Goal: Transaction & Acquisition: Purchase product/service

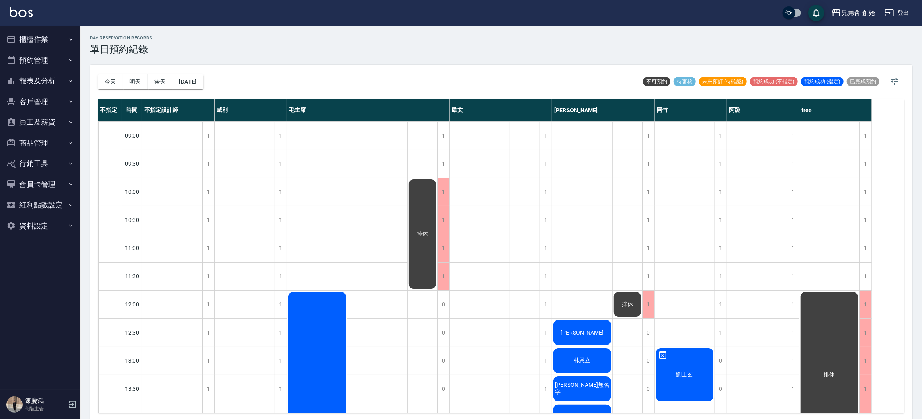
scroll to position [482, 0]
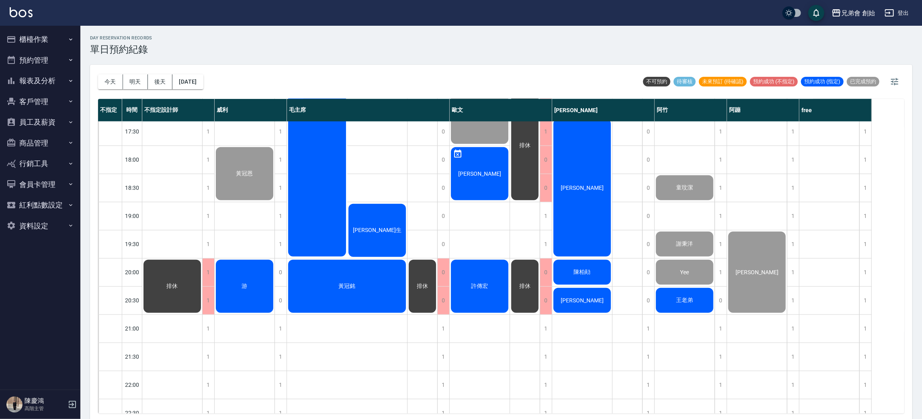
click at [690, 299] on span "王老弟" at bounding box center [685, 299] width 20 height 7
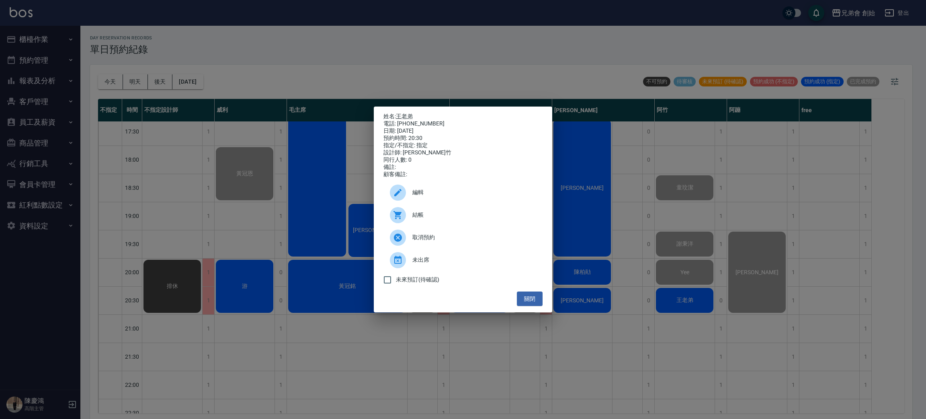
click at [432, 226] on div "結帳" at bounding box center [462, 215] width 159 height 22
click at [263, 18] on div "姓名: 王老弟 電話: 0906568810 日期: 2025/09/12 預約時間: 20:30 指定/不指定: 指定 設計師: 阿竹 同行人數: 0 備註…" at bounding box center [463, 209] width 926 height 419
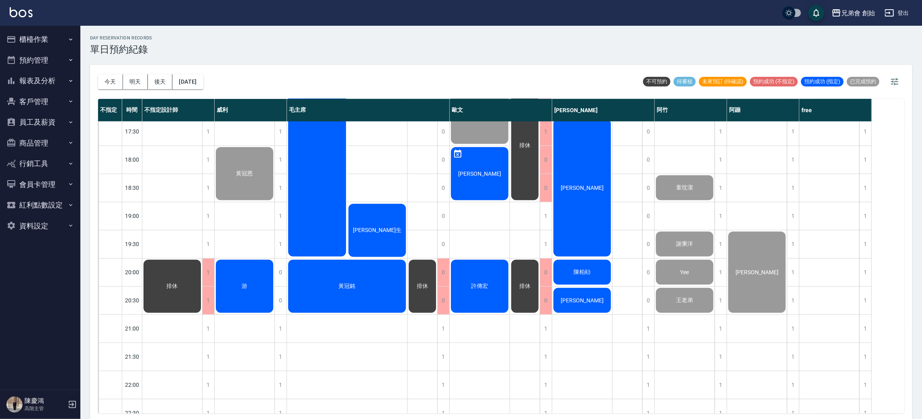
click at [240, 283] on span "游" at bounding box center [244, 285] width 9 height 7
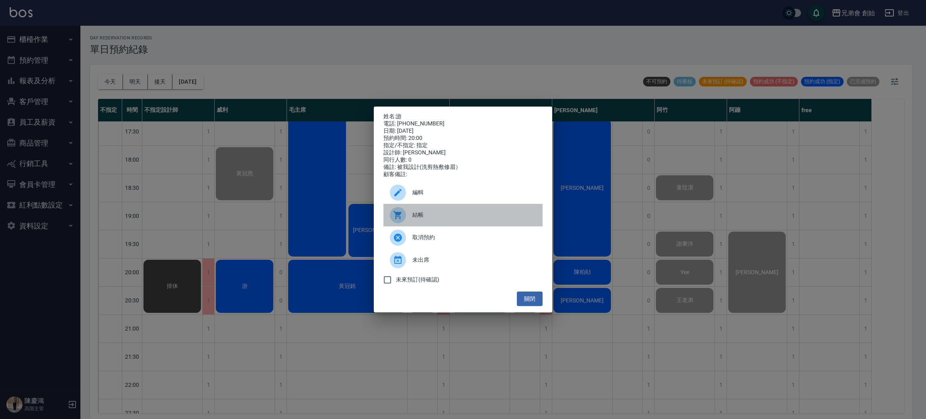
click at [457, 219] on span "結帳" at bounding box center [474, 215] width 124 height 8
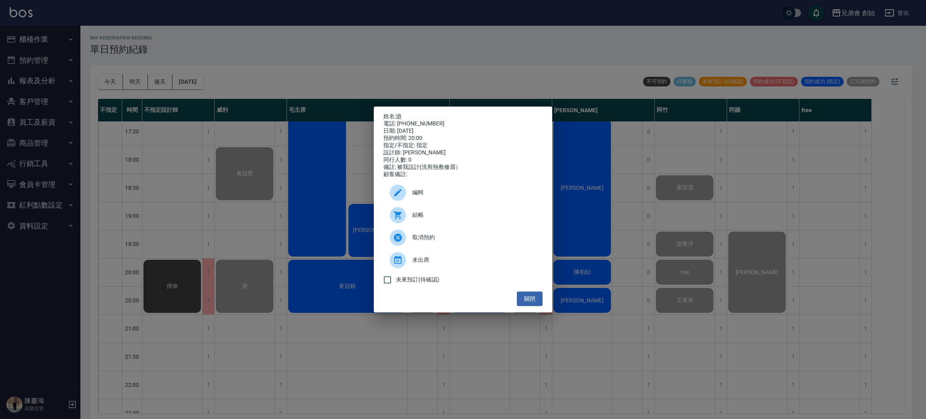
click at [284, 28] on div "姓名: 游 電話: 0968680184 日期: 2025/09/12 預約時間: 20:00 指定/不指定: 指定 設計師: 威利 同行人數: 0 備註: …" at bounding box center [463, 209] width 926 height 419
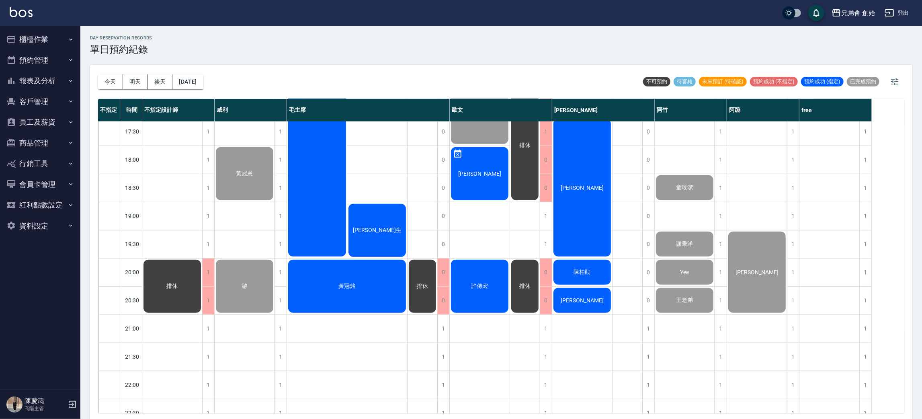
click at [186, 273] on div "排休" at bounding box center [172, 285] width 60 height 55
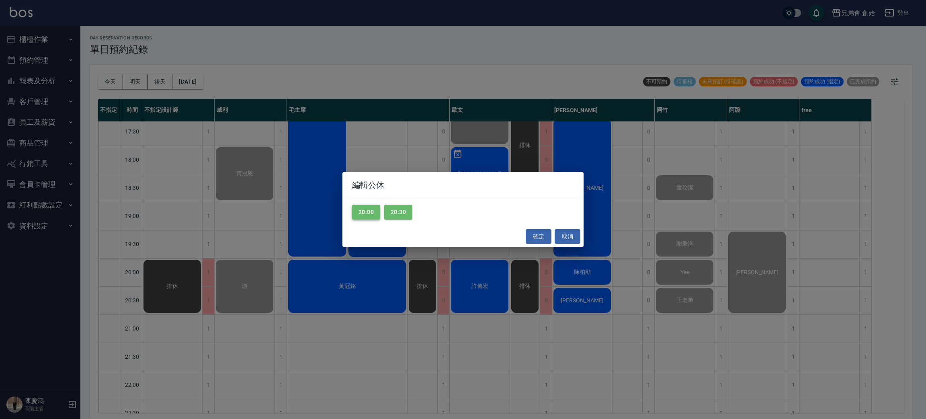
click at [366, 215] on button "20:00" at bounding box center [366, 211] width 28 height 15
click at [407, 219] on button "20:30" at bounding box center [398, 211] width 28 height 15
click at [540, 233] on button "確定" at bounding box center [539, 236] width 26 height 15
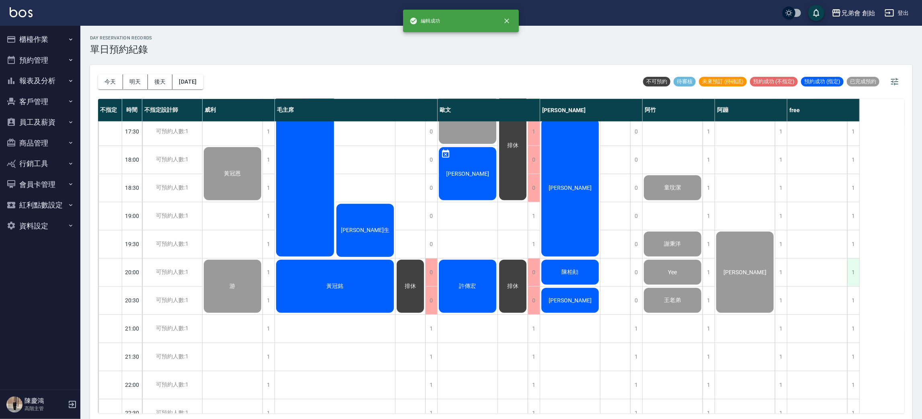
click at [859, 274] on div "1" at bounding box center [853, 272] width 12 height 28
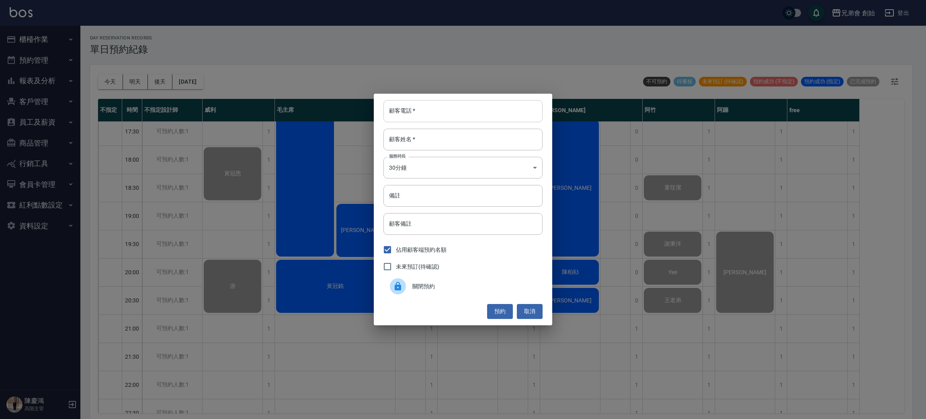
click at [478, 110] on input "顧客電話   *" at bounding box center [462, 111] width 159 height 22
type input "0955269447"
click at [438, 147] on input "顧客姓名   *" at bounding box center [462, 140] width 159 height 22
type input "500"
click at [448, 172] on body "兄弟會 創始 登出 櫃檯作業 打帳單 帳單列表 掛單列表 座位開單 營業儀表板 現金收支登錄 高階收支登錄 材料自購登錄 每日結帳 排班表 現場電腦打卡 掃碼…" at bounding box center [463, 210] width 926 height 421
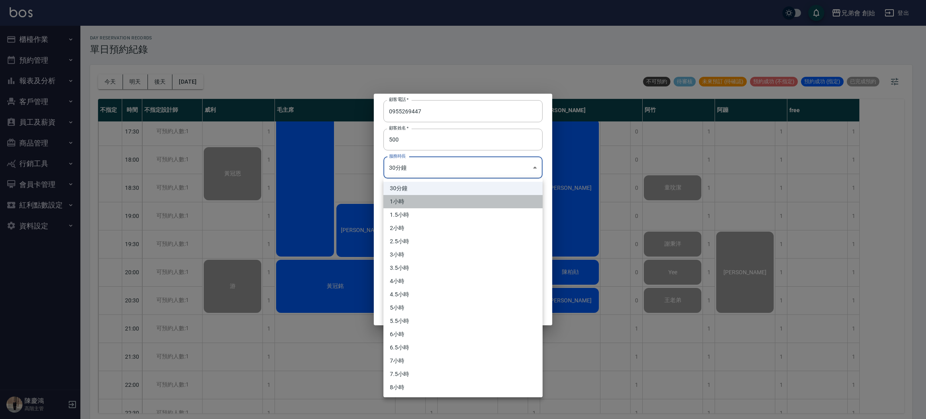
click at [440, 207] on li "1小時" at bounding box center [462, 201] width 159 height 13
type input "2"
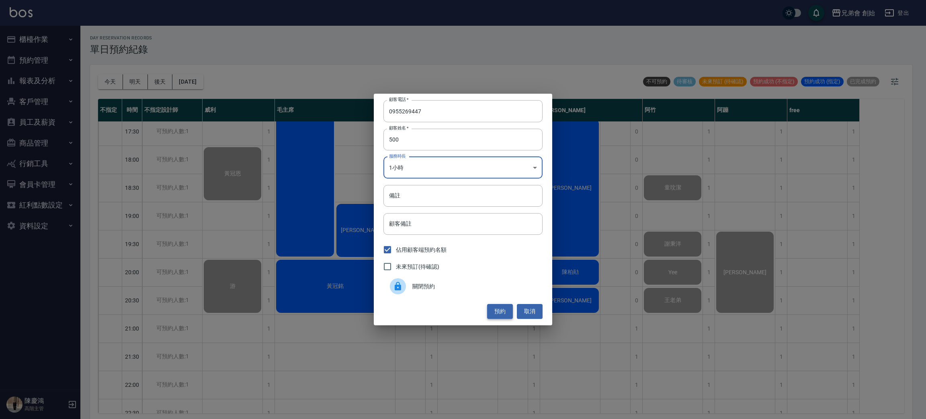
click at [493, 313] on button "預約" at bounding box center [500, 311] width 26 height 15
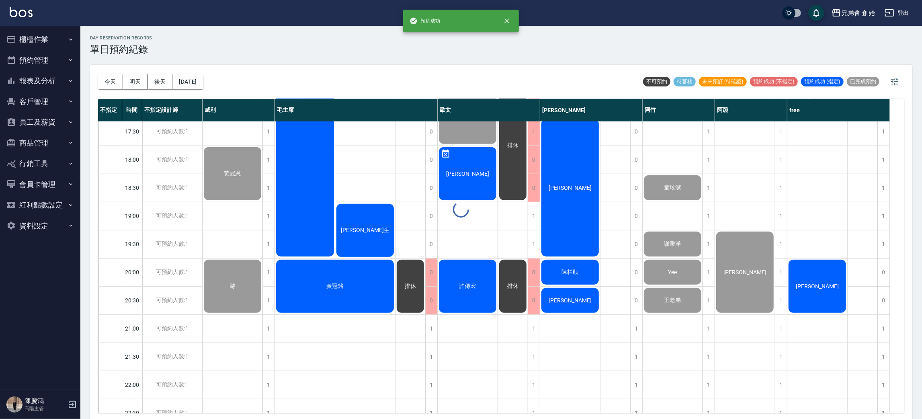
click at [797, 288] on div at bounding box center [461, 209] width 922 height 419
click at [814, 283] on span "[PERSON_NAME]" at bounding box center [817, 286] width 46 height 6
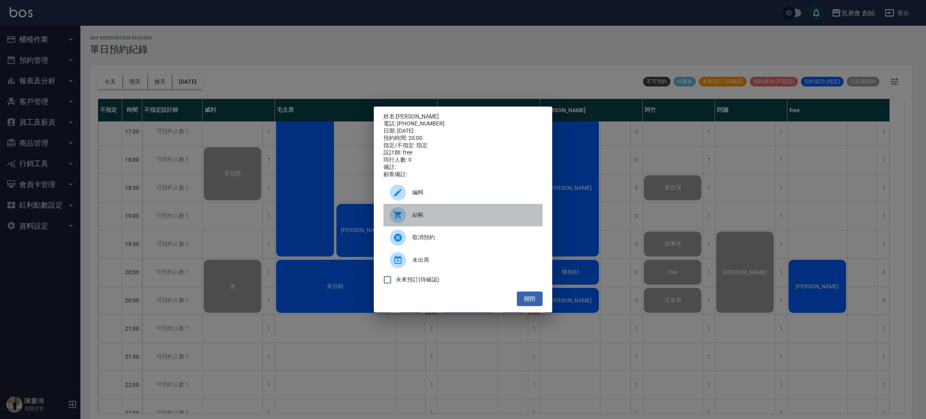
click at [433, 216] on span "結帳" at bounding box center [474, 215] width 124 height 8
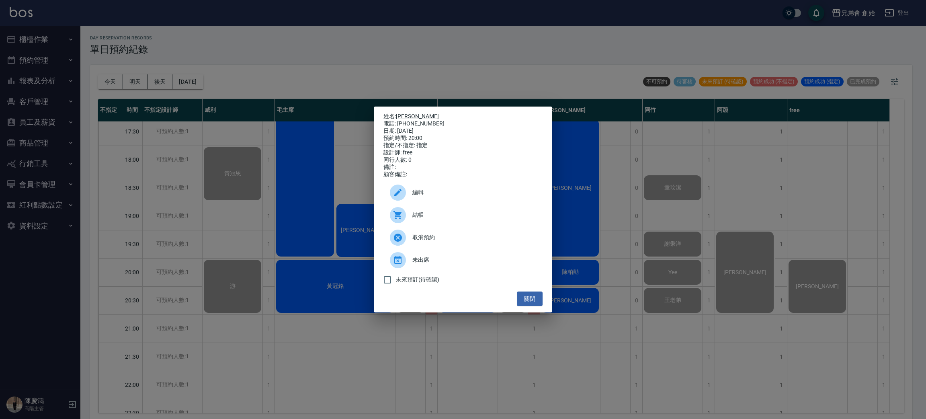
click at [229, 1] on div "姓名: 陳慶展 電話: 0955269447 日期: 2025/09/12 預約時間: 20:00 指定/不指定: 指定 設計師: free 同行人數: 0 …" at bounding box center [463, 209] width 926 height 419
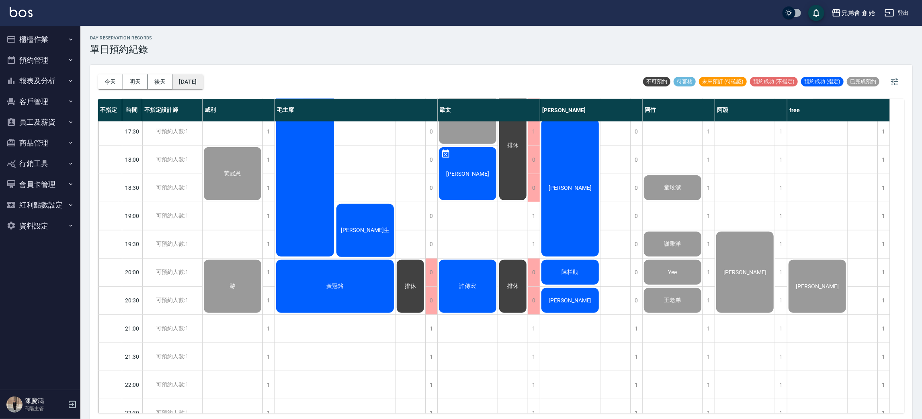
click at [188, 83] on button "[DATE]" at bounding box center [187, 81] width 31 height 15
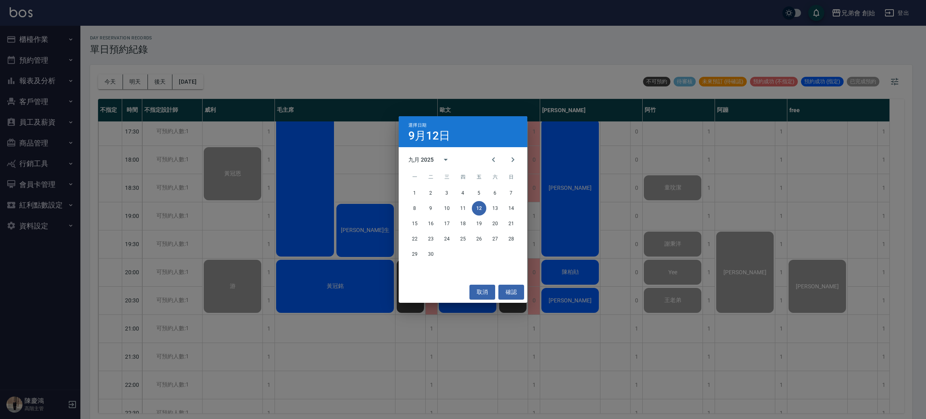
click at [644, 137] on div "選擇日期 9月12日 九月 2025 一 二 三 四 五 六 日 1 2 3 4 5 6 7 8 9 10 11 12 13 14 15 16 17 18 1…" at bounding box center [463, 209] width 926 height 419
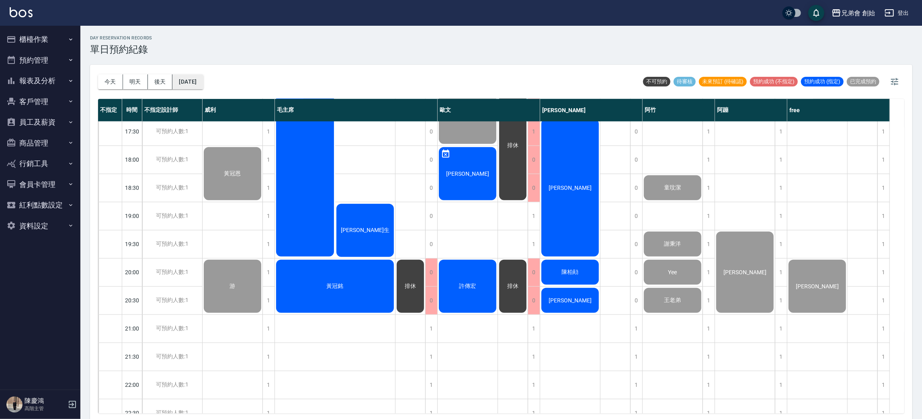
click at [197, 79] on button "[DATE]" at bounding box center [187, 81] width 31 height 15
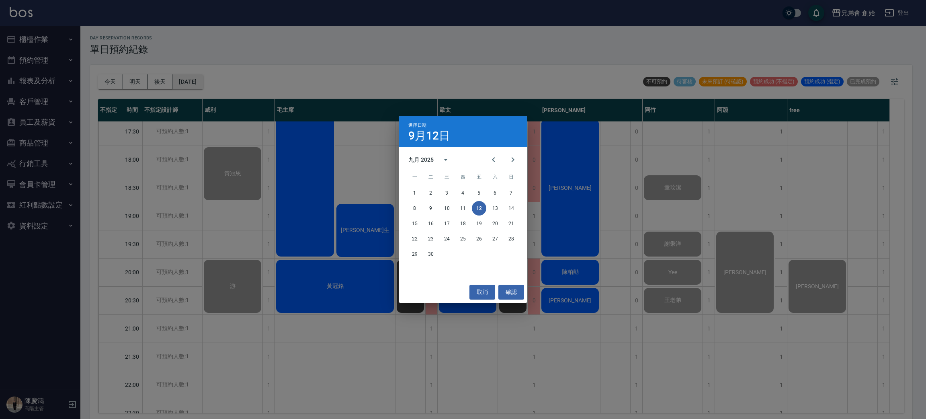
click at [197, 79] on div "選擇日期 9月12日 九月 2025 一 二 三 四 五 六 日 1 2 3 4 5 6 7 8 9 10 11 12 13 14 15 16 17 18 1…" at bounding box center [463, 209] width 926 height 419
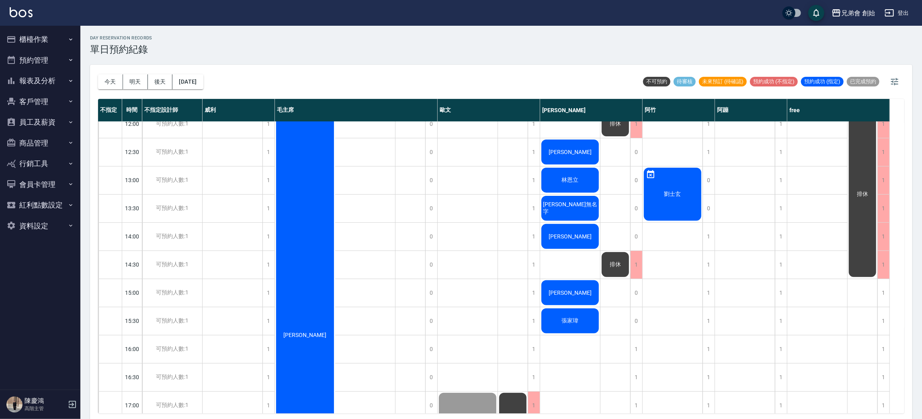
scroll to position [121, 0]
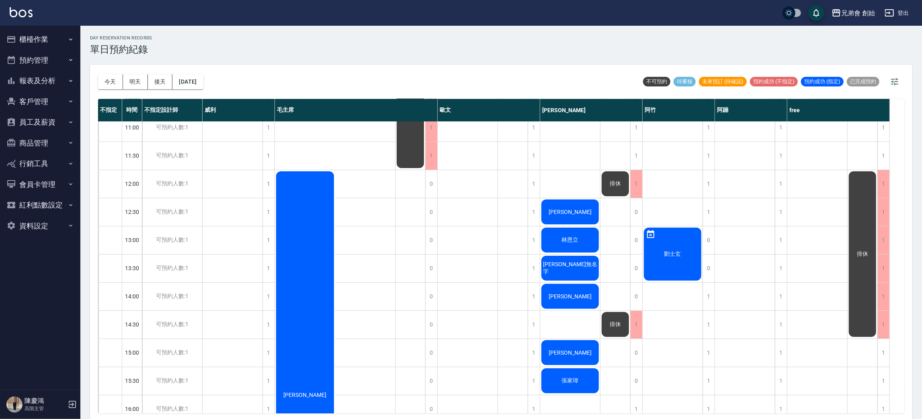
click at [569, 211] on span "[PERSON_NAME]" at bounding box center [570, 212] width 46 height 6
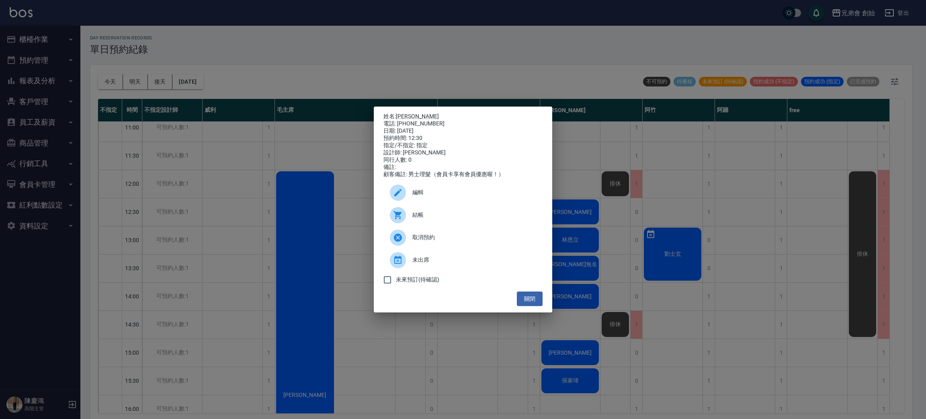
click at [417, 121] on div "電話: 0937849698" at bounding box center [462, 123] width 159 height 7
copy div "0937849698"
click at [593, 320] on div "姓名: 徐瑋隆 電話: 0937849698 日期: 2025/09/12 預約時間: 12:30 指定/不指定: 指定 設計師: 潘潘 同行人數: 0 備註…" at bounding box center [463, 209] width 926 height 419
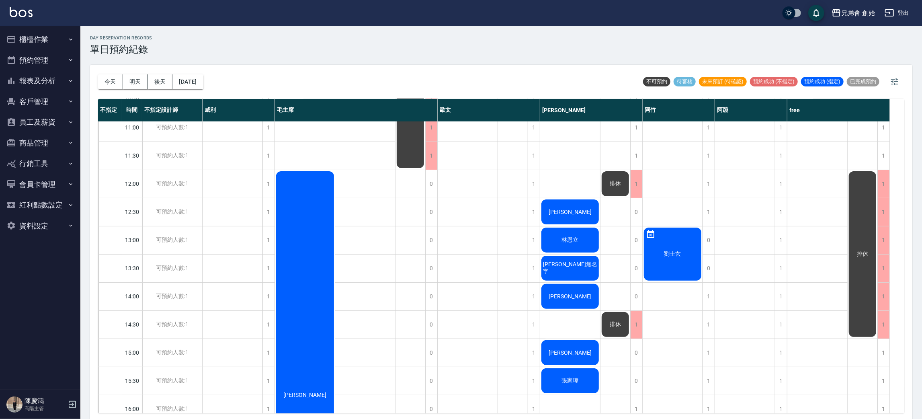
click at [565, 251] on div "林恩立" at bounding box center [570, 239] width 60 height 27
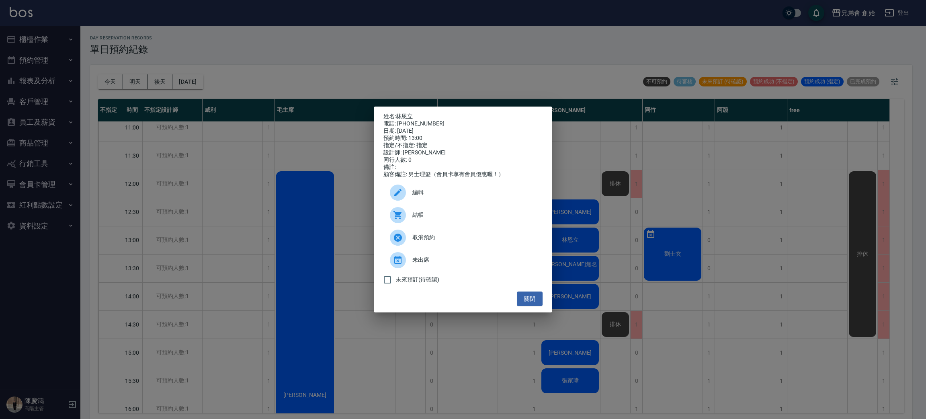
click at [420, 120] on div "電話: 0975225502" at bounding box center [462, 123] width 159 height 7
copy div "0975225502"
click at [266, 217] on div "姓名: 林恩立 電話: 0975225502 日期: 2025/09/12 預約時間: 13:00 指定/不指定: 指定 設計師: 潘潘 同行人數: 0 備註…" at bounding box center [463, 209] width 926 height 419
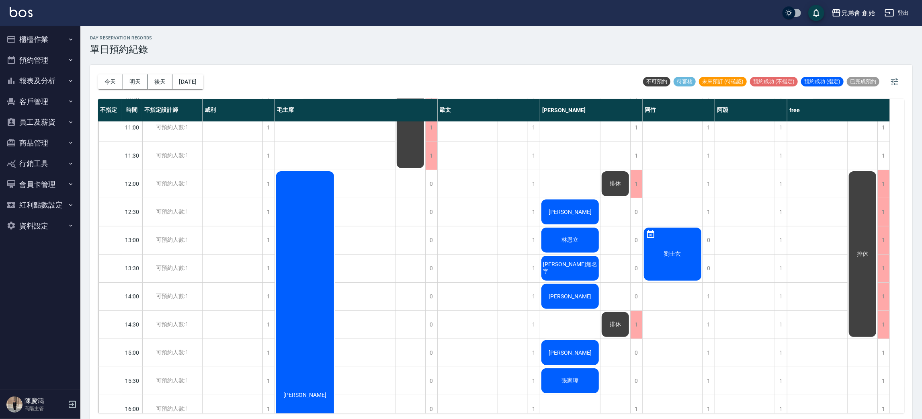
click at [556, 262] on div "[PERSON_NAME]無名字" at bounding box center [570, 267] width 60 height 27
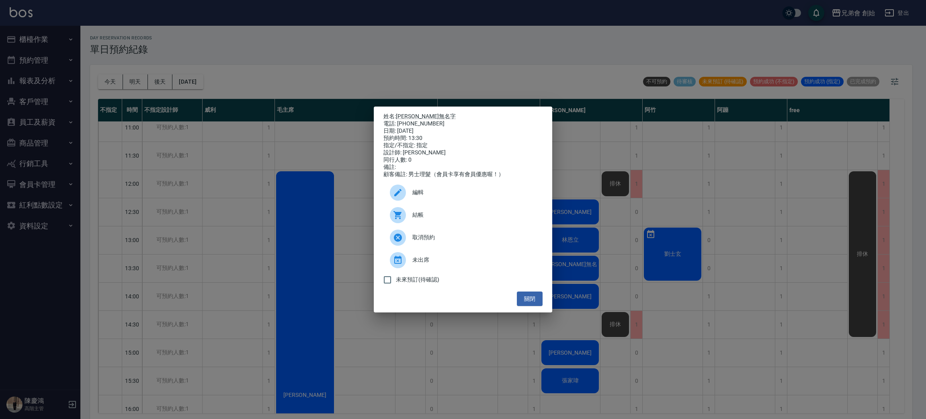
click at [428, 120] on div "電話: 0988718027" at bounding box center [462, 123] width 159 height 7
copy div "0988718027"
click at [307, 271] on div "姓名: 周祐頡無名字 電話: 0988718027 日期: 2025/09/12 預約時間: 13:30 指定/不指定: 指定 設計師: 潘潘 同行人數: 0…" at bounding box center [463, 209] width 926 height 419
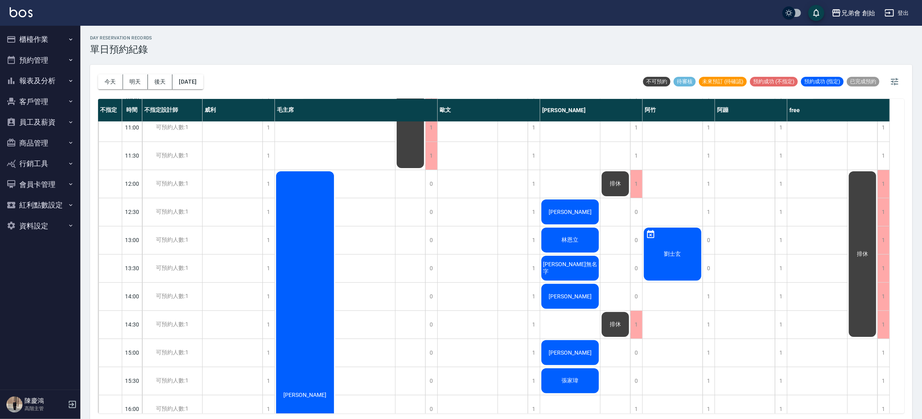
click at [566, 296] on span "彭琮瑋" at bounding box center [570, 296] width 46 height 6
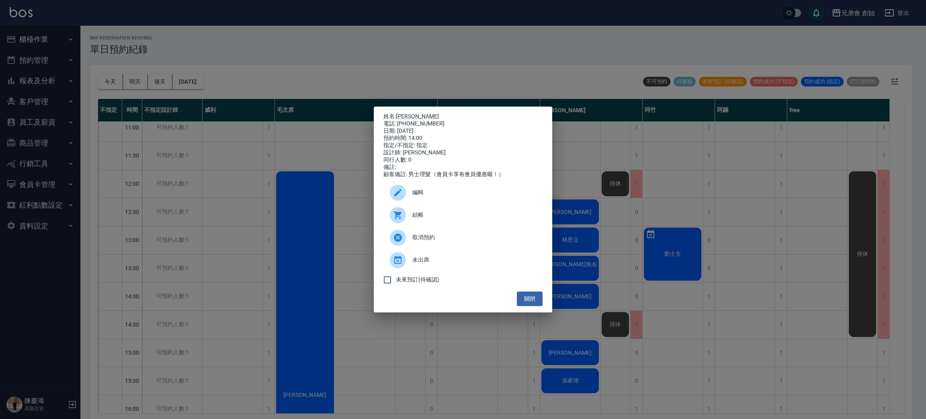
click at [421, 225] on div "結帳" at bounding box center [462, 215] width 159 height 22
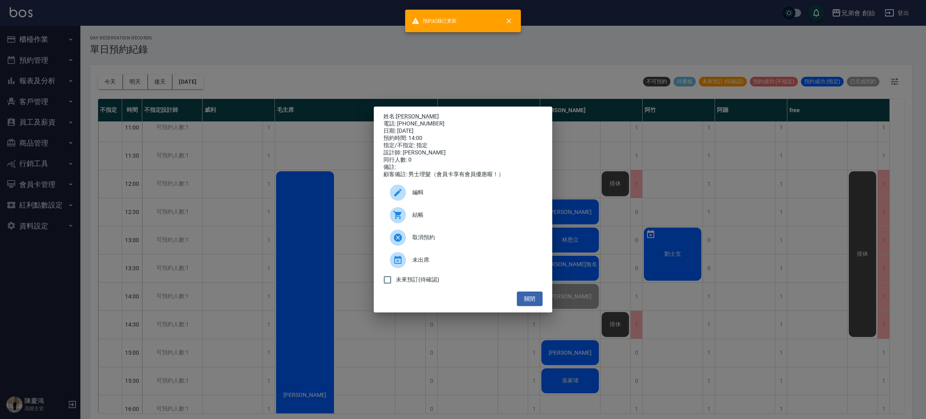
click at [252, 206] on div "姓名: 彭琮瑋 電話: 0987749430 日期: 2025/09/12 預約時間: 14:00 指定/不指定: 指定 設計師: 潘潘 同行人數: 0 備註…" at bounding box center [463, 209] width 926 height 419
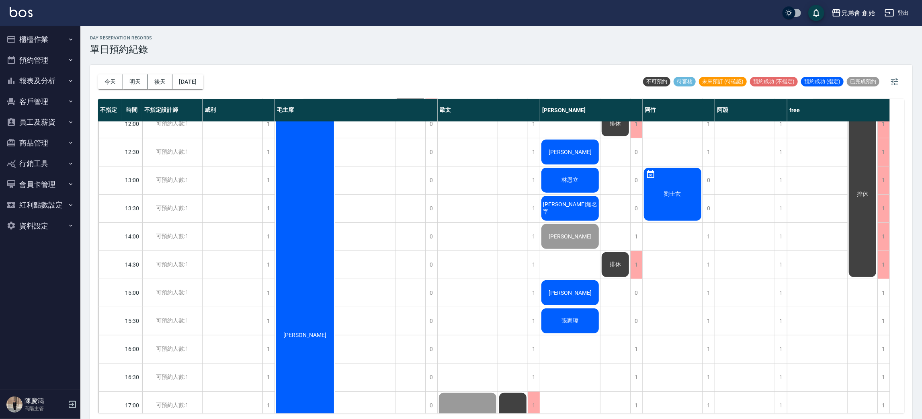
scroll to position [301, 0]
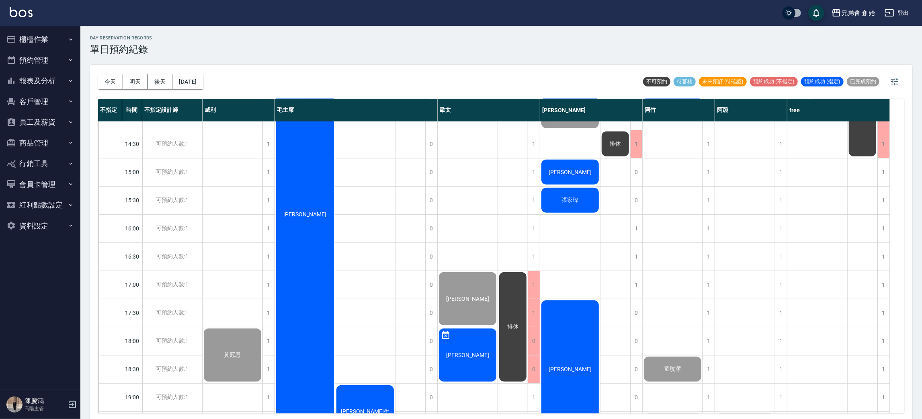
click at [587, 172] on div "劉文傑無名" at bounding box center [570, 171] width 60 height 27
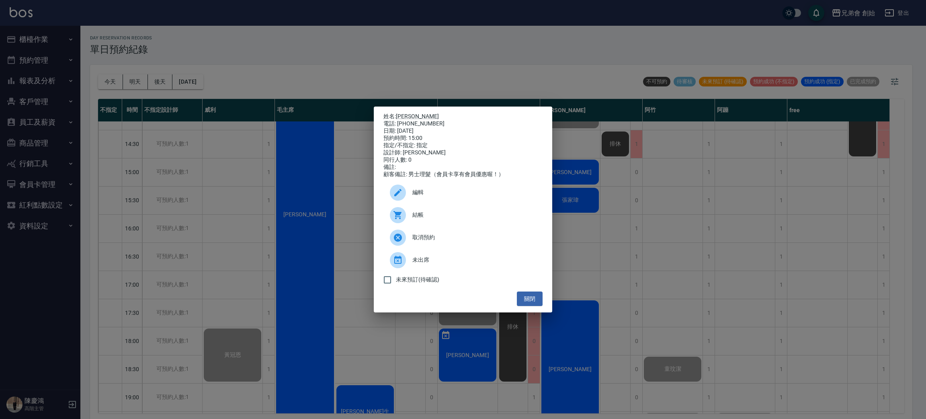
click at [416, 120] on div "電話: 0938599738" at bounding box center [462, 123] width 159 height 7
copy div "0938599738"
click at [199, 166] on div "姓名: 劉文傑無名 電話: 0938599738 日期: 2025/09/12 預約時間: 15:00 指定/不指定: 指定 設計師: 潘潘 同行人數: 0 …" at bounding box center [463, 209] width 926 height 419
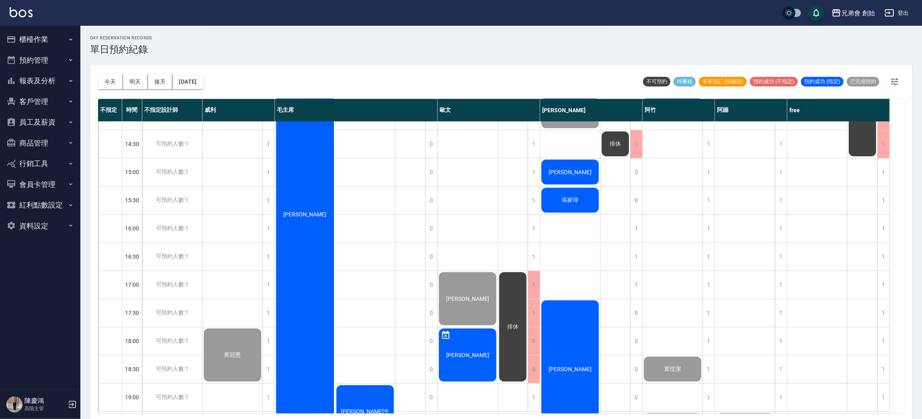
click at [575, 193] on div "張家瑋" at bounding box center [570, 199] width 60 height 27
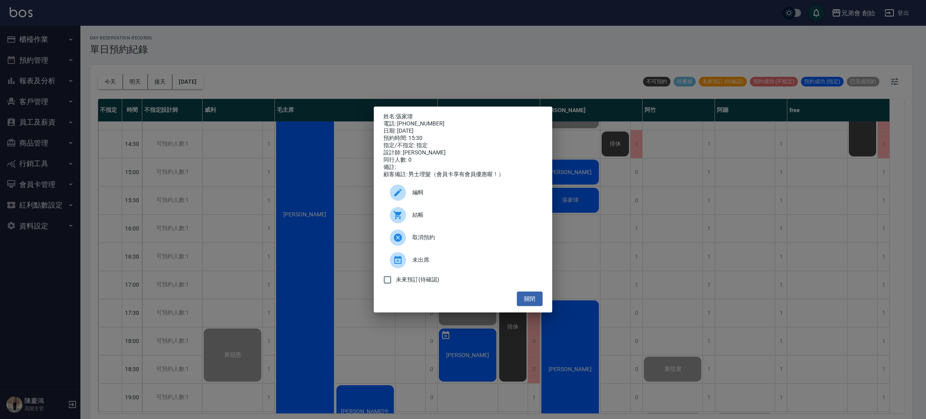
click at [412, 216] on span "結帳" at bounding box center [474, 215] width 124 height 8
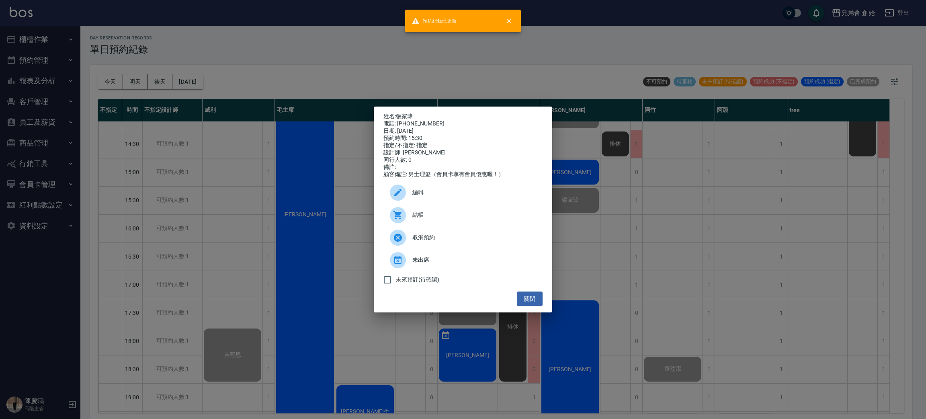
click at [222, 214] on div "姓名: 張家瑋 電話: 0913570201 日期: 2025/09/12 預約時間: 15:30 指定/不指定: 指定 設計師: 潘潘 同行人數: 0 備註…" at bounding box center [463, 209] width 926 height 419
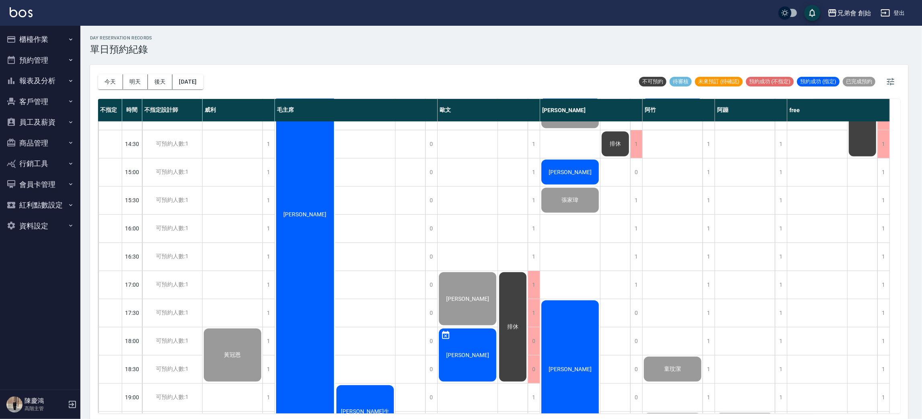
scroll to position [422, 0]
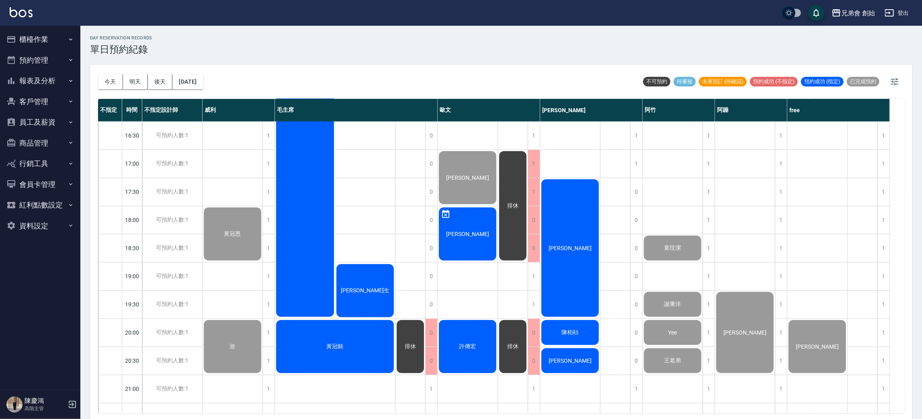
click at [568, 261] on div "昭凱" at bounding box center [570, 248] width 60 height 140
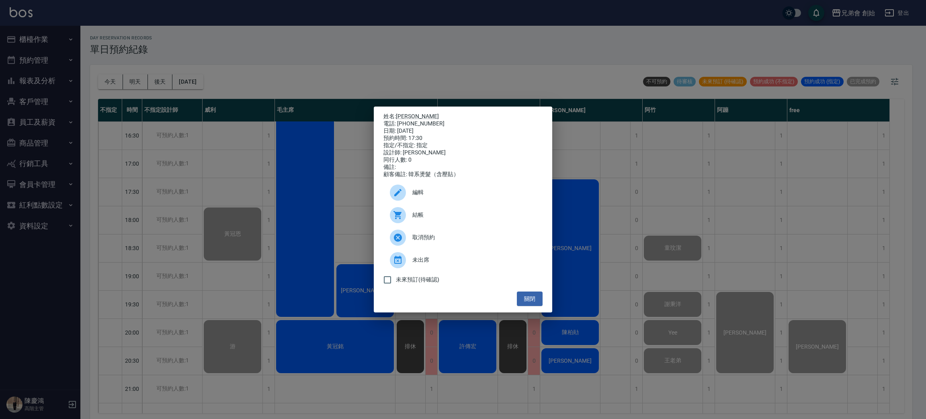
click at [433, 219] on span "結帳" at bounding box center [474, 215] width 124 height 8
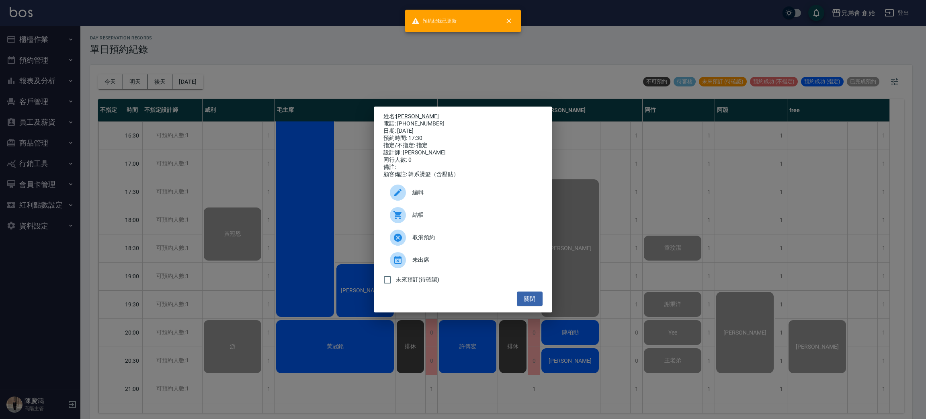
click at [183, 192] on div "姓名: 昭凱 電話: 0909585153 日期: 2025/09/12 預約時間: 17:30 指定/不指定: 指定 設計師: 潘潘 同行人數: 0 備註:…" at bounding box center [463, 209] width 926 height 419
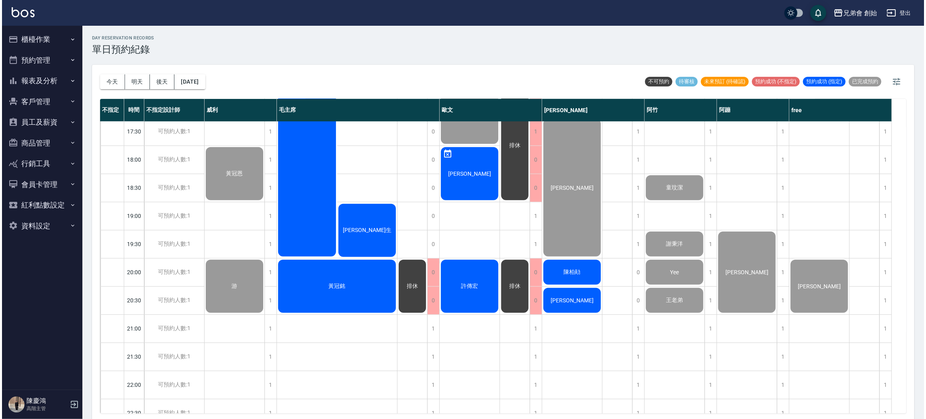
scroll to position [533, 0]
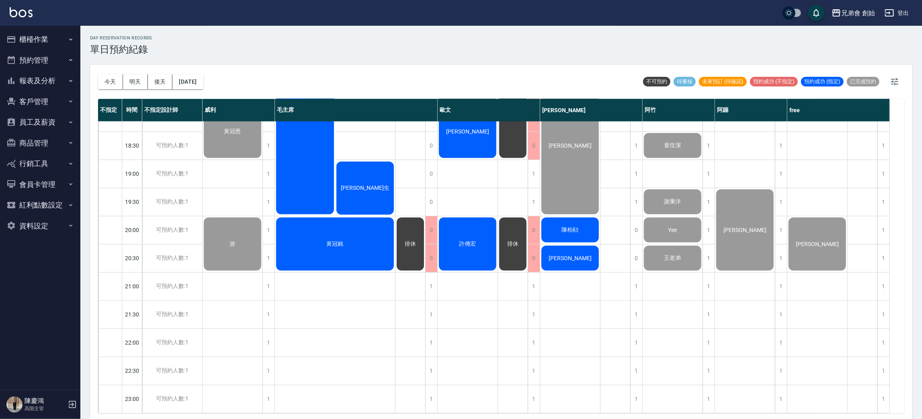
click at [578, 231] on div "陳柏勛" at bounding box center [570, 229] width 60 height 27
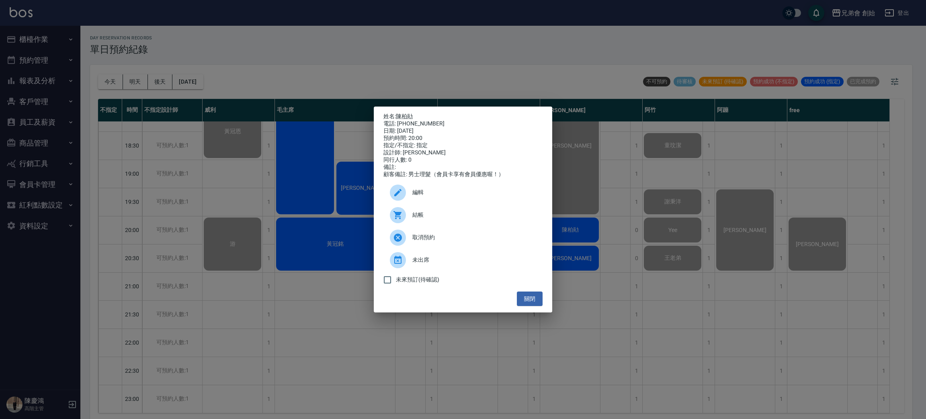
click at [427, 219] on span "結帳" at bounding box center [474, 215] width 124 height 8
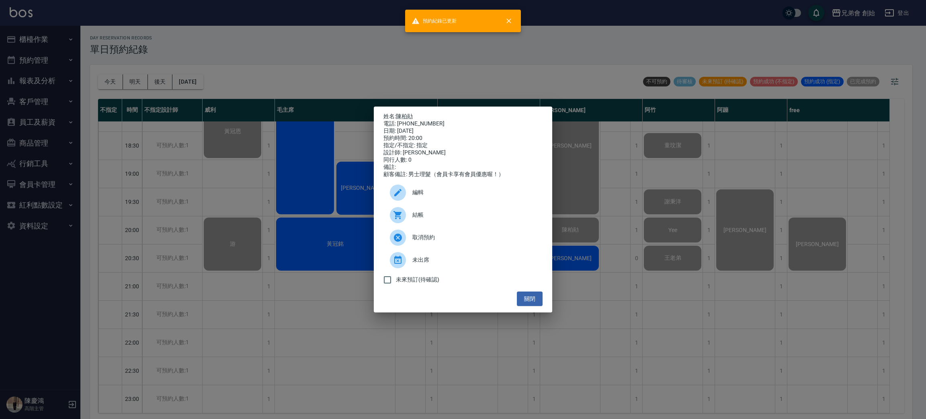
click at [208, 147] on div "姓名: 陳柏勛 電話: 0955345168 日期: 2025/09/12 預約時間: 20:00 指定/不指定: 指定 設計師: 潘潘 同行人數: 0 備註…" at bounding box center [463, 209] width 926 height 419
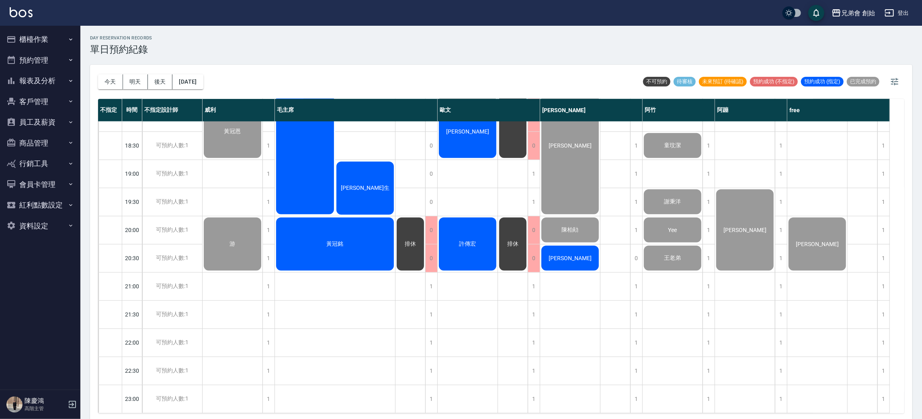
click at [552, 255] on div "吳俞宏" at bounding box center [570, 257] width 60 height 27
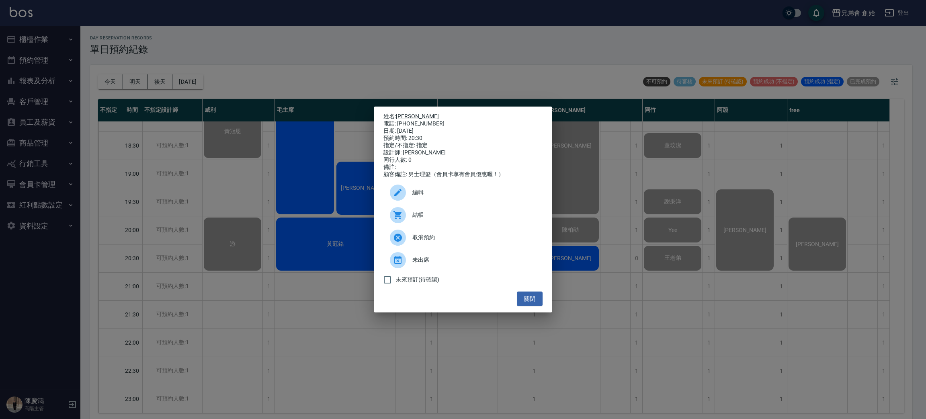
click at [409, 123] on div "電話: 0968973296" at bounding box center [462, 123] width 159 height 7
copy div "0968973296"
drag, startPoint x: 156, startPoint y: 194, endPoint x: 125, endPoint y: 154, distance: 51.2
click at [157, 194] on div "姓名: 吳俞宏 電話: 0968973296 日期: 2025/09/12 預約時間: 20:30 指定/不指定: 指定 設計師: 潘潘 同行人數: 0 備註…" at bounding box center [463, 209] width 926 height 419
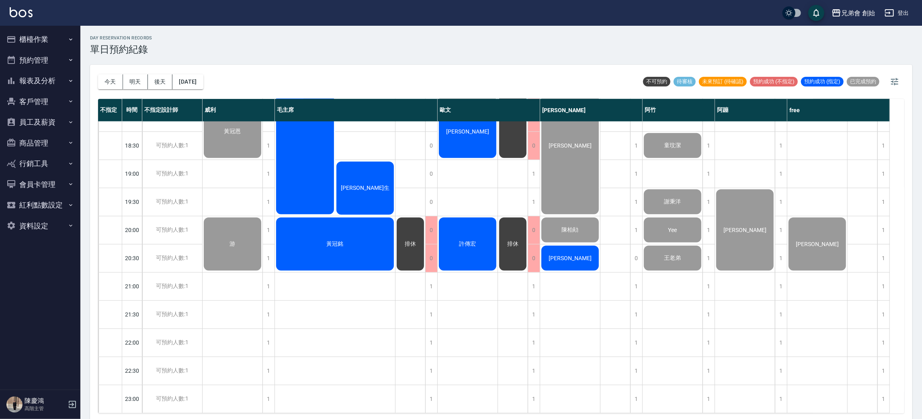
click at [47, 31] on button "櫃檯作業" at bounding box center [40, 39] width 74 height 21
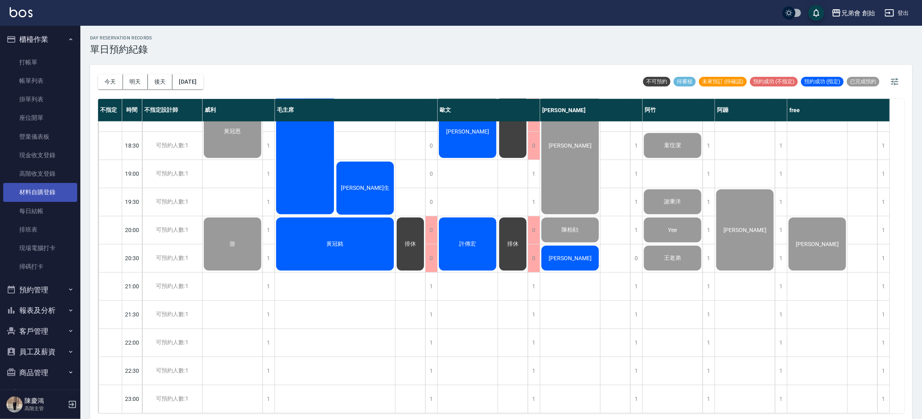
click at [42, 185] on link "材料自購登錄" at bounding box center [40, 192] width 74 height 18
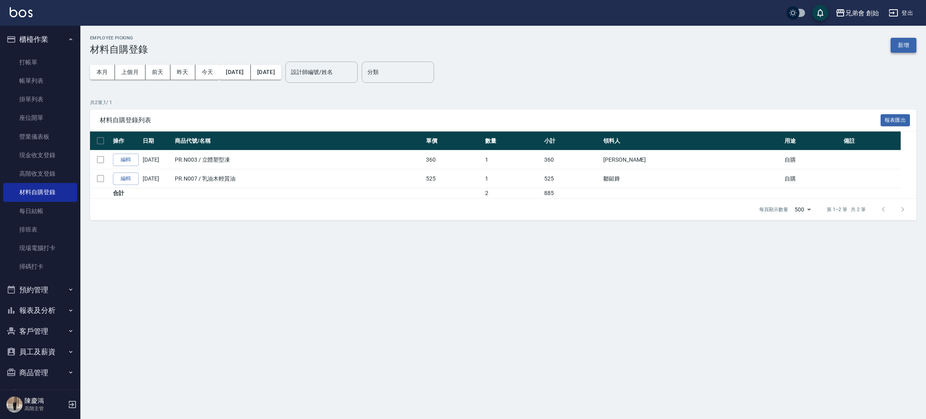
click at [901, 40] on button "新增" at bounding box center [903, 45] width 26 height 15
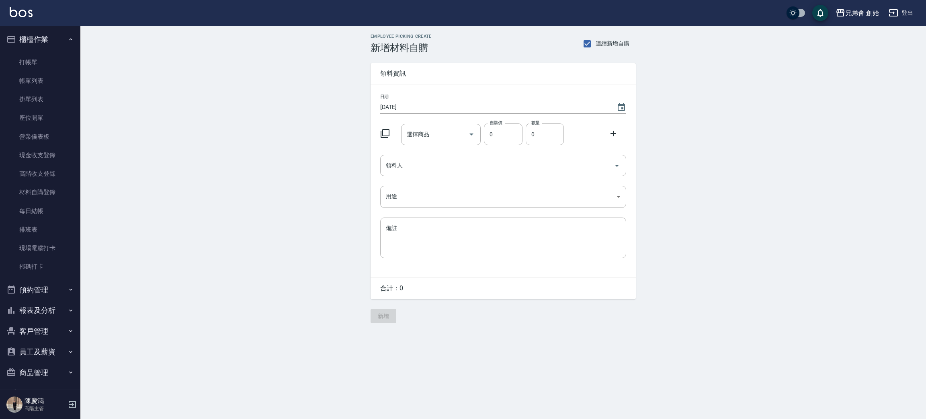
click at [423, 137] on div "選擇商品 選擇商品" at bounding box center [441, 134] width 80 height 21
click at [437, 166] on li "PR.ONE003 江獸(大)" at bounding box center [441, 168] width 80 height 13
type input "江獸(大)"
type input "1000"
type input "1"
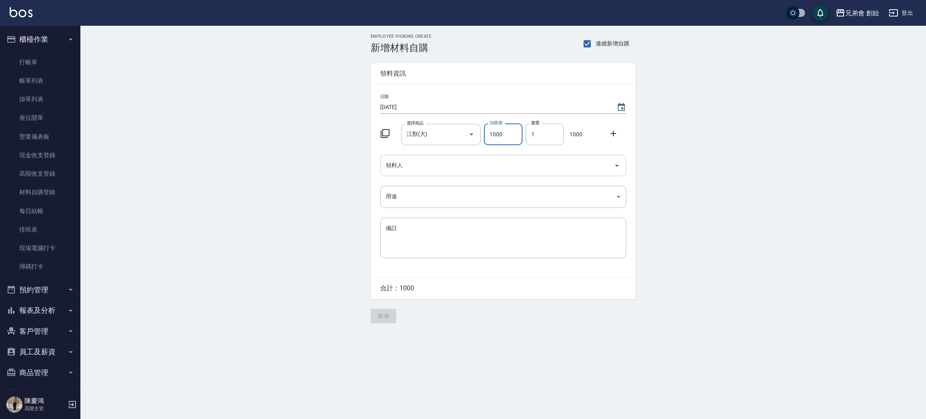
click at [425, 162] on input "領料人" at bounding box center [497, 165] width 227 height 14
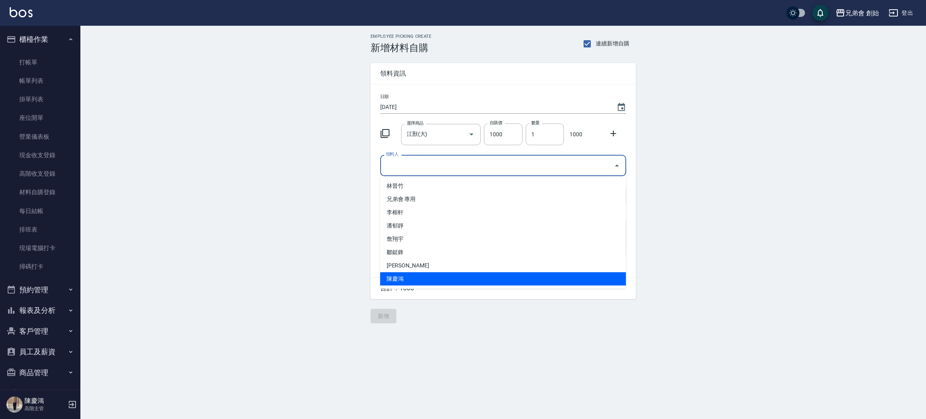
click at [411, 277] on li "陳慶鴻" at bounding box center [503, 278] width 246 height 13
type input "陳慶鴻"
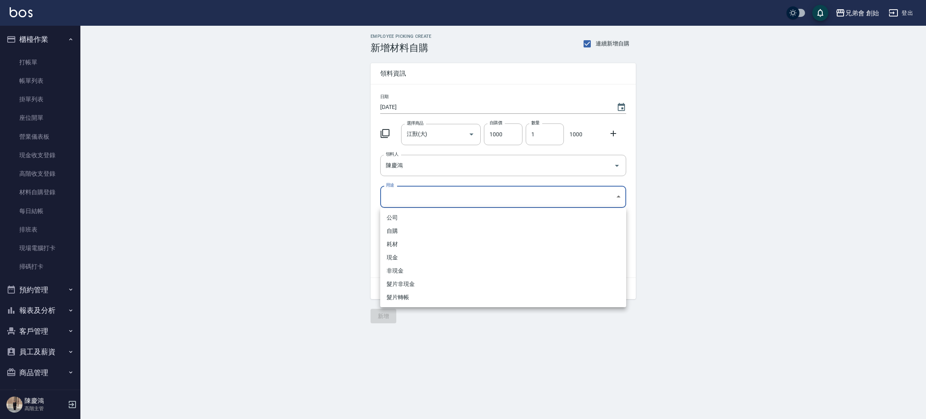
click at [425, 194] on body "兄弟會 創始 登出 櫃檯作業 打帳單 帳單列表 掛單列表 座位開單 營業儀表板 現金收支登錄 高階收支登錄 材料自購登錄 每日結帳 排班表 現場電腦打卡 掃碼…" at bounding box center [463, 209] width 926 height 419
click at [400, 226] on li "自購" at bounding box center [503, 230] width 246 height 13
type input "自購"
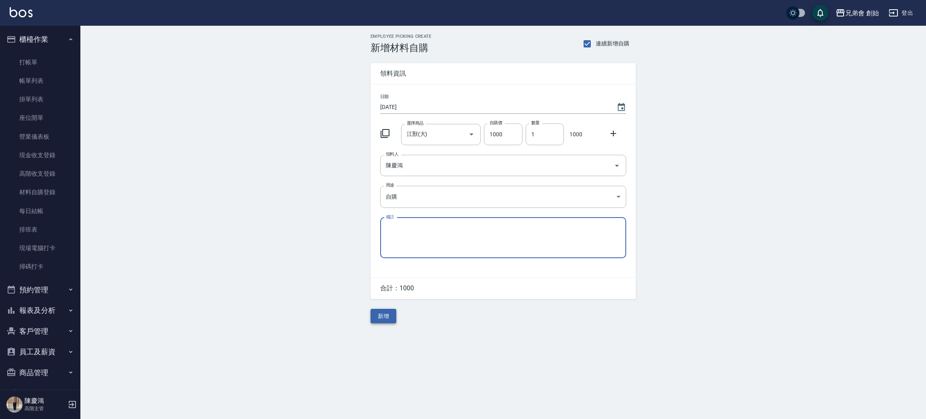
click at [384, 315] on button "新增" at bounding box center [383, 316] width 26 height 15
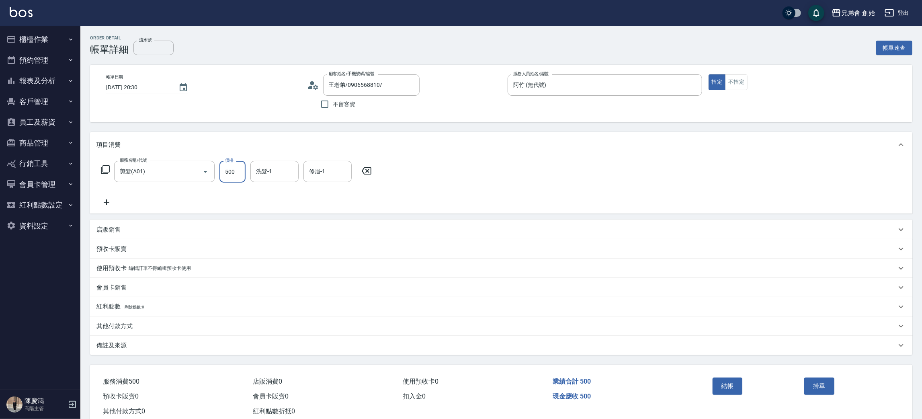
type input "500"
click at [711, 399] on div "結帳" at bounding box center [755, 391] width 92 height 35
click at [720, 390] on div "結帳" at bounding box center [755, 391] width 92 height 35
click at [725, 384] on button "結帳" at bounding box center [727, 385] width 30 height 17
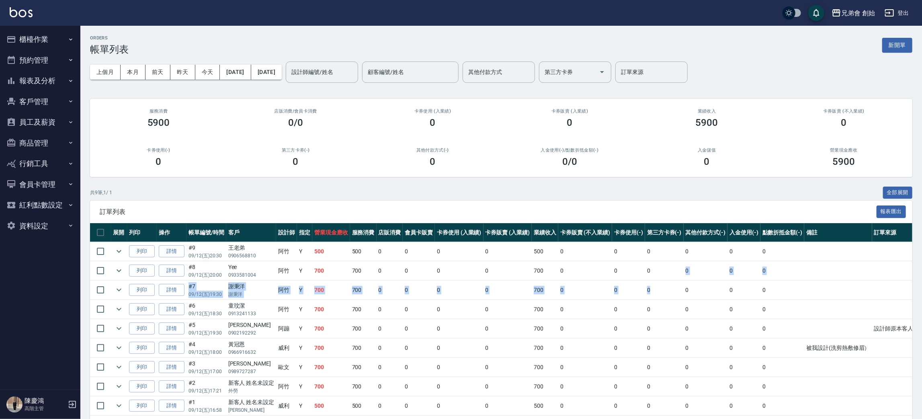
drag, startPoint x: 681, startPoint y: 281, endPoint x: 686, endPoint y: 281, distance: 5.2
click at [681, 279] on tbody "列印 詳情 #9 09/12 (五) 20:30 王老弟 0906568810 阿竹 Y 500 500 0 0 0 0 500 0 0 0 0 0 0 列印…" at bounding box center [502, 329] width 825 height 174
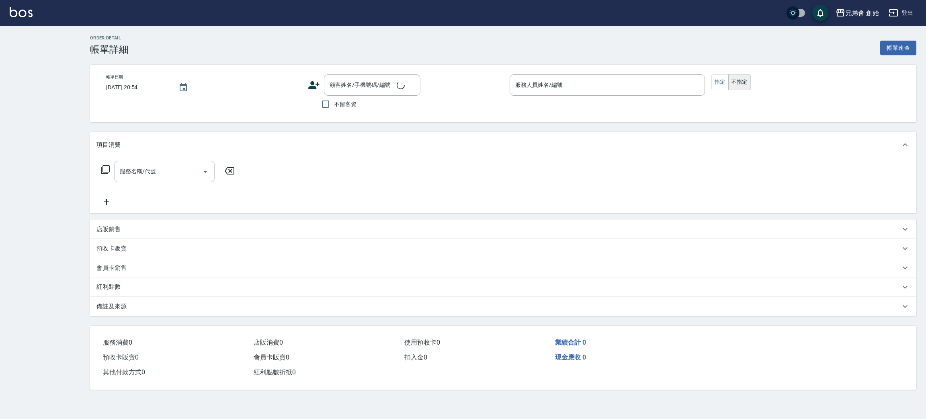
drag, startPoint x: 144, startPoint y: 163, endPoint x: 163, endPoint y: 170, distance: 19.6
click at [144, 165] on div "服務名稱/代號" at bounding box center [164, 171] width 100 height 21
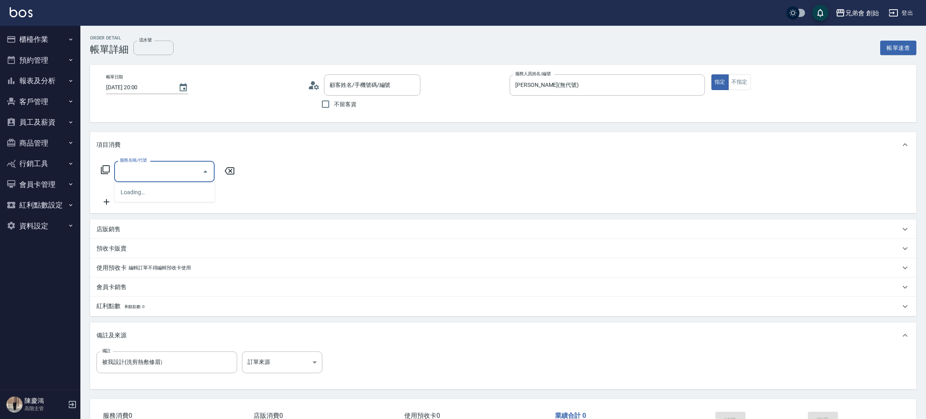
type input "2025/09/12 20:00"
type input "威利(無代號)"
type input "被我設計(洗剪熱敷修眉）"
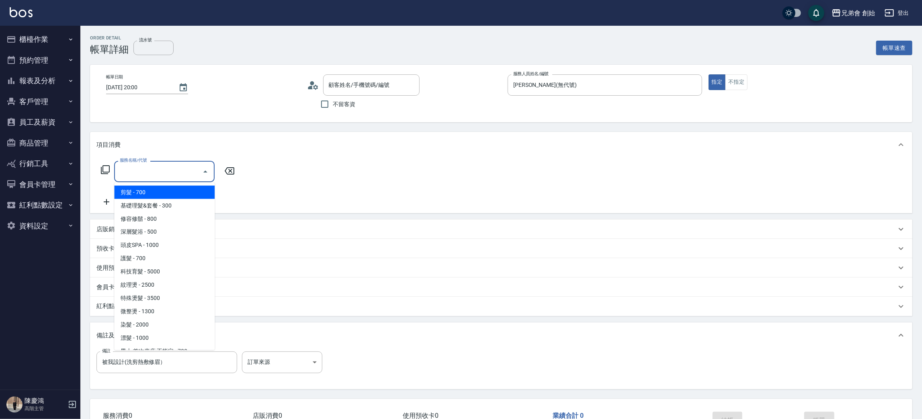
type input "游/0968680184/null"
click at [153, 190] on span "剪髮 - 700" at bounding box center [164, 192] width 100 height 13
type input "剪髮(A01)"
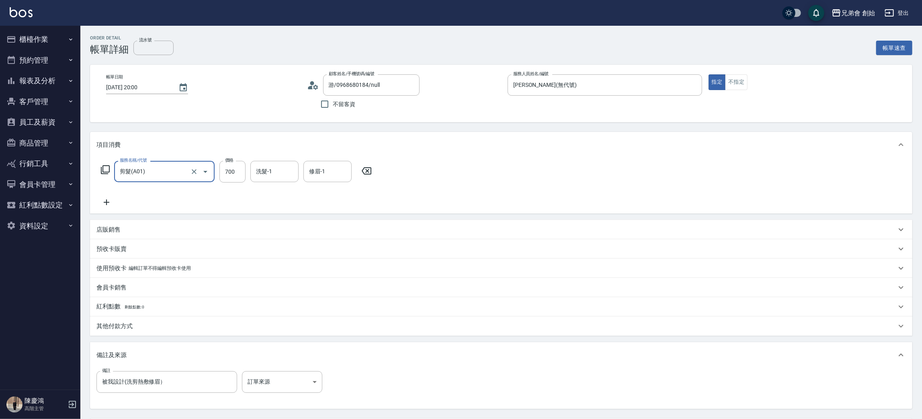
click at [623, 162] on div "服務名稱/代號 剪髮(A01) 服務名稱/代號 價格 700 價格 洗髮-1 洗髮-1 修眉-1 修眉-1" at bounding box center [501, 185] width 822 height 56
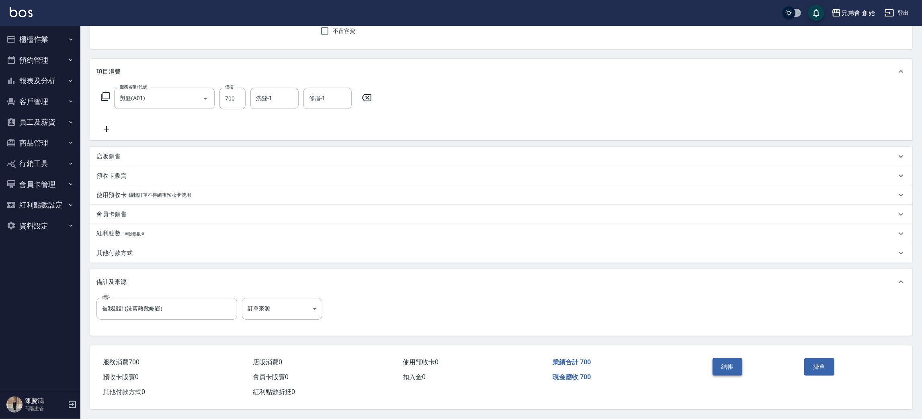
click at [730, 365] on button "結帳" at bounding box center [727, 366] width 30 height 17
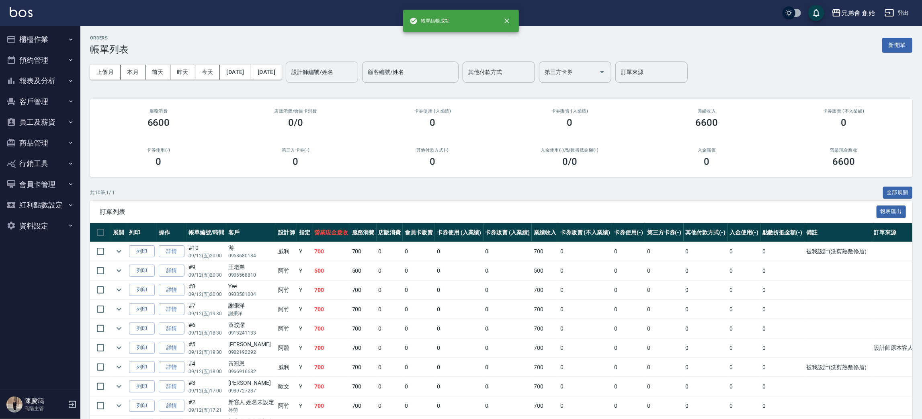
click at [354, 67] on div "設計師編號/姓名 設計師編號/姓名" at bounding box center [322, 71] width 72 height 21
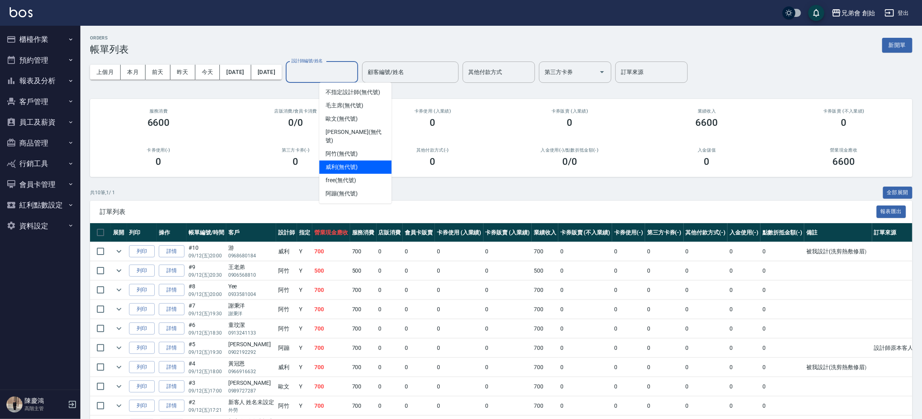
click at [363, 162] on div "威利 (無代號)" at bounding box center [355, 166] width 72 height 13
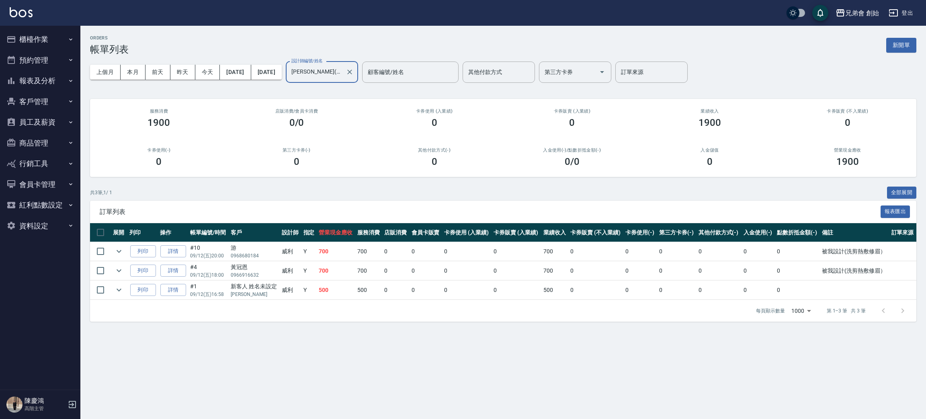
click at [200, 20] on div "兄弟會 創始 登出" at bounding box center [463, 13] width 926 height 26
click at [339, 204] on div "訂單列表 報表匯出" at bounding box center [503, 211] width 826 height 22
click at [342, 74] on input "威利(無代號)" at bounding box center [315, 72] width 53 height 14
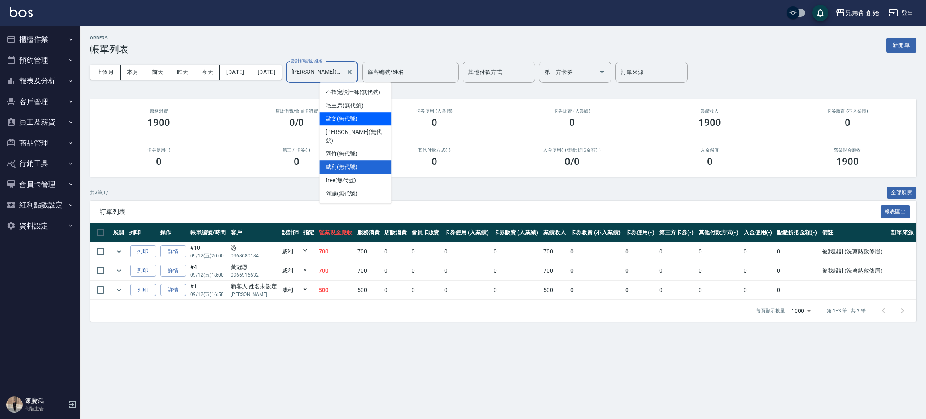
drag, startPoint x: 364, startPoint y: 119, endPoint x: 356, endPoint y: 85, distance: 34.7
click at [364, 118] on div "歐文 (無代號)" at bounding box center [355, 118] width 72 height 13
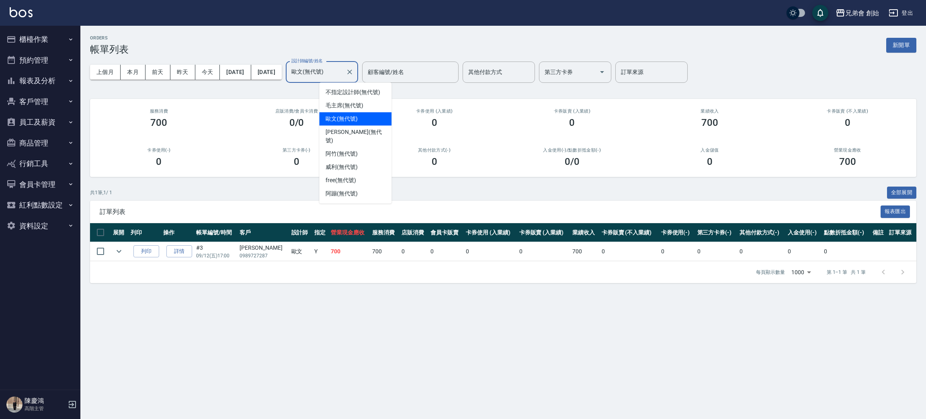
click at [342, 72] on input "歐文(無代號)" at bounding box center [315, 72] width 53 height 14
click at [361, 176] on div "free (無代號)" at bounding box center [355, 180] width 72 height 13
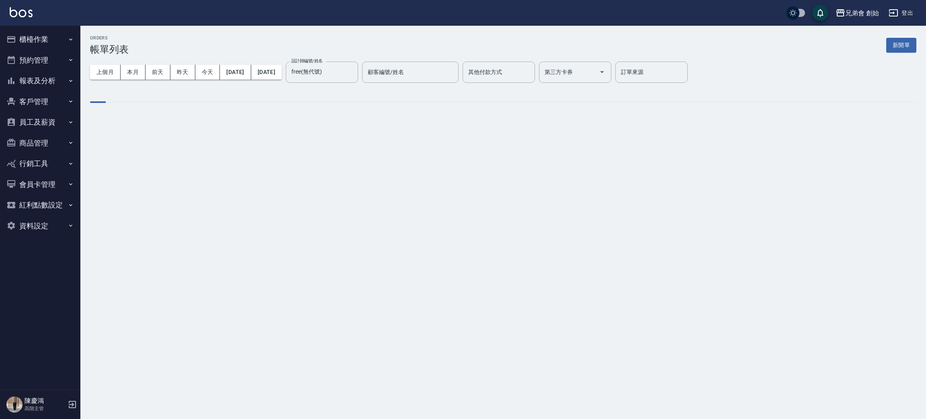
click at [361, 176] on div "ORDERS 帳單列表 新開單 上個月 本月 前天 昨天 今天 2025/09/12 2025/09/12 設計師編號/姓名 free(無代號) 設計師編號/…" at bounding box center [463, 209] width 926 height 419
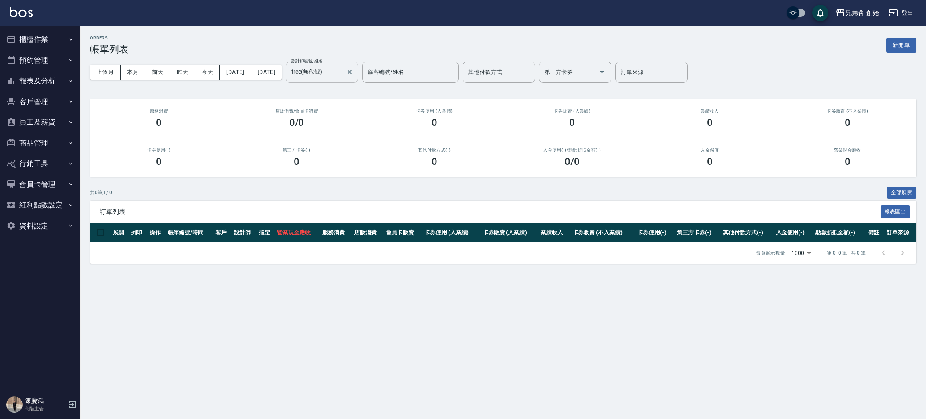
click at [342, 71] on input "free(無代號)" at bounding box center [315, 72] width 53 height 14
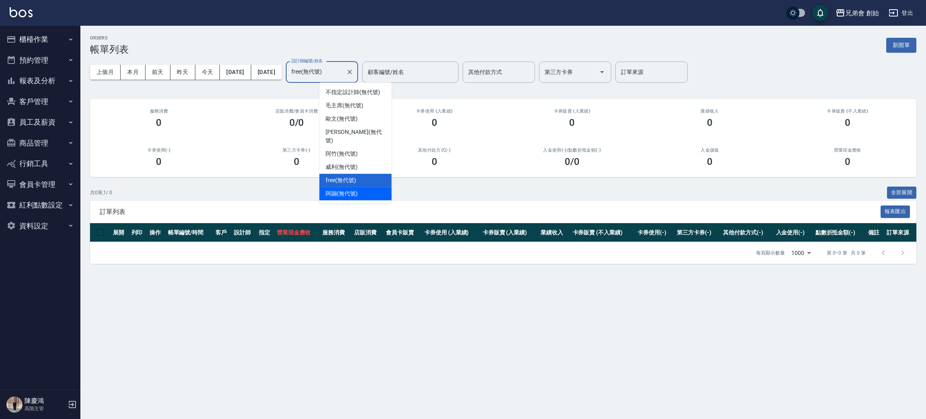
drag, startPoint x: 349, startPoint y: 188, endPoint x: 349, endPoint y: 165, distance: 22.9
click at [349, 189] on span "阿蹦 (無代號)" at bounding box center [341, 193] width 32 height 8
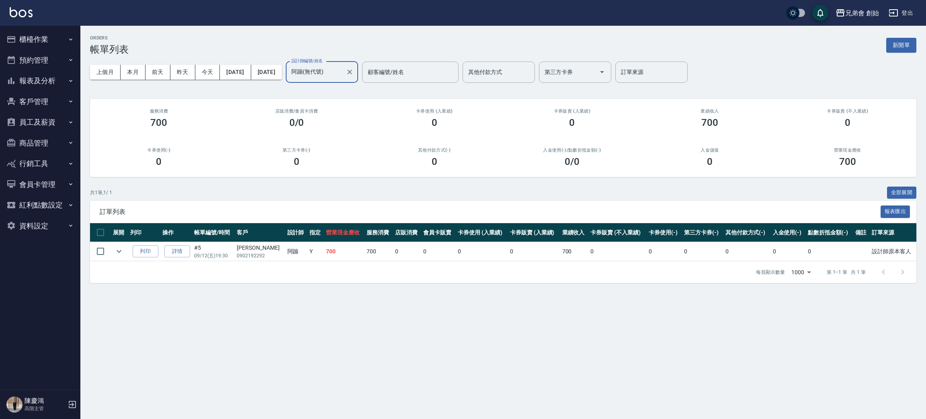
click at [342, 74] on input "阿蹦(無代號)" at bounding box center [315, 72] width 53 height 14
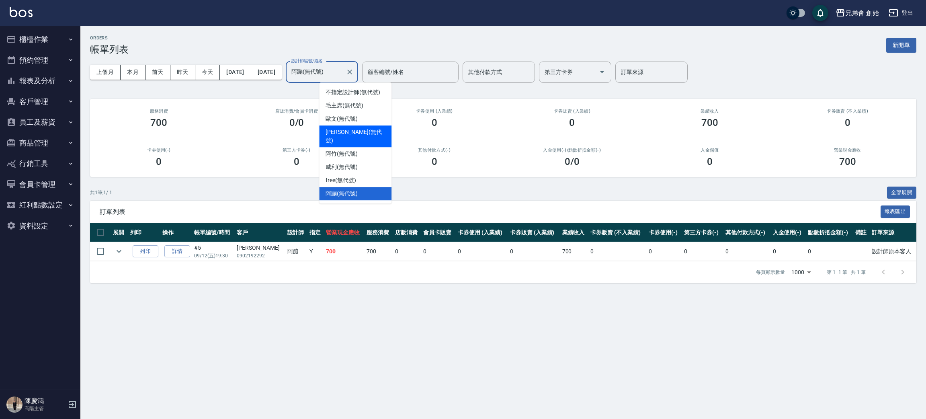
click at [358, 147] on div "阿竹 (無代號)" at bounding box center [355, 153] width 72 height 13
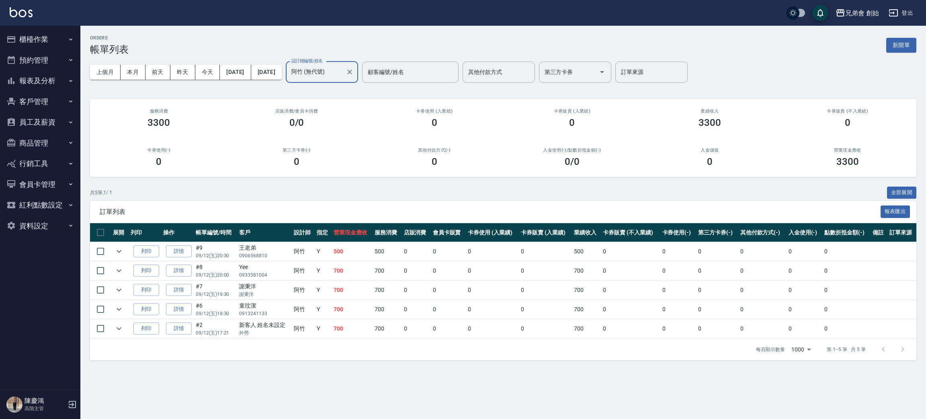
click at [342, 72] on input "阿竹 (無代號)" at bounding box center [315, 72] width 53 height 14
click at [132, 73] on button "本月" at bounding box center [133, 72] width 25 height 15
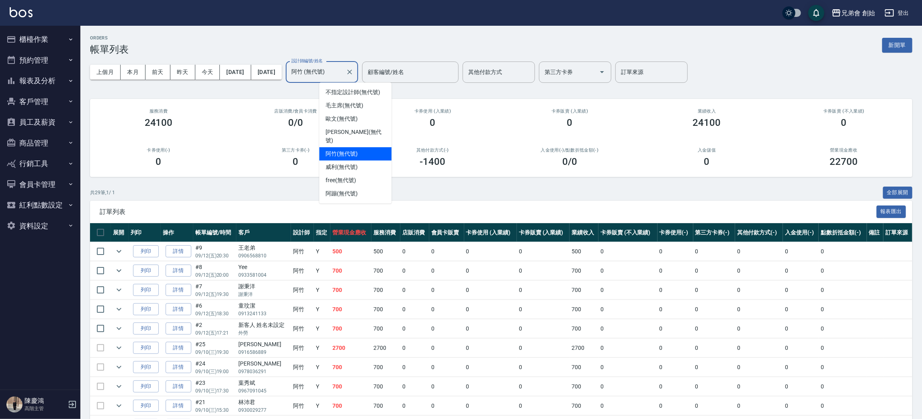
click at [342, 69] on input "阿竹 (無代號)" at bounding box center [315, 72] width 53 height 14
click at [352, 129] on span "[PERSON_NAME] (無代號)" at bounding box center [354, 136] width 59 height 17
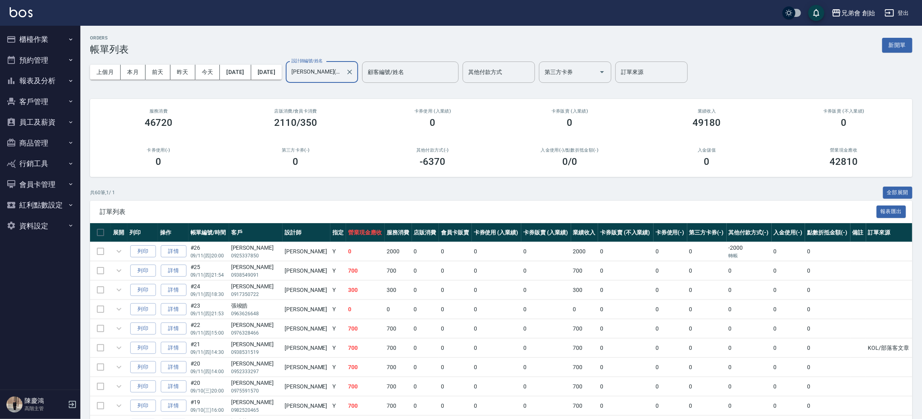
click at [342, 74] on input "[PERSON_NAME](無代號)" at bounding box center [315, 72] width 53 height 14
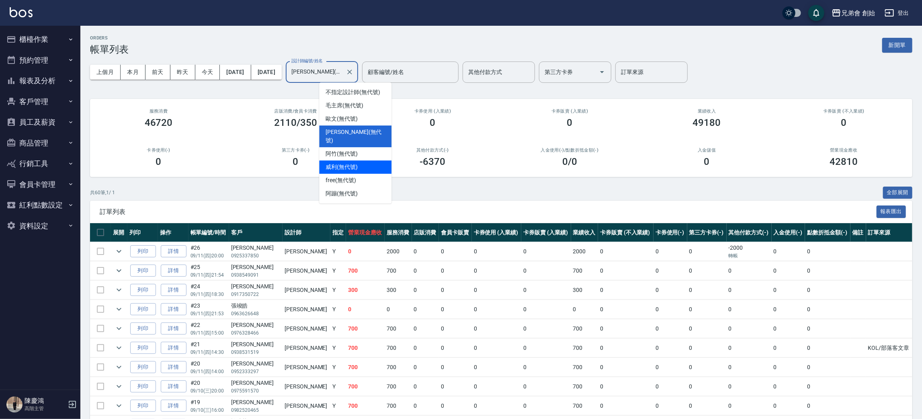
click at [366, 162] on div "威利 (無代號)" at bounding box center [355, 166] width 72 height 13
type input "威利(無代號)"
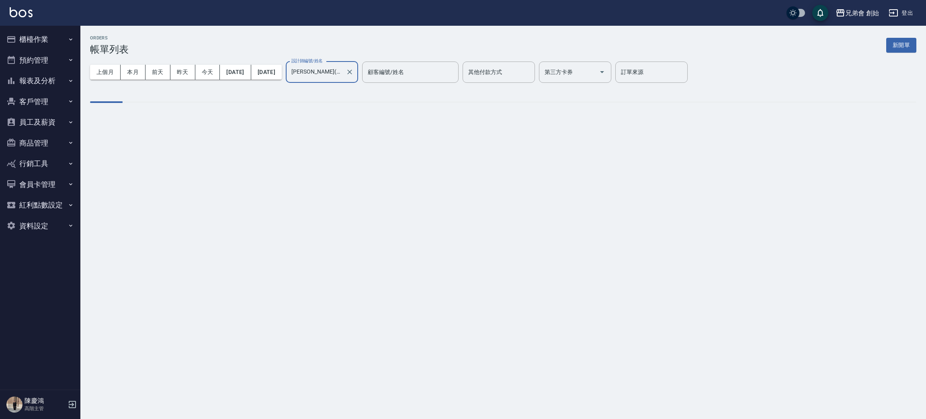
click at [214, 48] on div "ORDERS 帳單列表 新開單" at bounding box center [503, 45] width 826 height 20
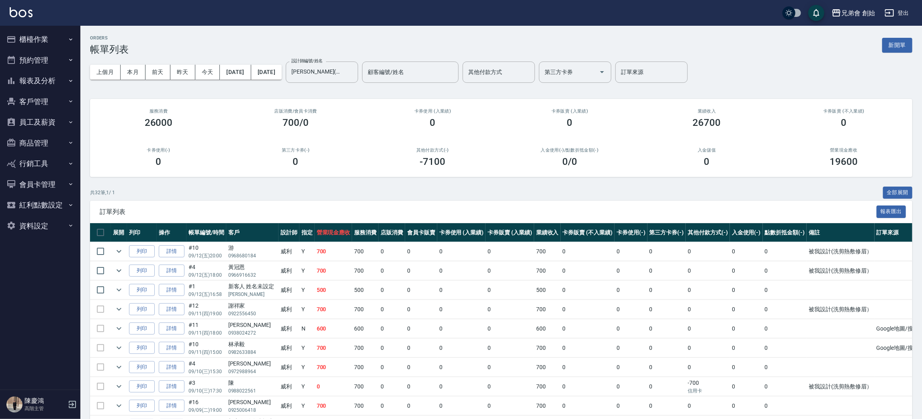
click at [348, 145] on div "第三方卡券(-) 0" at bounding box center [295, 157] width 137 height 39
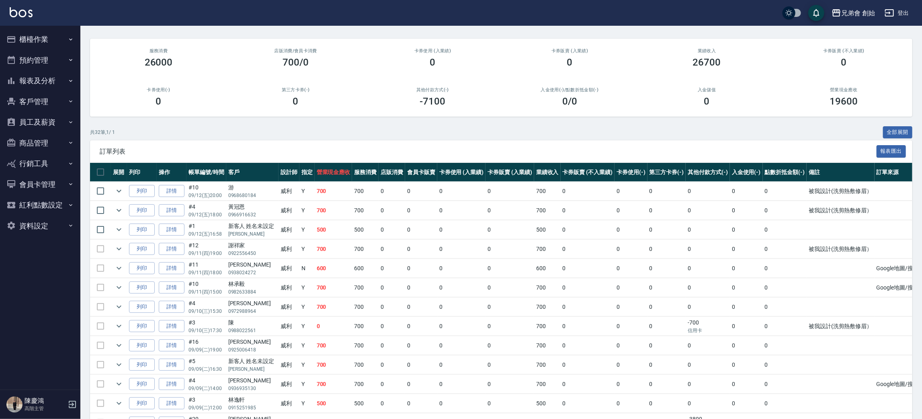
click at [544, 141] on div "訂單列表 報表匯出" at bounding box center [501, 151] width 822 height 22
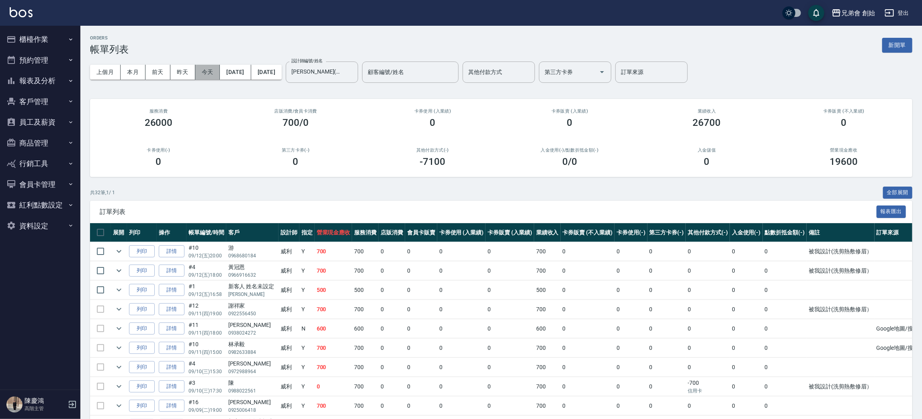
click at [213, 70] on button "今天" at bounding box center [207, 72] width 25 height 15
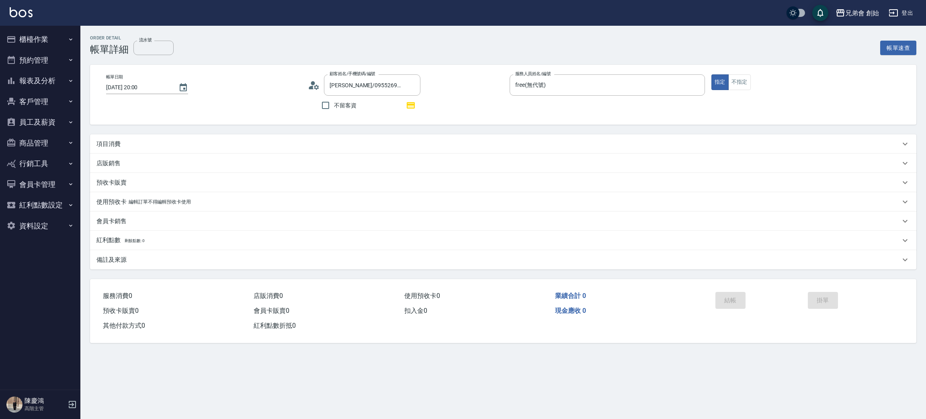
click at [109, 137] on div "項目消費" at bounding box center [503, 143] width 826 height 19
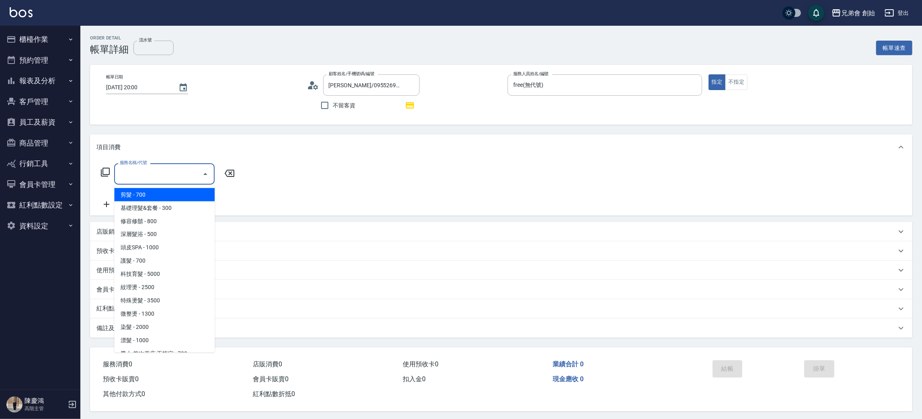
click at [145, 171] on input "服務名稱/代號" at bounding box center [158, 174] width 81 height 14
click at [151, 193] on span "剪髮 - 700" at bounding box center [164, 194] width 100 height 13
type input "剪髮(A01)"
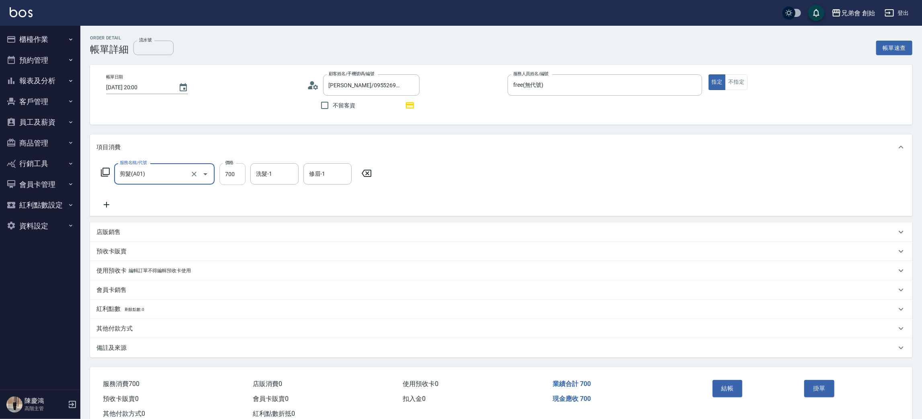
click at [235, 178] on input "700" at bounding box center [232, 174] width 26 height 22
type input "300"
click at [730, 384] on button "結帳" at bounding box center [727, 388] width 30 height 17
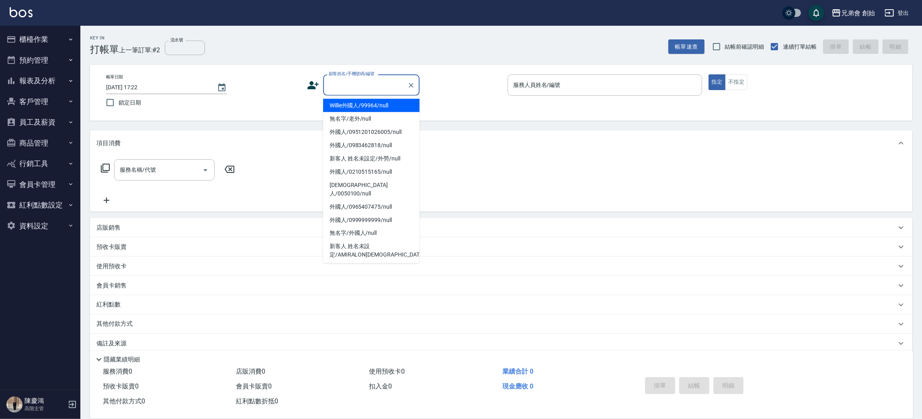
drag, startPoint x: 356, startPoint y: 72, endPoint x: 331, endPoint y: 86, distance: 27.9
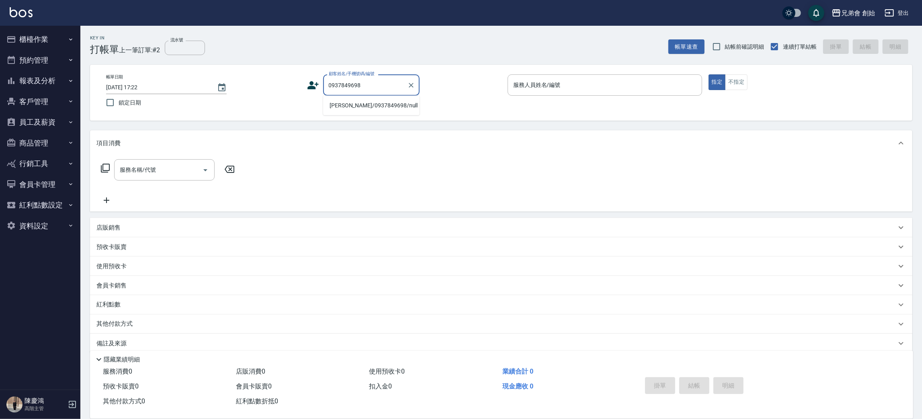
click at [352, 103] on li "[PERSON_NAME]/0937849698/null" at bounding box center [371, 105] width 96 height 13
type input "[PERSON_NAME]/0937849698/null"
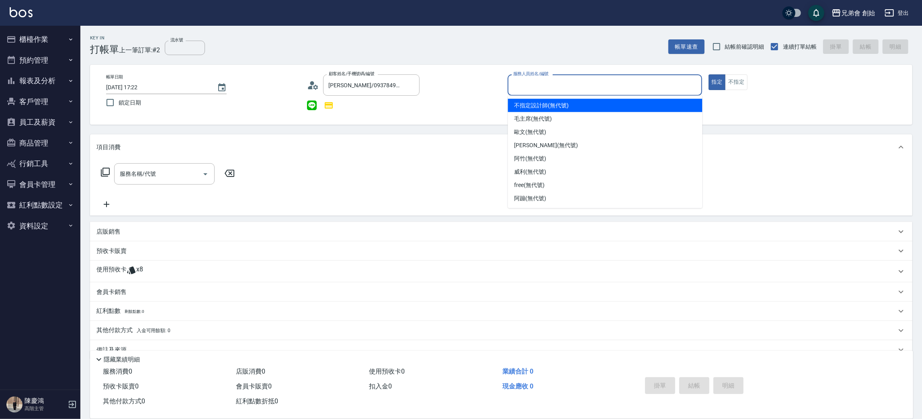
click at [580, 89] on input "服務人員姓名/編號" at bounding box center [604, 85] width 187 height 14
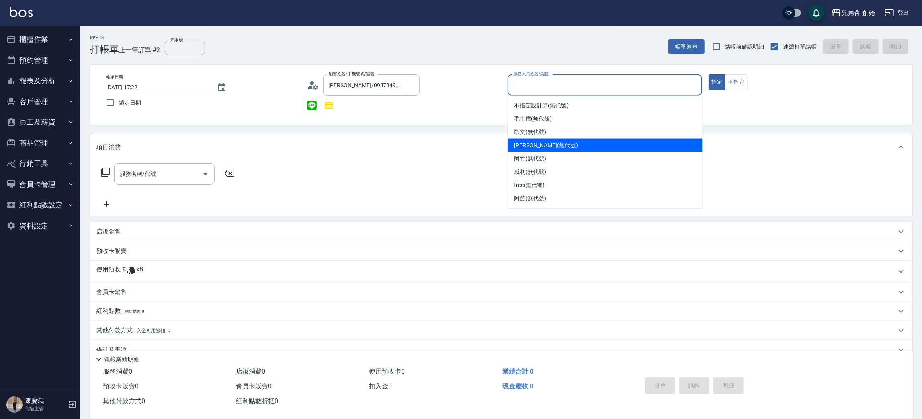
drag, startPoint x: 548, startPoint y: 144, endPoint x: 533, endPoint y: 153, distance: 17.8
click at [548, 143] on div "[PERSON_NAME] (無代號)" at bounding box center [605, 145] width 194 height 13
type input "[PERSON_NAME](無代號)"
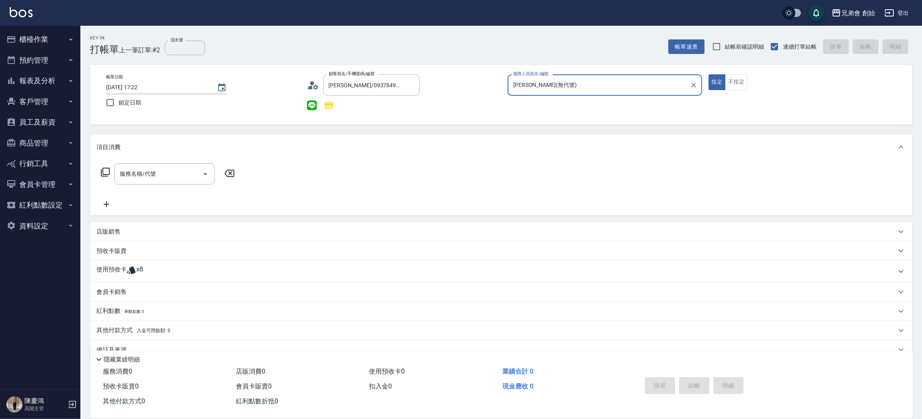
click at [137, 272] on span "x8" at bounding box center [139, 271] width 7 height 12
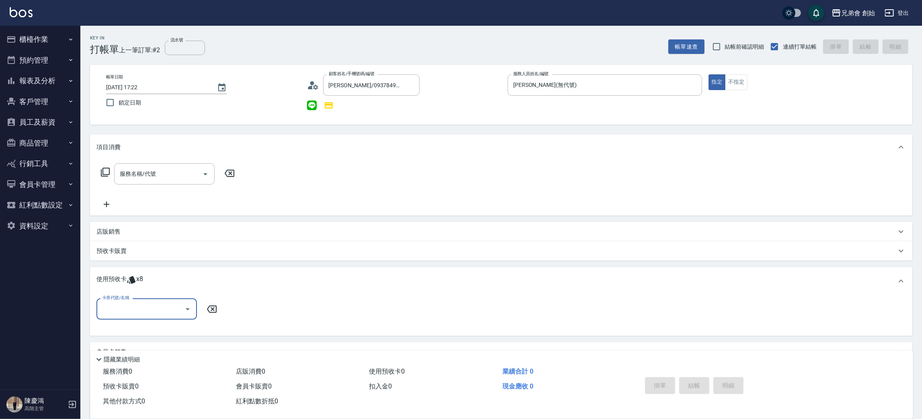
click at [138, 317] on div "卡券代號/名稱" at bounding box center [146, 308] width 100 height 21
click at [135, 329] on div "儲值7000 剩餘8張" at bounding box center [146, 328] width 100 height 13
type input "儲值7000"
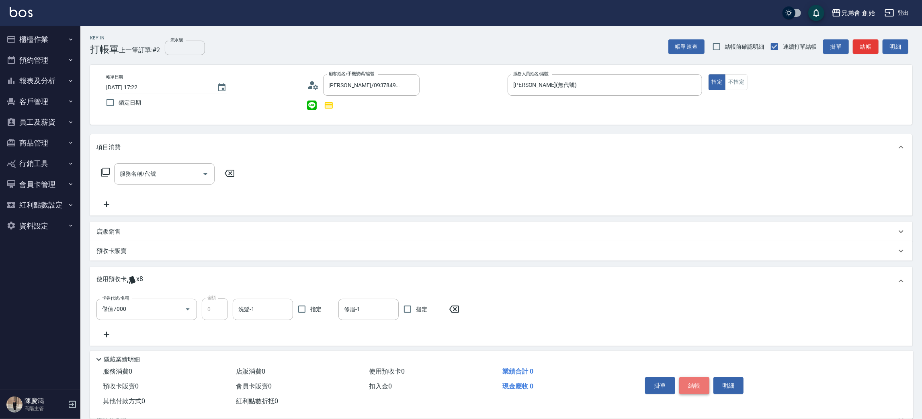
click at [694, 385] on button "結帳" at bounding box center [694, 385] width 30 height 17
type input "[DATE] 21:35"
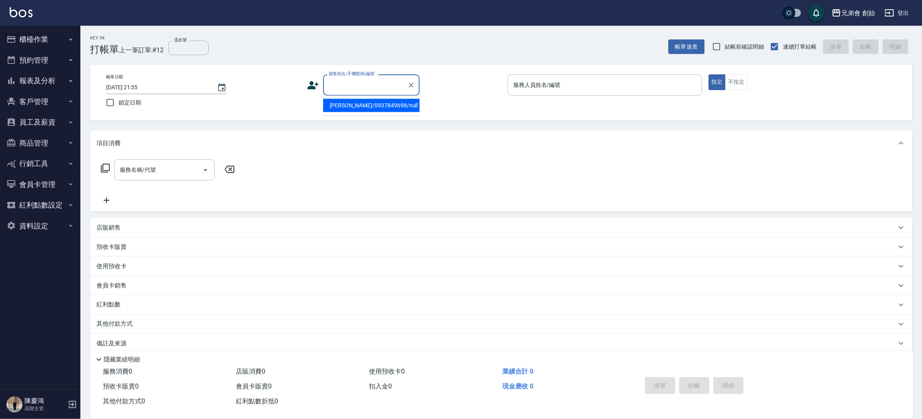
paste input "0975225502"
click at [344, 101] on li "[PERSON_NAME]/0975225502/null" at bounding box center [371, 105] width 96 height 13
type input "[PERSON_NAME]/0975225502/null"
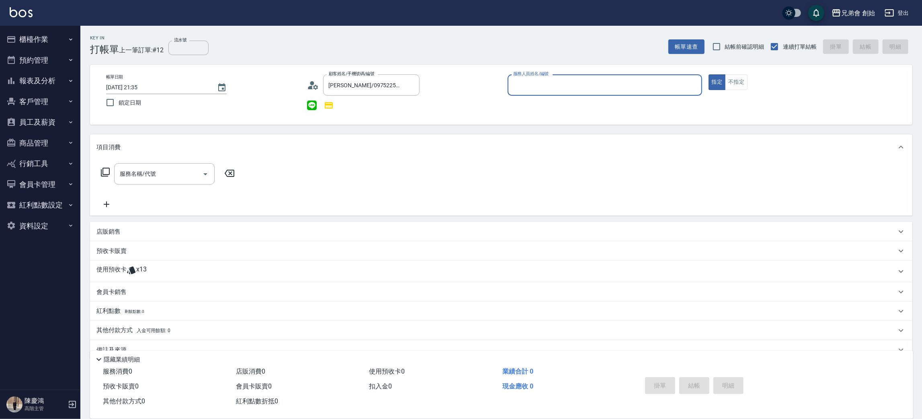
click at [530, 85] on input "服務人員姓名/編號" at bounding box center [604, 85] width 187 height 14
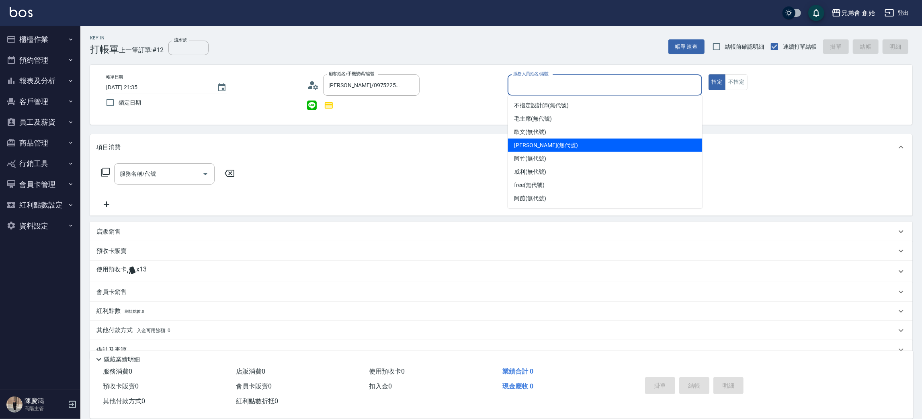
click at [524, 145] on span "[PERSON_NAME] (無代號)" at bounding box center [545, 145] width 63 height 8
type input "[PERSON_NAME](無代號)"
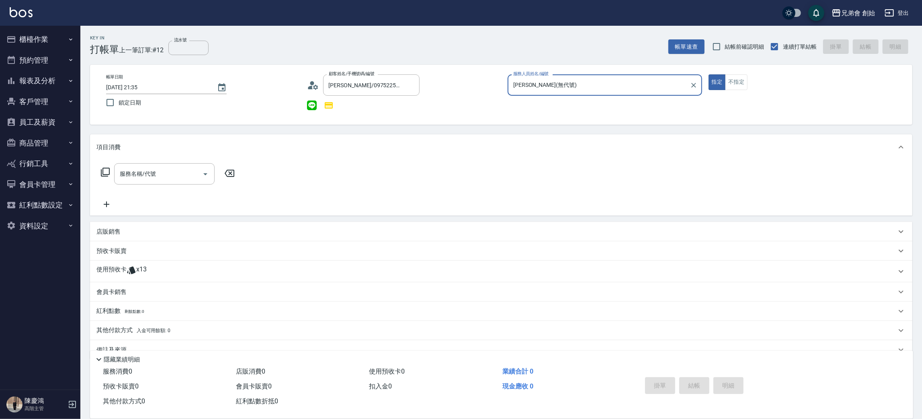
click at [127, 270] on p "使用預收卡" at bounding box center [111, 271] width 30 height 12
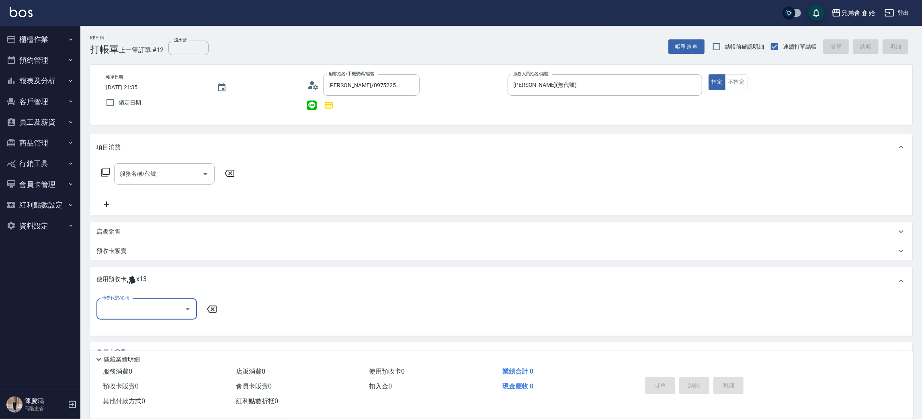
click at [139, 314] on input "卡券代號/名稱" at bounding box center [140, 309] width 81 height 14
click at [137, 332] on div "儲值7000 剩餘9張" at bounding box center [146, 328] width 100 height 13
type input "儲值7000"
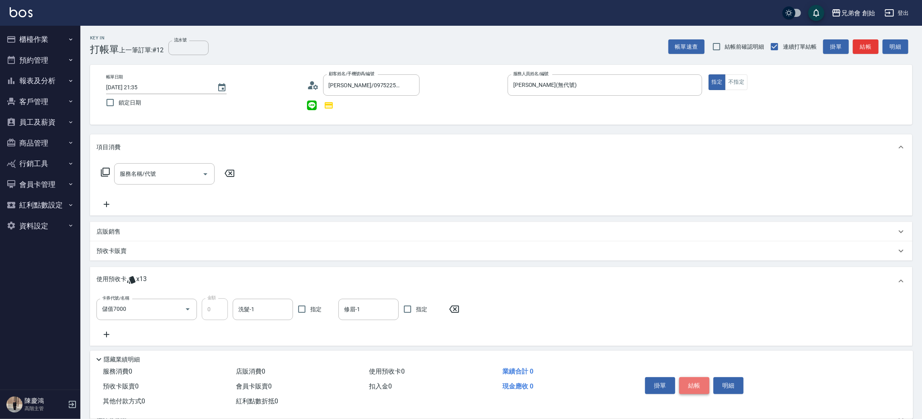
click at [691, 385] on button "結帳" at bounding box center [694, 385] width 30 height 17
type input "[DATE] 21:36"
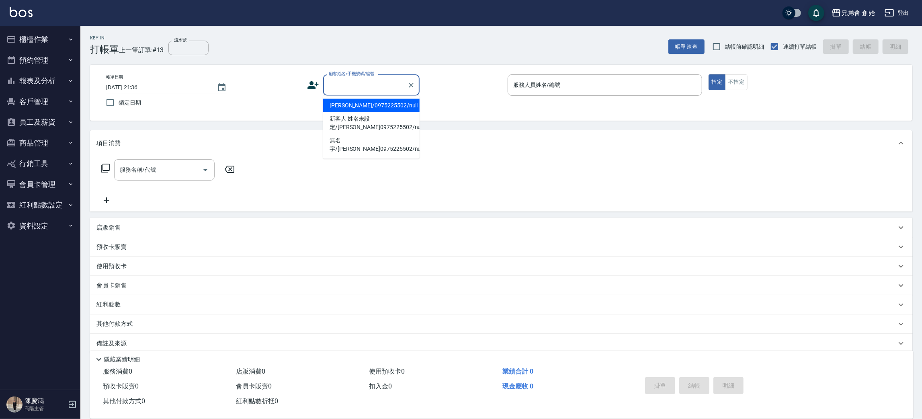
paste input "0988718027"
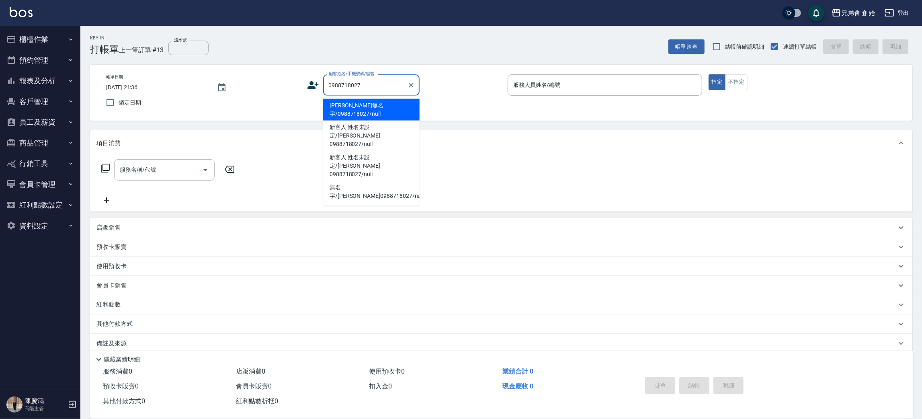
click at [368, 104] on li "[PERSON_NAME]無名字/0988718027/null" at bounding box center [371, 110] width 96 height 22
type input "[PERSON_NAME]無名字/0988718027/null"
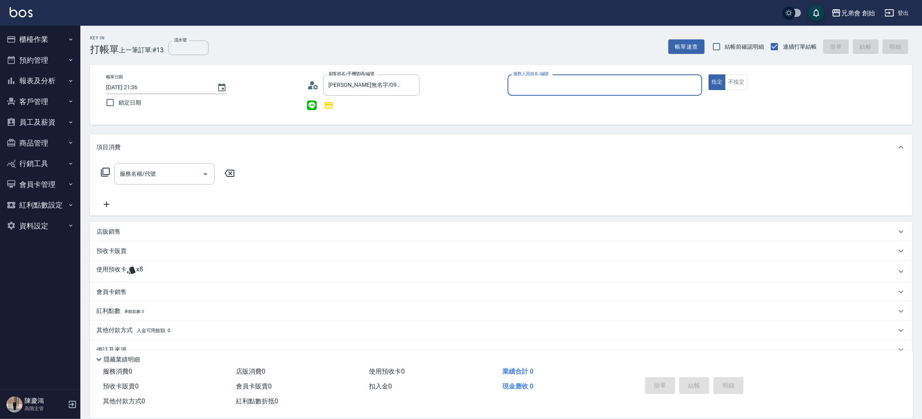
click at [546, 86] on input "服務人員姓名/編號" at bounding box center [604, 85] width 187 height 14
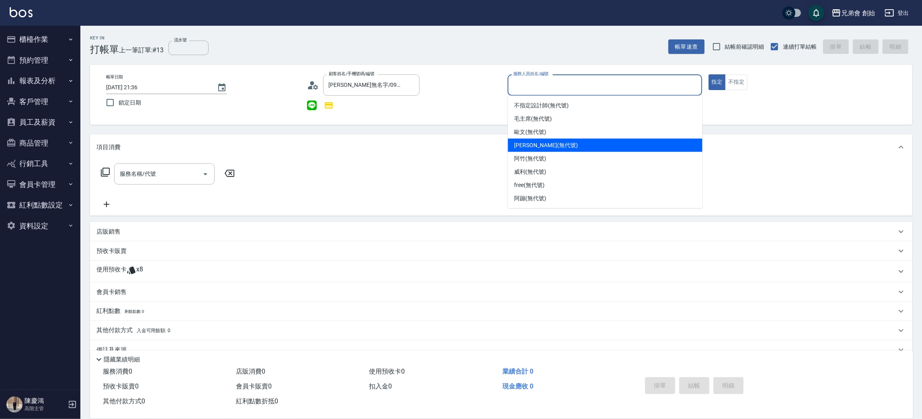
click at [538, 141] on span "[PERSON_NAME] (無代號)" at bounding box center [545, 145] width 63 height 8
type input "[PERSON_NAME](無代號)"
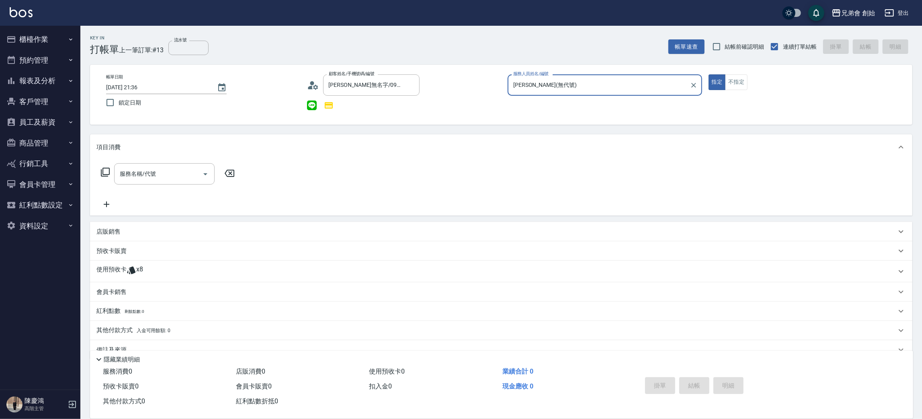
click at [129, 266] on icon at bounding box center [132, 270] width 10 height 10
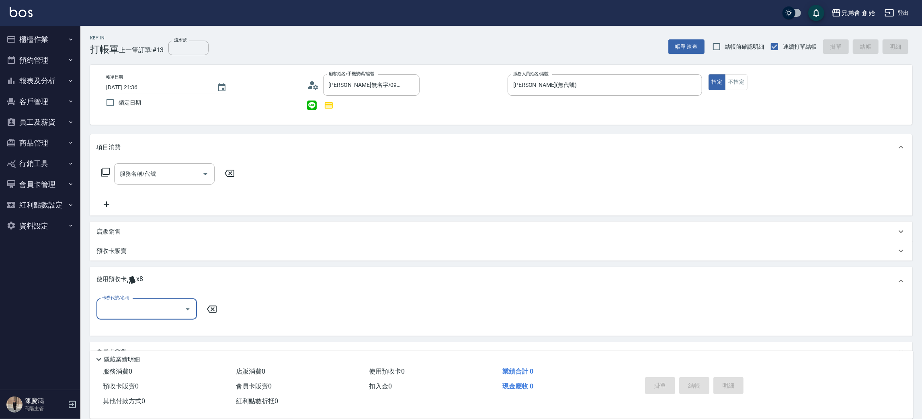
click at [146, 310] on input "卡券代號/名稱" at bounding box center [140, 309] width 81 height 14
click at [138, 333] on div "儲值7000 剩餘8張" at bounding box center [146, 328] width 100 height 13
type input "儲值7000"
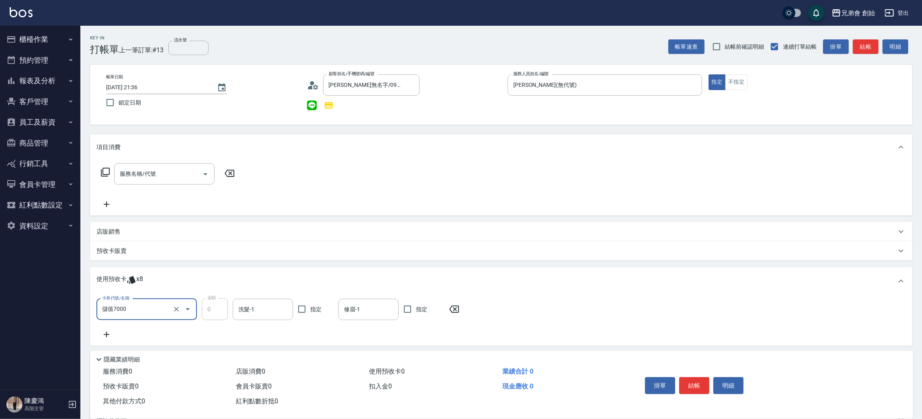
scroll to position [60, 0]
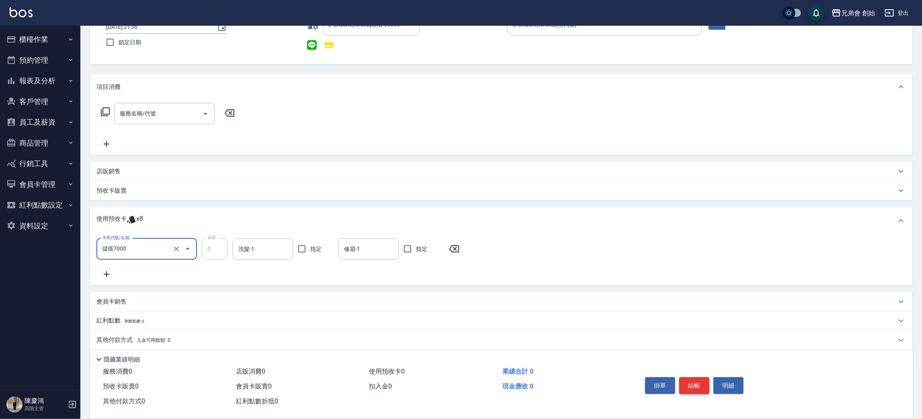
click at [695, 381] on button "結帳" at bounding box center [694, 385] width 30 height 17
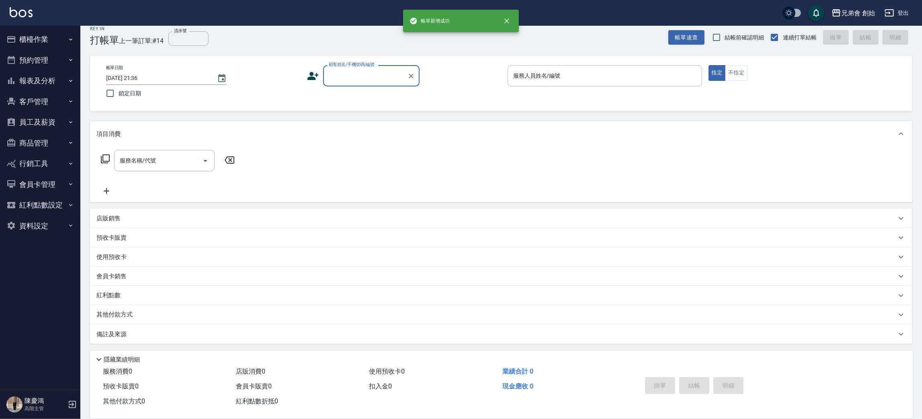
scroll to position [9, 0]
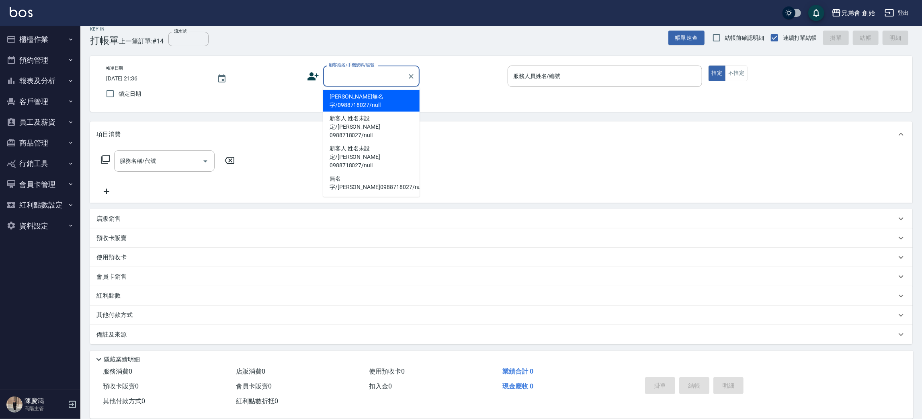
paste input "0938599738"
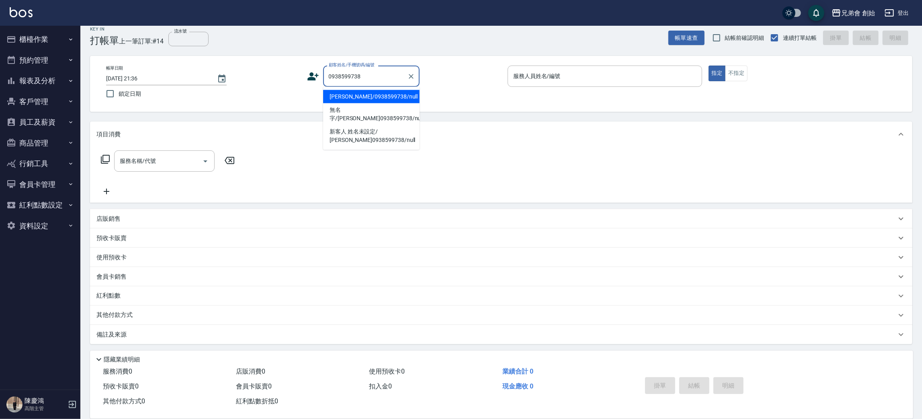
click at [347, 95] on li "劉文傑無名/0938599738/null" at bounding box center [371, 96] width 96 height 13
type input "劉文傑無名/0938599738/null"
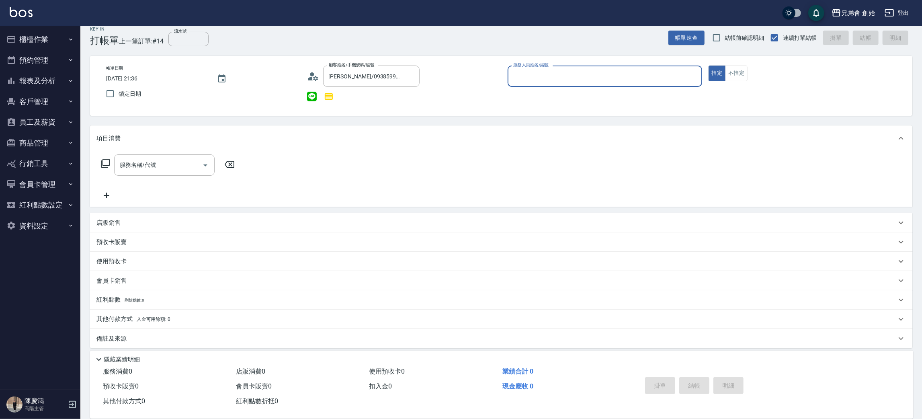
click at [543, 81] on input "服務人員姓名/編號" at bounding box center [604, 76] width 187 height 14
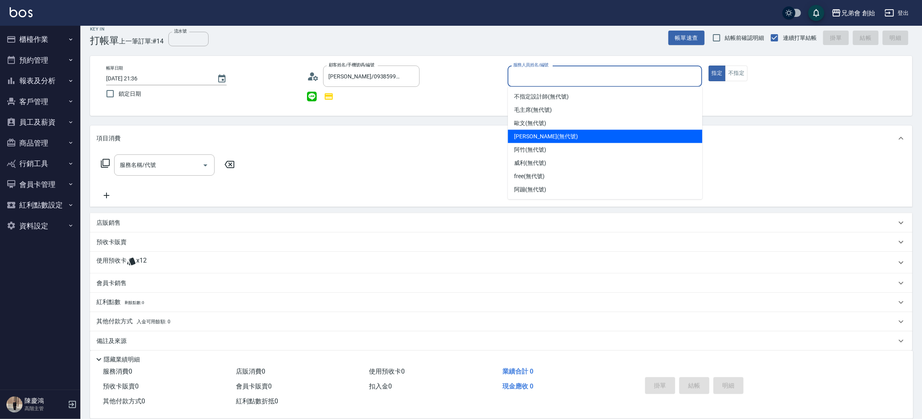
click at [537, 135] on span "潘潘 (無代號)" at bounding box center [545, 136] width 63 height 8
type input "[PERSON_NAME](無代號)"
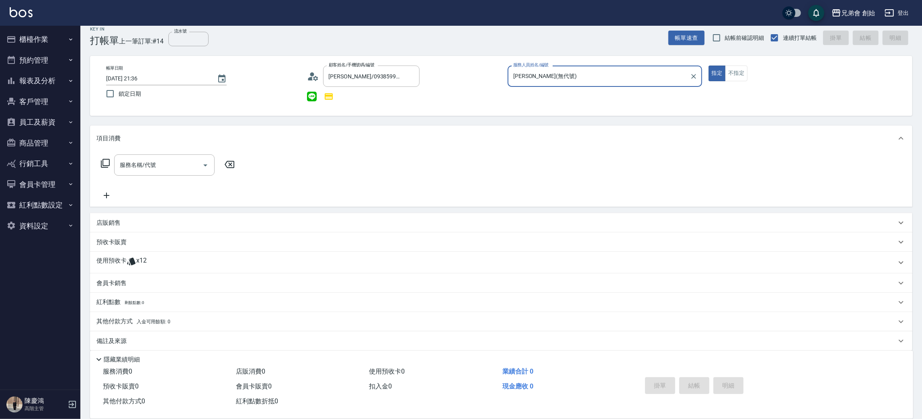
click at [176, 266] on div "使用預收卡 x12" at bounding box center [496, 262] width 800 height 12
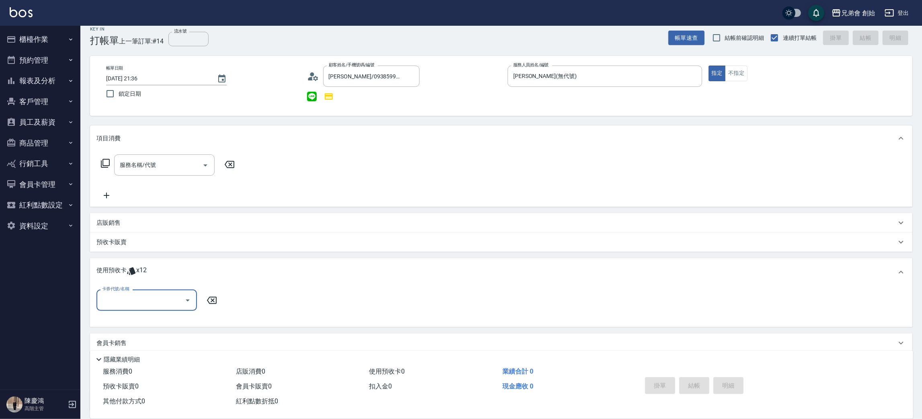
scroll to position [0, 0]
click at [150, 296] on input "卡券代號/名稱" at bounding box center [140, 300] width 81 height 14
click at [149, 315] on div "10500儲值(贈三次精修＆一次理髮) 剩餘12張" at bounding box center [146, 324] width 100 height 22
type input "10500儲值(贈三次精修＆一次理髮)"
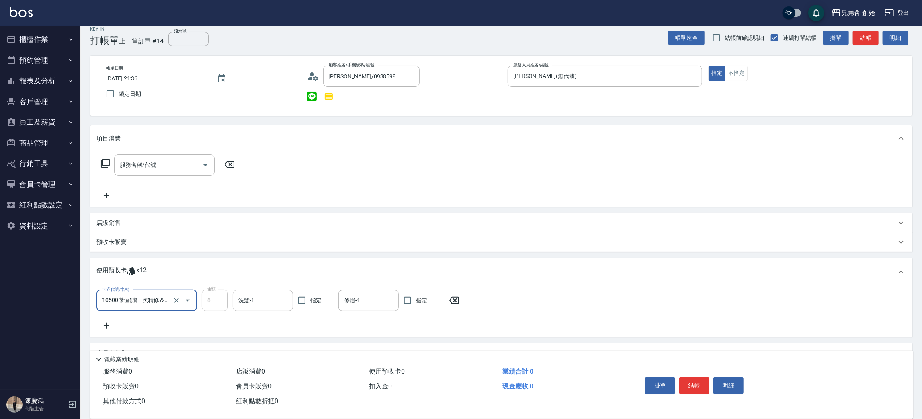
scroll to position [69, 0]
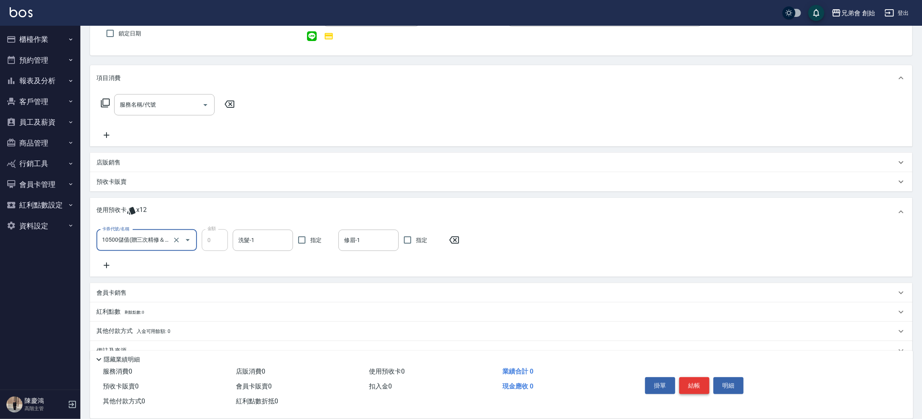
click at [698, 379] on button "結帳" at bounding box center [694, 385] width 30 height 17
type input "2025/09/12 21:37"
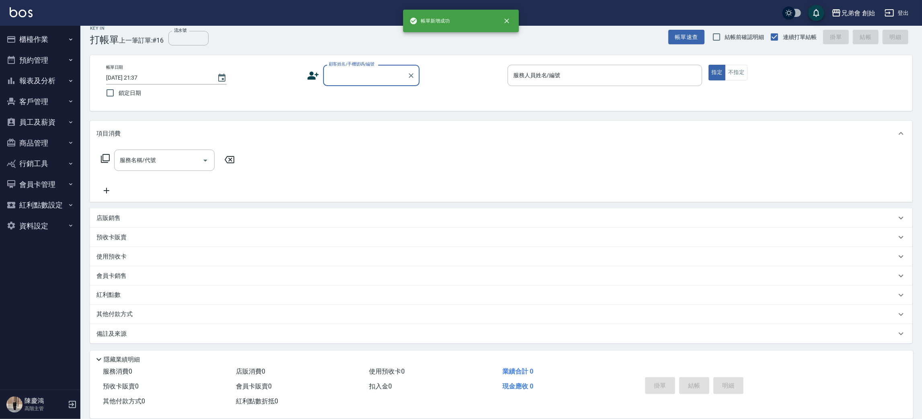
scroll to position [9, 0]
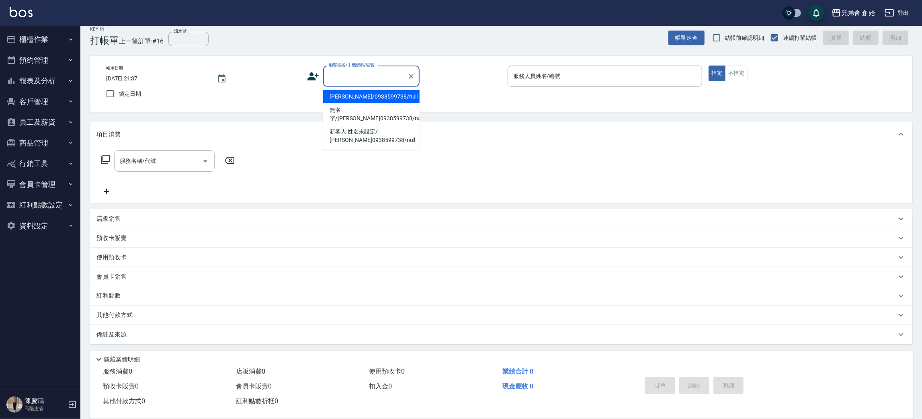
paste input "0968973296"
click at [356, 98] on li "吳俞宏/0968973296/null" at bounding box center [371, 96] width 96 height 13
type input "吳俞宏/0968973296/null"
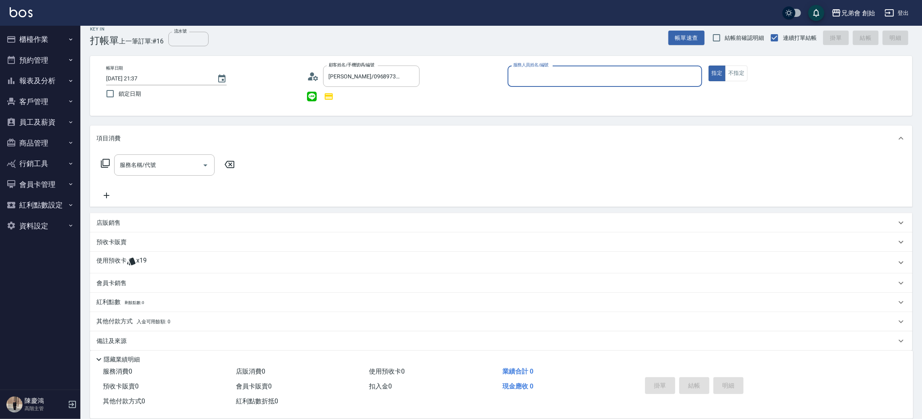
click at [539, 66] on label "服務人員姓名/編號" at bounding box center [530, 65] width 35 height 6
click at [539, 69] on input "服務人員姓名/編號" at bounding box center [604, 76] width 187 height 14
click at [521, 70] on input "服務人員姓名/編號" at bounding box center [604, 76] width 187 height 14
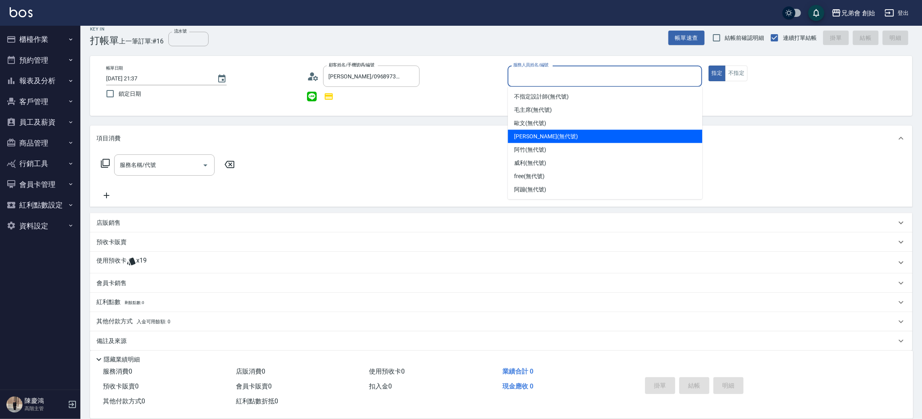
click at [522, 141] on div "潘潘 (無代號)" at bounding box center [605, 136] width 194 height 13
type input "[PERSON_NAME](無代號)"
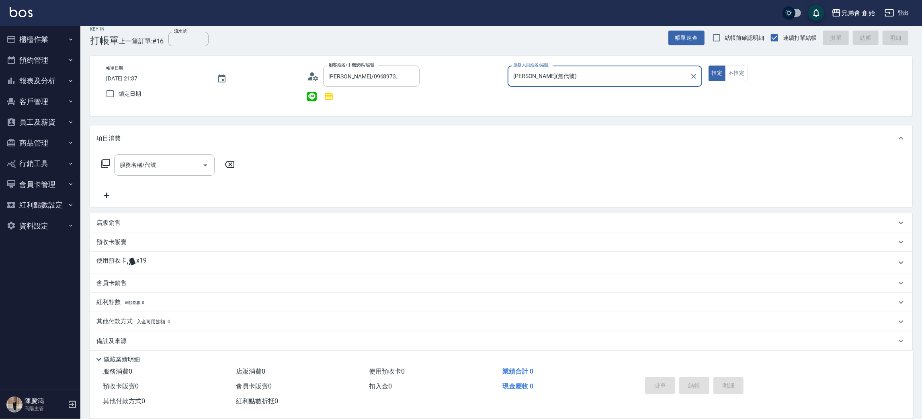
click at [153, 260] on div "使用預收卡 x19" at bounding box center [496, 262] width 800 height 12
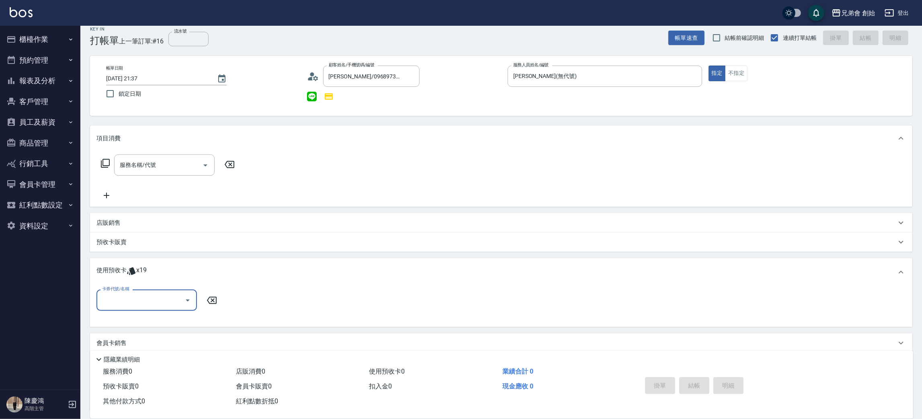
scroll to position [0, 0]
click at [153, 311] on div "卡券代號/名稱 卡券代號/名稱" at bounding box center [500, 304] width 809 height 31
click at [151, 303] on input "卡券代號/名稱" at bounding box center [140, 300] width 81 height 14
click at [155, 315] on div "7000儲值(贈兩堂精修＆造型品) 剩餘4張" at bounding box center [146, 324] width 100 height 22
type input "7000儲值(贈兩堂精修＆造型品)"
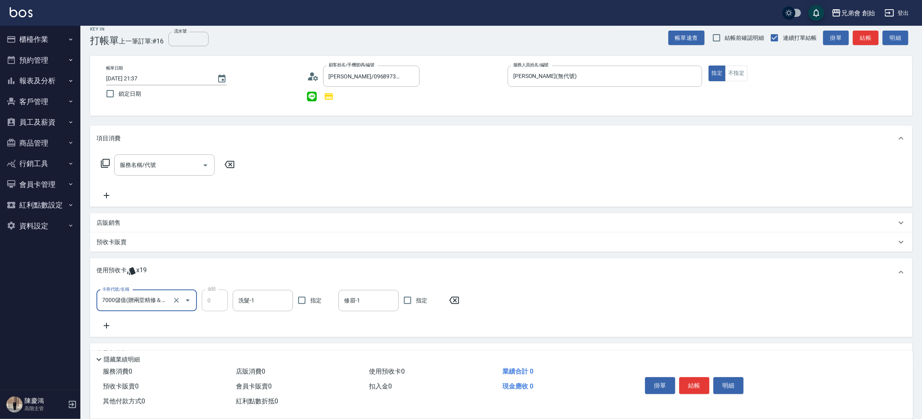
scroll to position [85, 0]
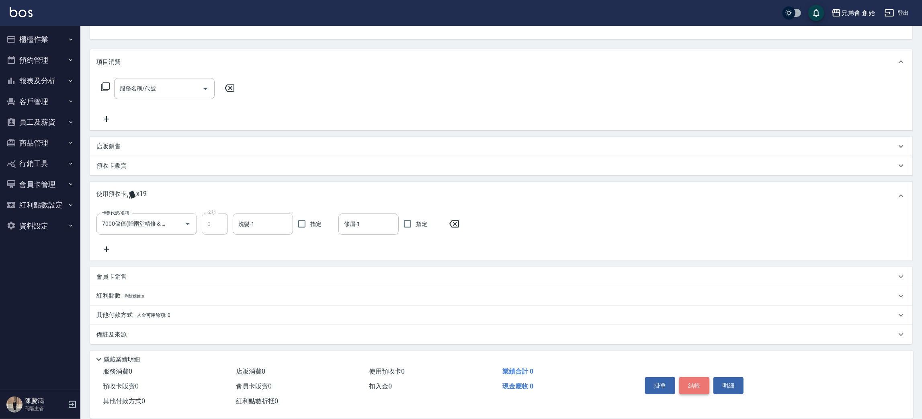
click at [683, 380] on button "結帳" at bounding box center [694, 385] width 30 height 17
type input "2025/09/12 21:38"
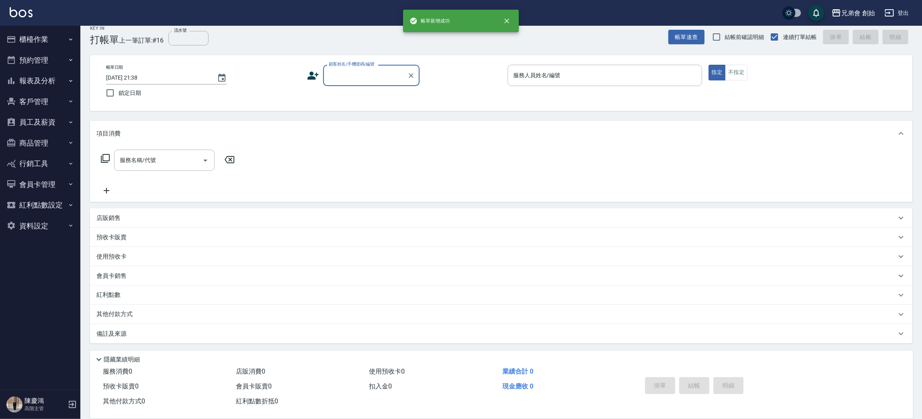
scroll to position [9, 0]
click at [53, 38] on button "櫃檯作業" at bounding box center [40, 39] width 74 height 21
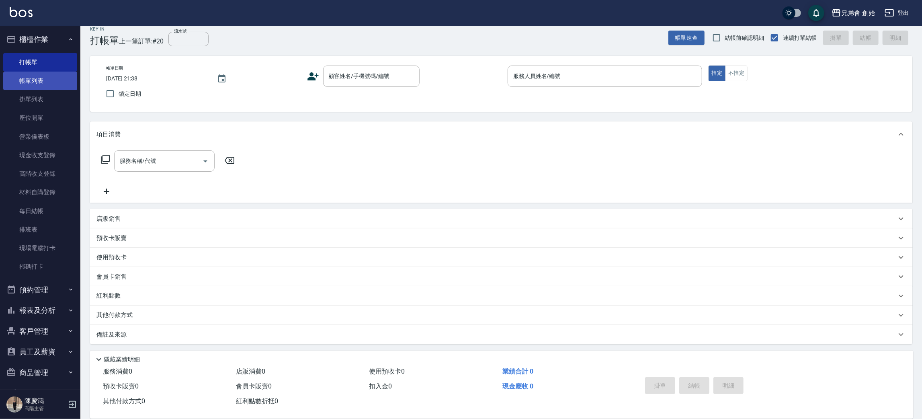
click at [48, 76] on link "帳單列表" at bounding box center [40, 81] width 74 height 18
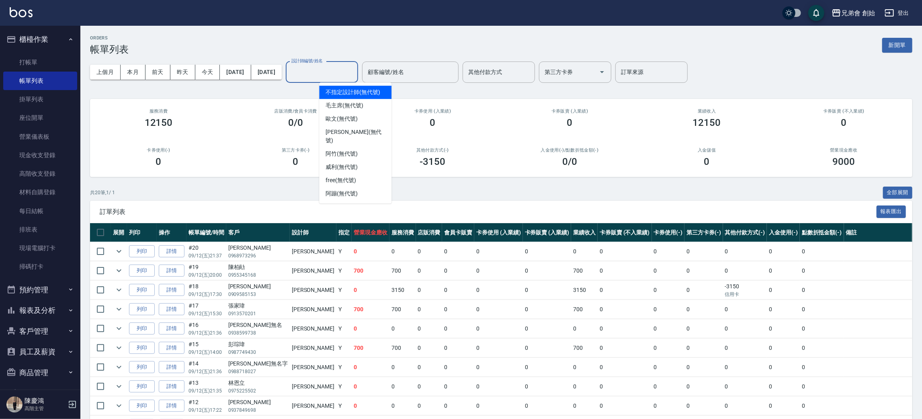
click at [354, 72] on input "設計師編號/姓名" at bounding box center [321, 72] width 65 height 14
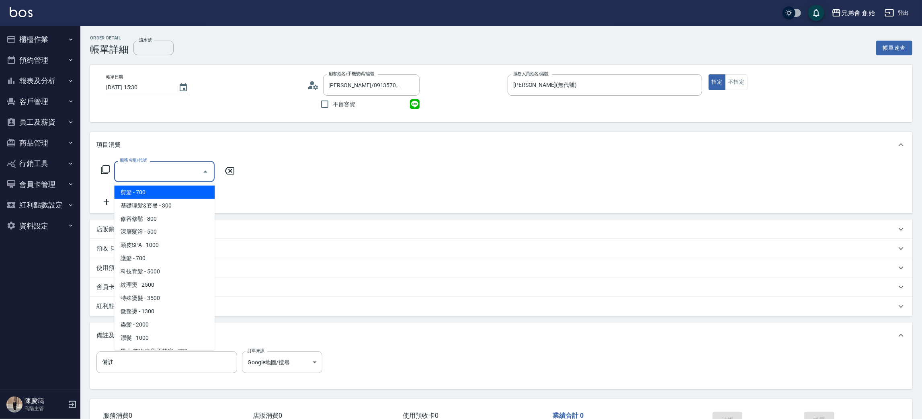
click at [141, 196] on span "剪髮 - 700" at bounding box center [164, 192] width 100 height 13
type input "剪髮(A01)"
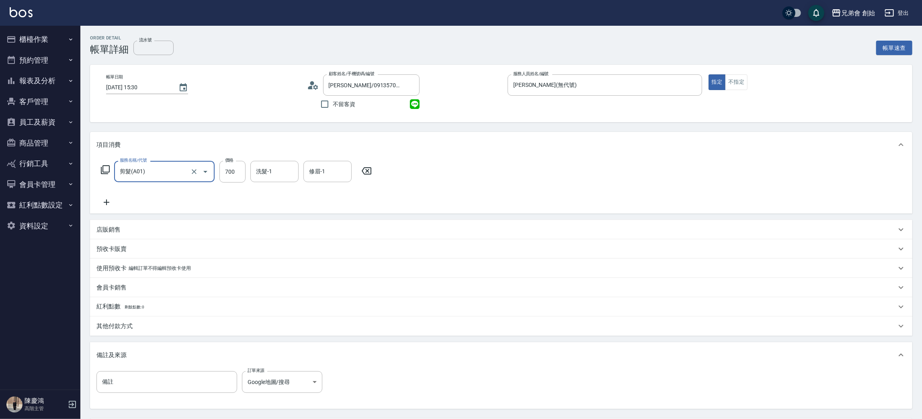
scroll to position [75, 0]
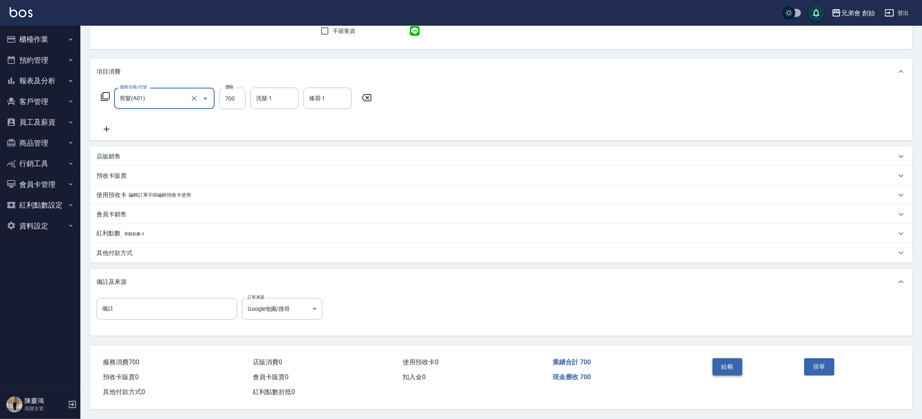
click at [730, 366] on button "結帳" at bounding box center [727, 366] width 30 height 17
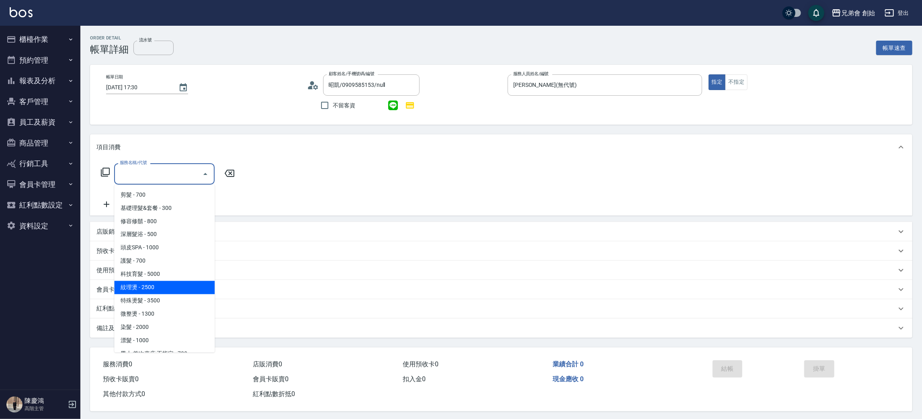
click at [155, 288] on span "紋理燙 - 2500" at bounding box center [164, 287] width 100 height 13
type input "紋理燙(D01)"
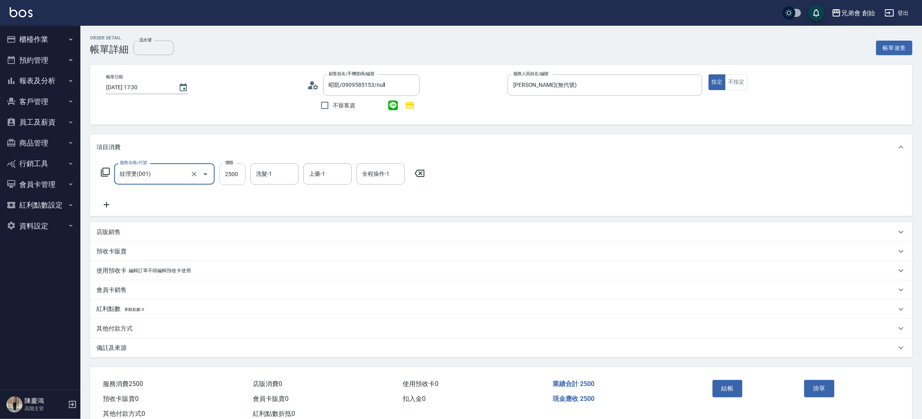
click at [228, 172] on input "2500" at bounding box center [232, 174] width 26 height 22
type input "3150"
click at [123, 331] on p "其他付款方式" at bounding box center [114, 328] width 36 height 8
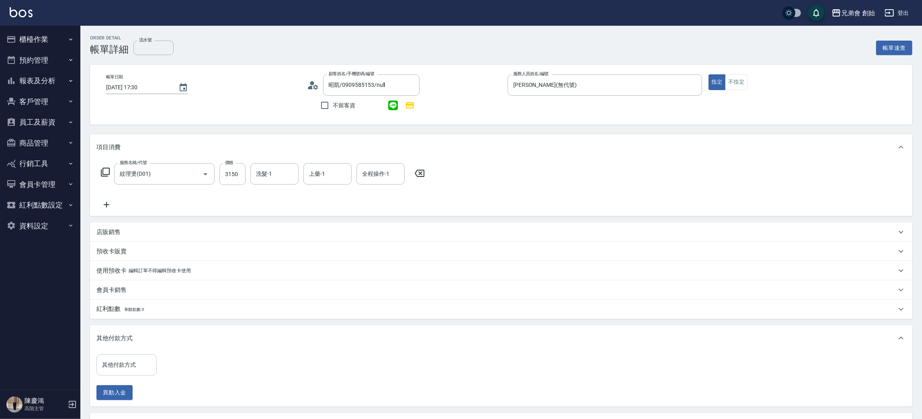
click at [127, 369] on input "其他付款方式" at bounding box center [126, 365] width 53 height 14
click at [131, 333] on span "信用卡" at bounding box center [126, 330] width 60 height 13
type input "信用卡"
click at [192, 362] on input "0" at bounding box center [192, 365] width 60 height 22
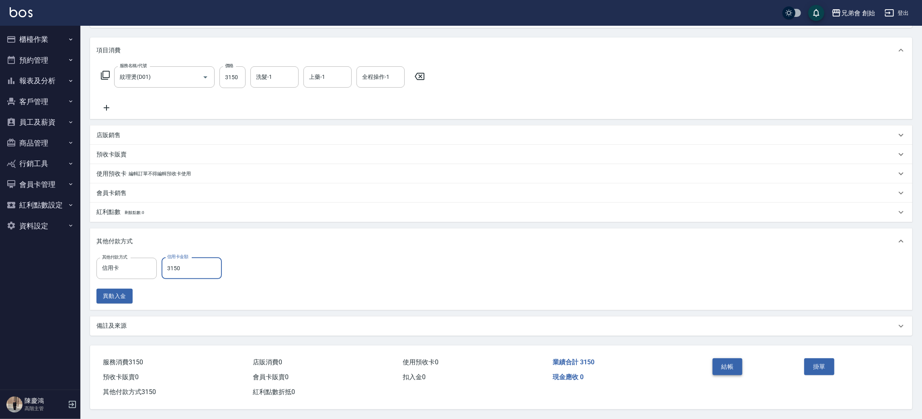
type input "3150"
click at [726, 358] on button "結帳" at bounding box center [727, 366] width 30 height 17
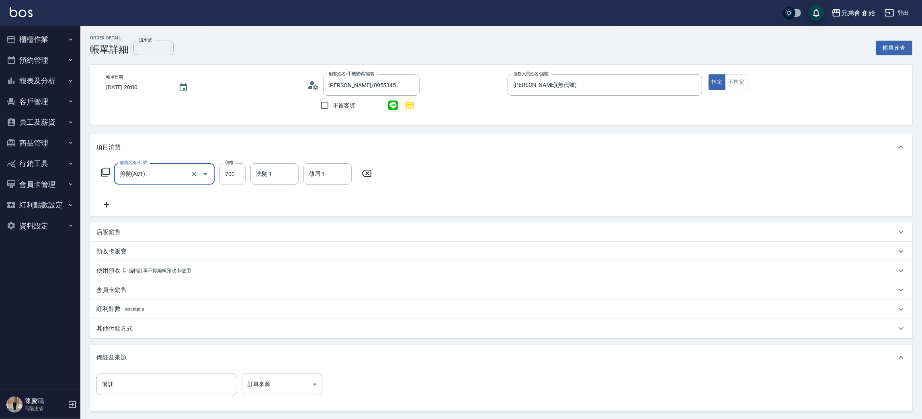
scroll to position [78, 0]
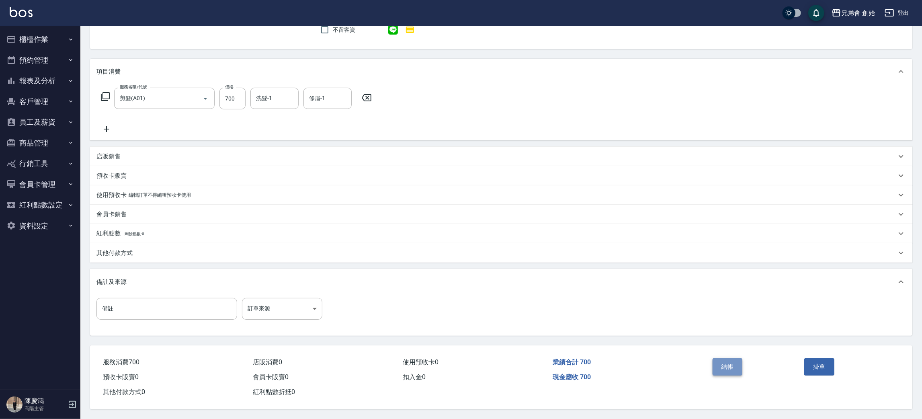
click at [713, 358] on button "結帳" at bounding box center [727, 366] width 30 height 17
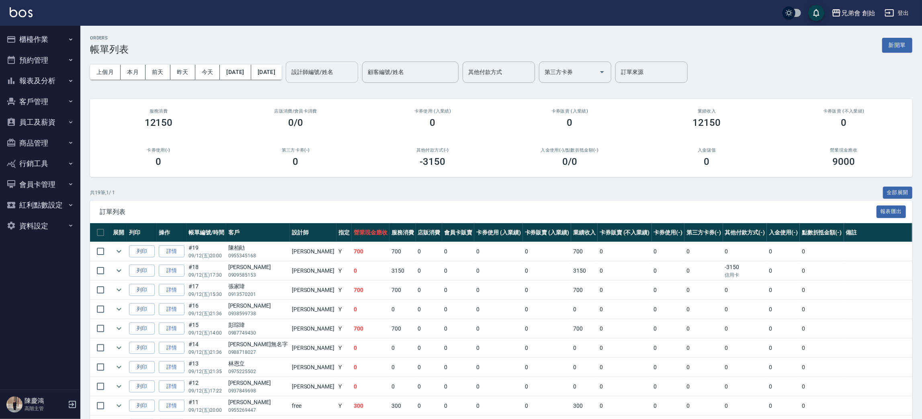
click at [358, 63] on div "設計師編號/姓名" at bounding box center [322, 71] width 72 height 21
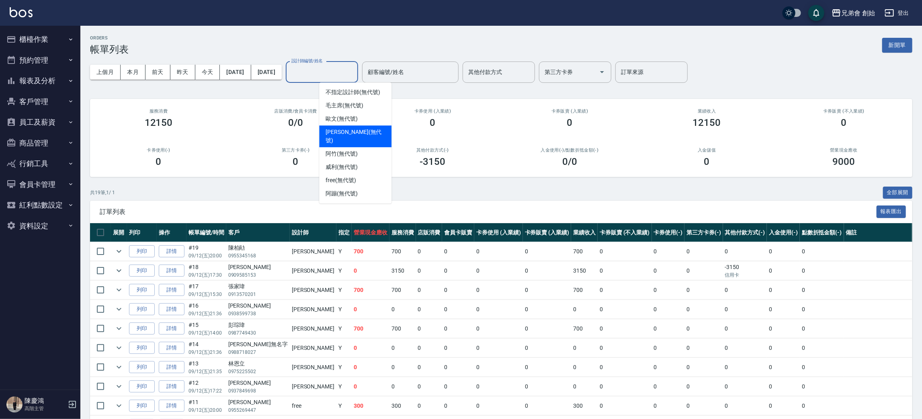
click at [344, 133] on span "潘潘 (無代號)" at bounding box center [354, 136] width 59 height 17
type input "潘潘(無代號)"
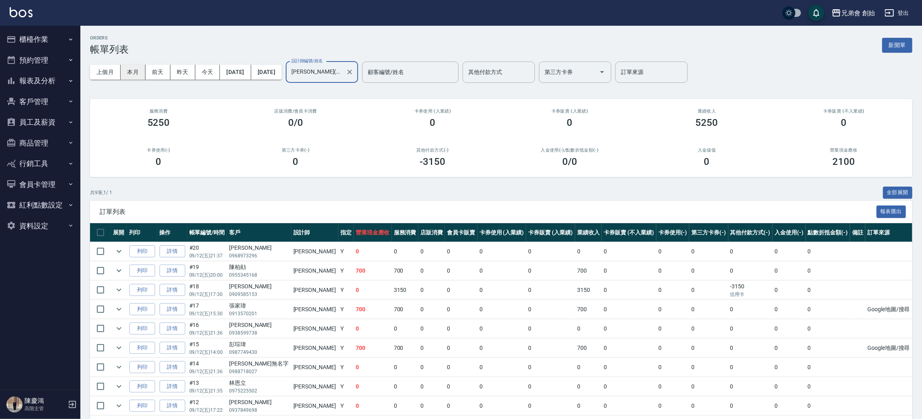
click at [134, 67] on button "本月" at bounding box center [133, 72] width 25 height 15
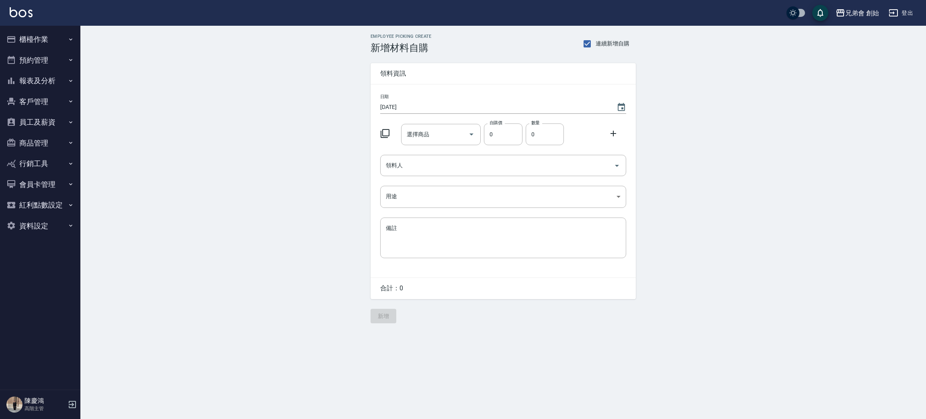
click at [32, 61] on button "預約管理" at bounding box center [40, 60] width 74 height 21
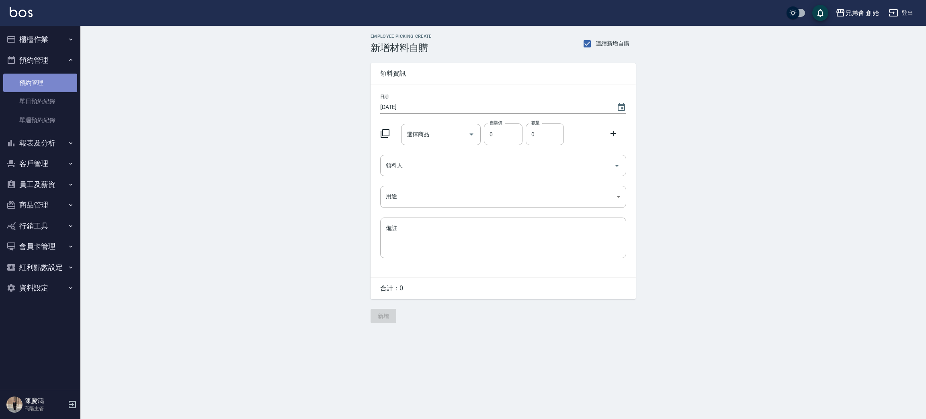
click at [51, 89] on link "預約管理" at bounding box center [40, 83] width 74 height 18
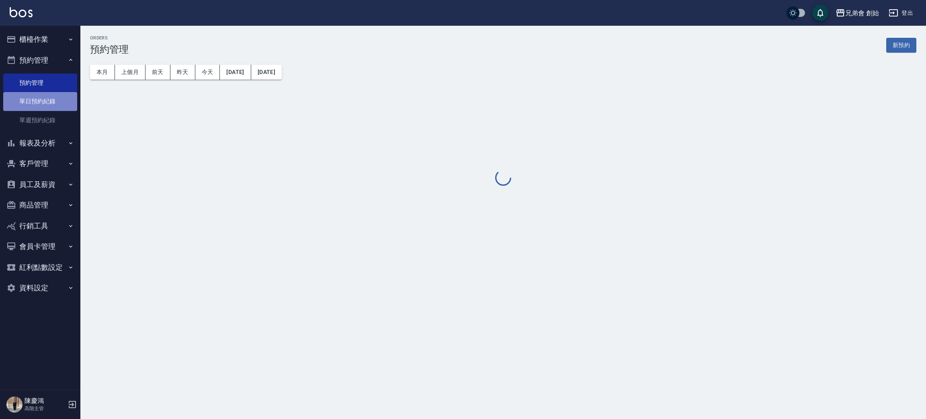
click at [49, 98] on link "單日預約紀錄" at bounding box center [40, 101] width 74 height 18
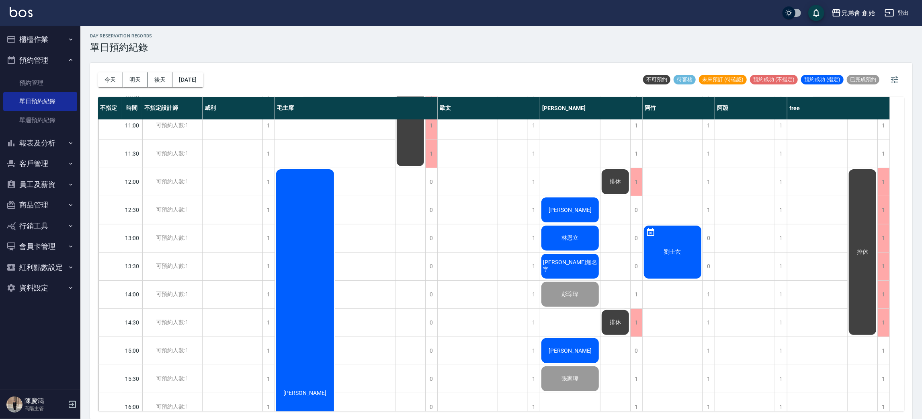
scroll to position [180, 0]
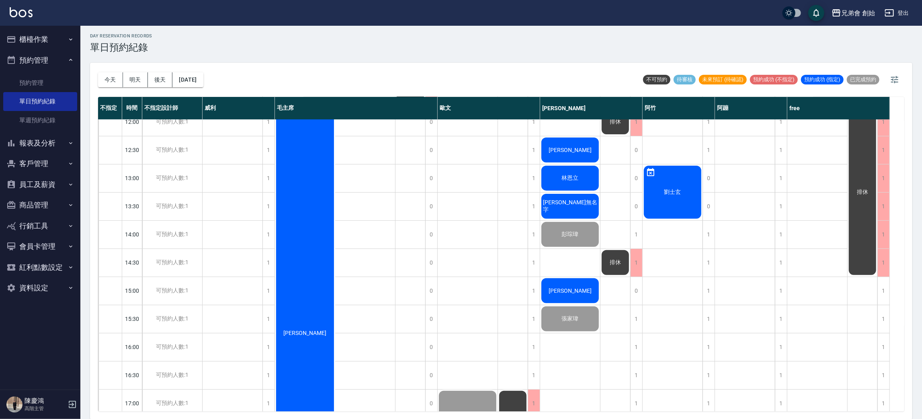
click at [318, 197] on div "[PERSON_NAME]" at bounding box center [305, 332] width 60 height 449
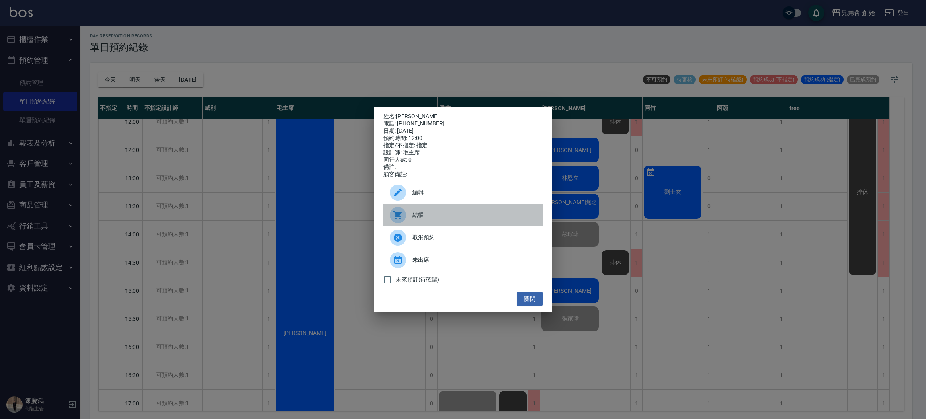
click at [409, 217] on div at bounding box center [401, 215] width 22 height 16
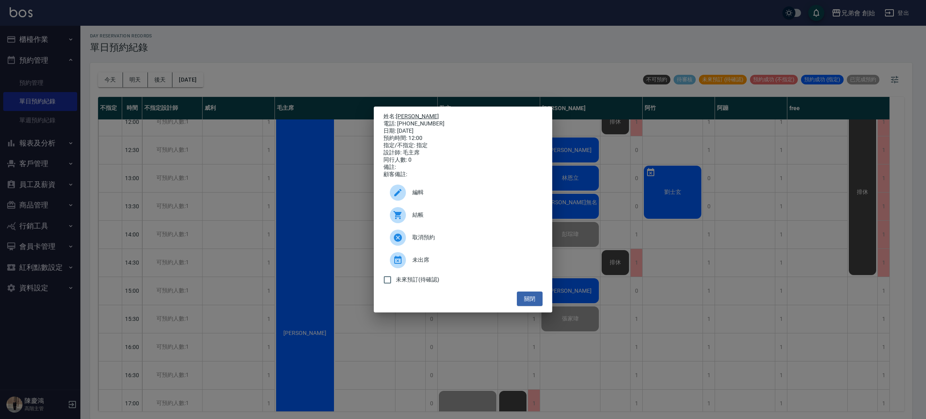
click at [405, 113] on link "[PERSON_NAME]" at bounding box center [417, 116] width 43 height 6
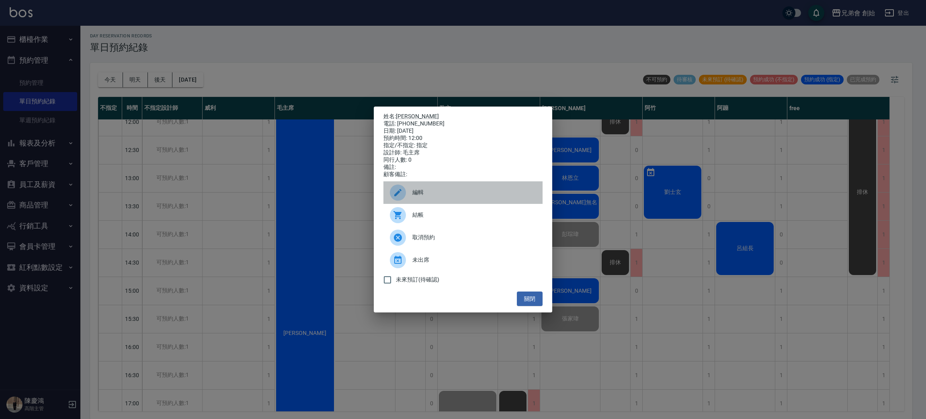
click at [405, 200] on div at bounding box center [401, 192] width 22 height 16
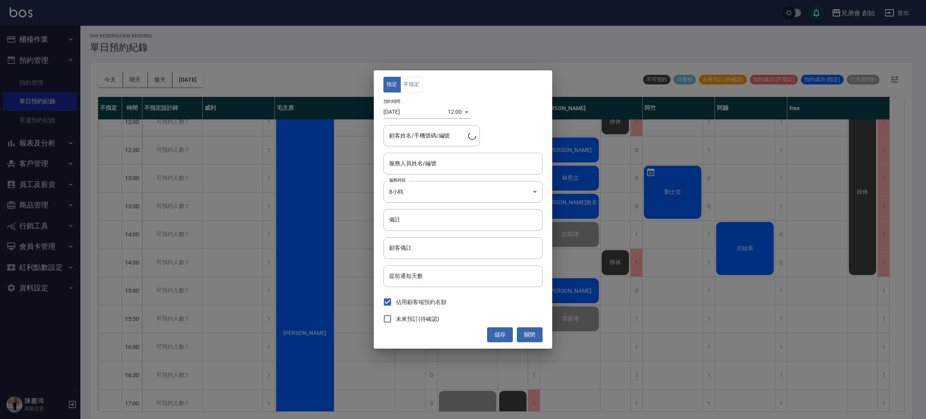
type input "毛主席(無代號)"
type input "邱家維/0903612770"
click at [326, 12] on div "指定 不指定 預約時間 2025/09/12 12:00 1757649600000 顧客姓名/手機號碼/編號 邱家維/0903612770 顧客姓名/手機號…" at bounding box center [463, 209] width 926 height 419
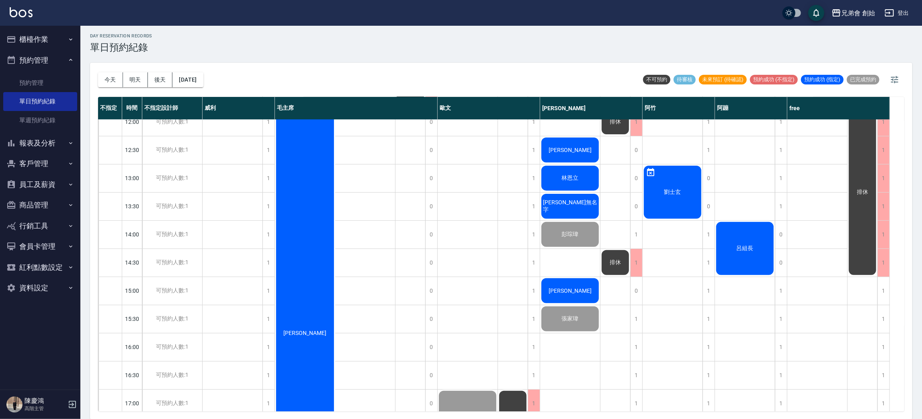
click at [313, 145] on div "[PERSON_NAME]" at bounding box center [305, 332] width 60 height 449
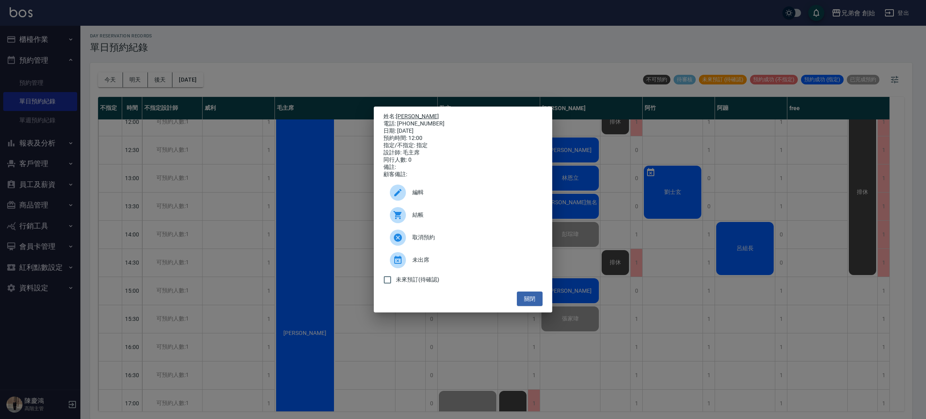
drag, startPoint x: 417, startPoint y: 109, endPoint x: 410, endPoint y: 113, distance: 7.4
click at [416, 113] on p "姓名: 邱家維" at bounding box center [462, 116] width 159 height 7
click at [409, 113] on link "[PERSON_NAME]" at bounding box center [417, 116] width 43 height 6
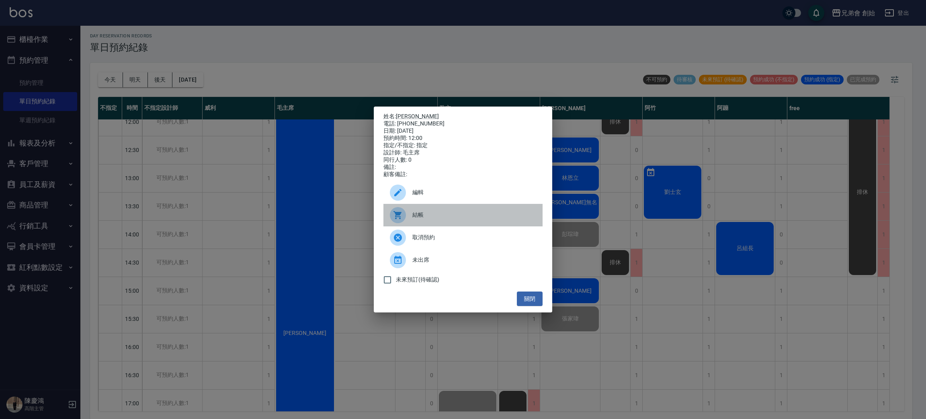
click at [399, 217] on icon at bounding box center [397, 215] width 8 height 8
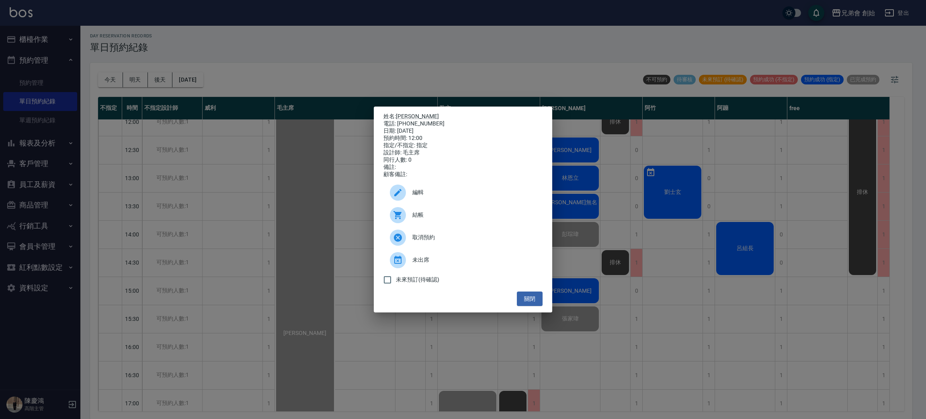
click at [449, 40] on div "姓名: 邱家維 電話: 0903612770 日期: 2025/09/12 預約時間: 12:00 指定/不指定: 指定 設計師: 毛主席 同行人數: 0 備…" at bounding box center [463, 209] width 926 height 419
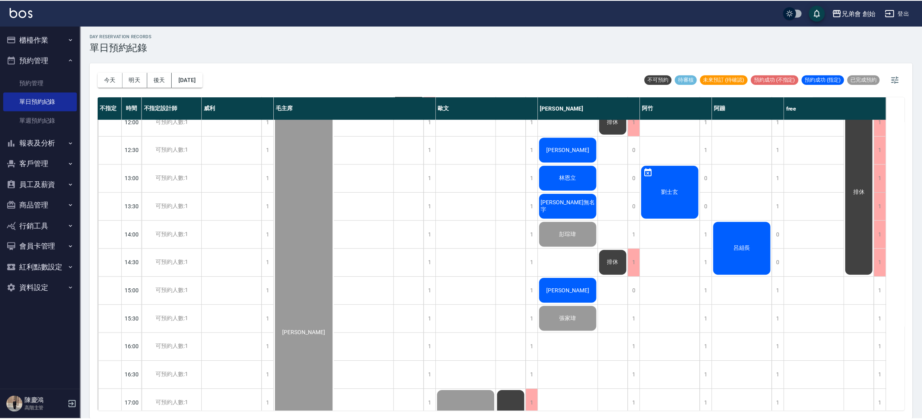
scroll to position [422, 0]
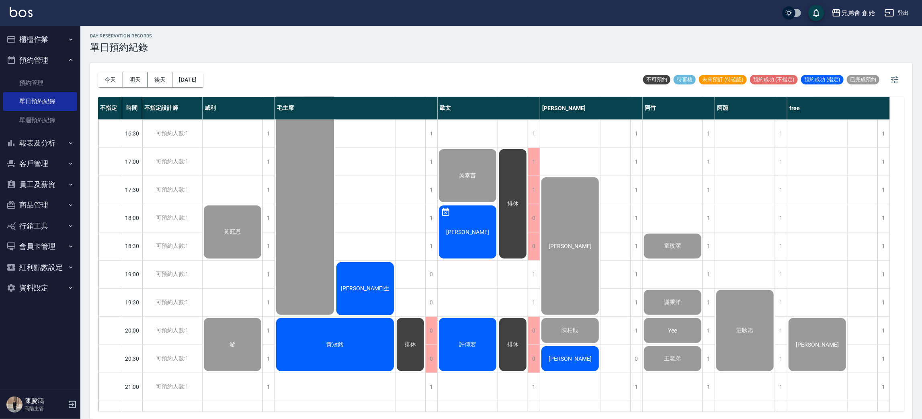
click at [369, 288] on span "[PERSON_NAME]生" at bounding box center [365, 288] width 52 height 7
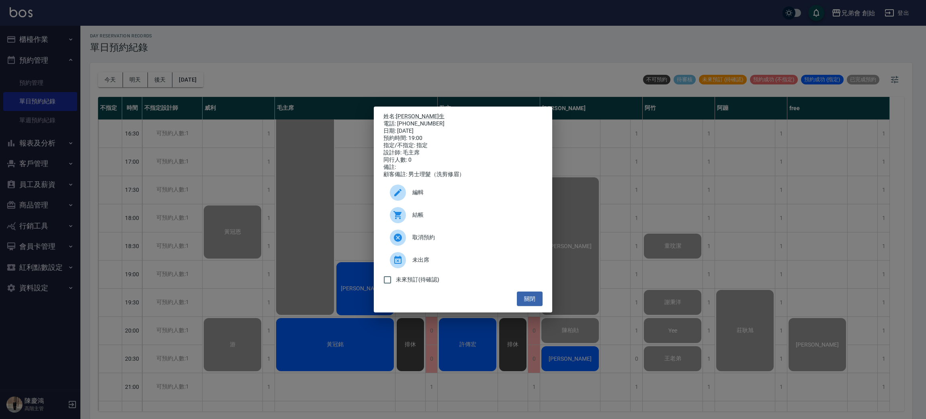
click at [341, 31] on div "姓名: 王汶生 電話: 0975427612 日期: 2025/09/12 預約時間: 19:00 指定/不指定: 指定 設計師: 毛主席 同行人數: 0 備…" at bounding box center [463, 209] width 926 height 419
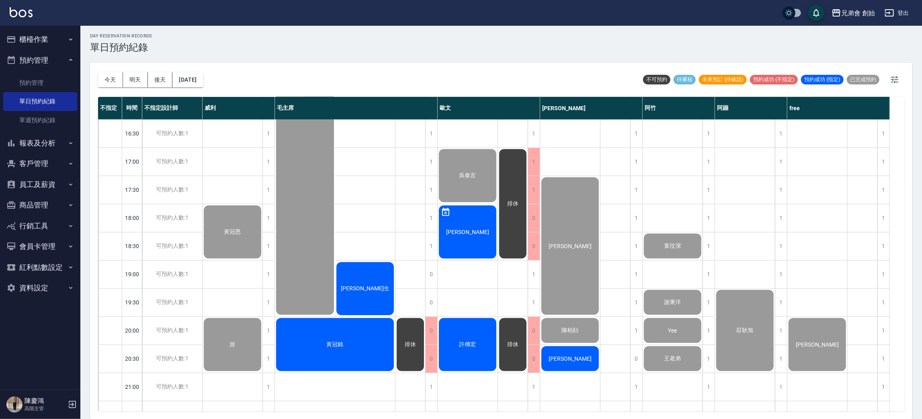
click at [369, 278] on div "[PERSON_NAME]生" at bounding box center [365, 288] width 60 height 55
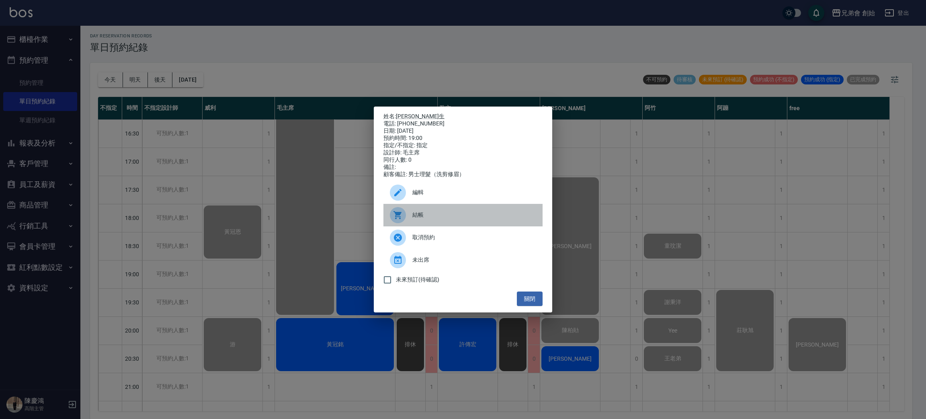
click at [413, 219] on span "結帳" at bounding box center [474, 215] width 124 height 8
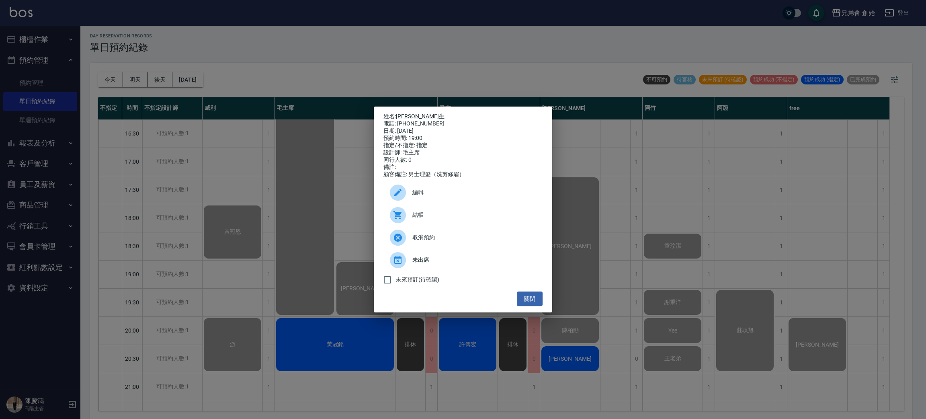
click at [219, 104] on div "姓名: 王汶生 電話: 0975427612 日期: 2025/09/12 預約時間: 19:00 指定/不指定: 指定 設計師: 毛主席 同行人數: 0 備…" at bounding box center [463, 209] width 926 height 419
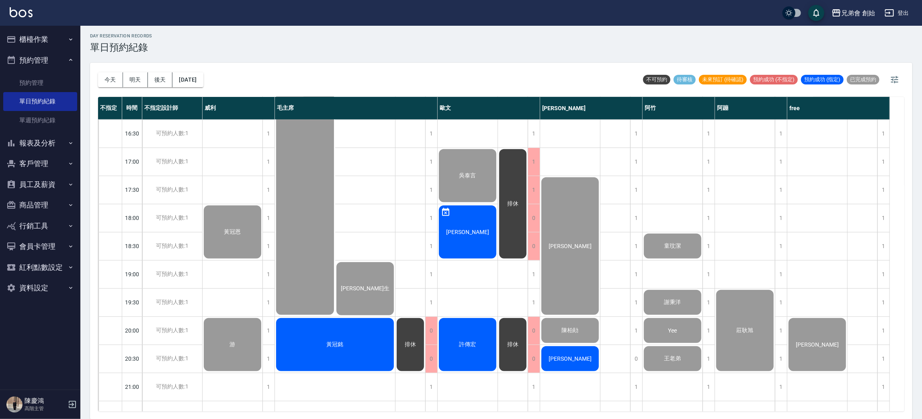
click at [34, 43] on button "櫃檯作業" at bounding box center [40, 39] width 74 height 21
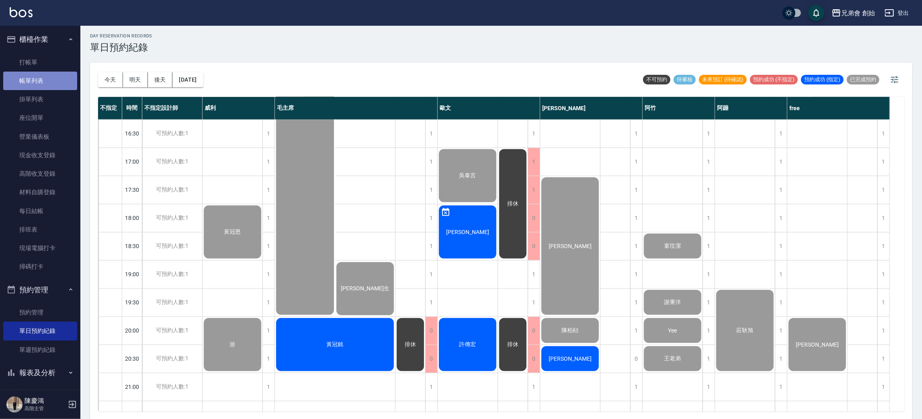
click at [60, 82] on link "帳單列表" at bounding box center [40, 81] width 74 height 18
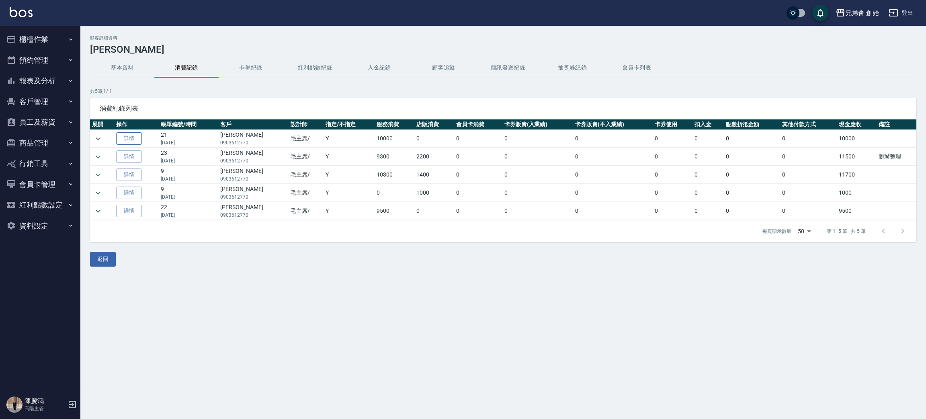
click at [127, 139] on link "詳情" at bounding box center [129, 138] width 26 height 12
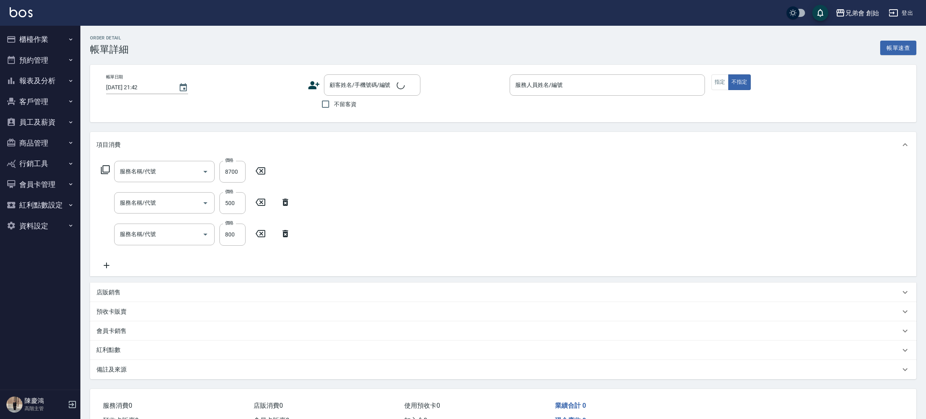
type input "2025/02/27 11:00"
type input "毛主席(無代號)"
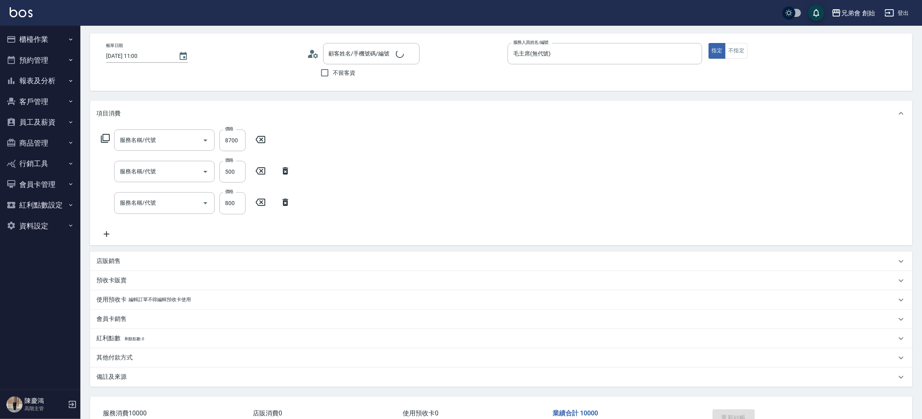
type input "[PERSON_NAME]/0903612770/null"
type input "特殊燙髮(D02)"
type input "修容修鬍(A04)"
type input "剪髮(A01)"
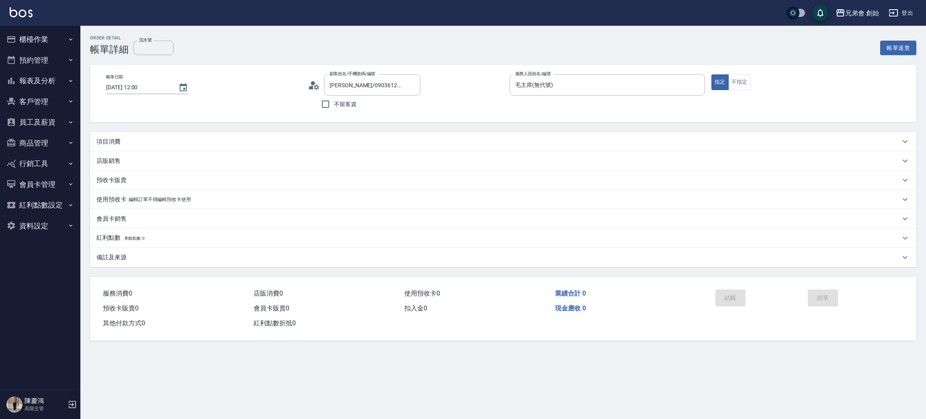
click at [102, 138] on p "項目消費" at bounding box center [108, 141] width 24 height 8
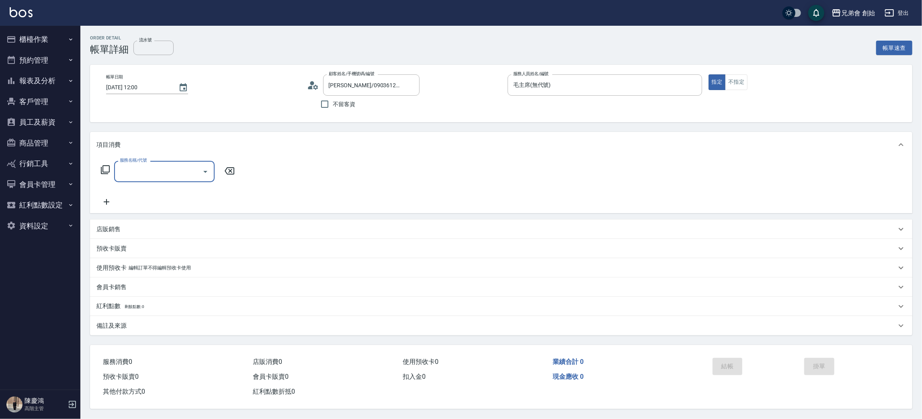
click at [154, 170] on input "服務名稱/代號" at bounding box center [158, 171] width 81 height 14
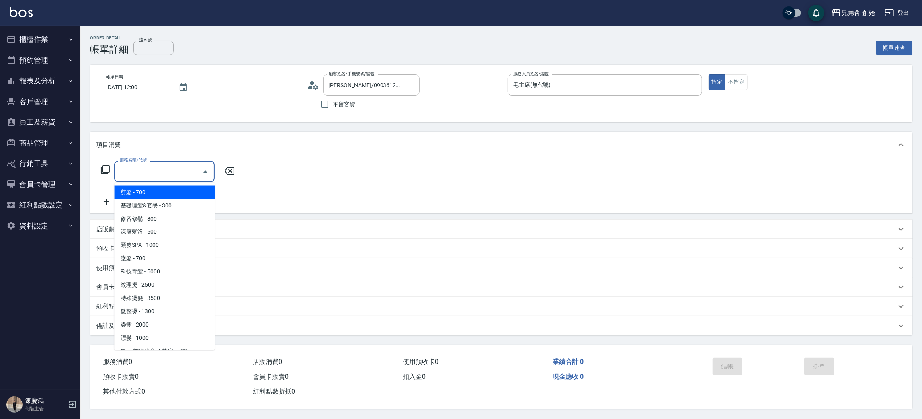
click at [153, 186] on span "剪髮 - 700" at bounding box center [164, 192] width 100 height 13
type input "剪髮(A01)"
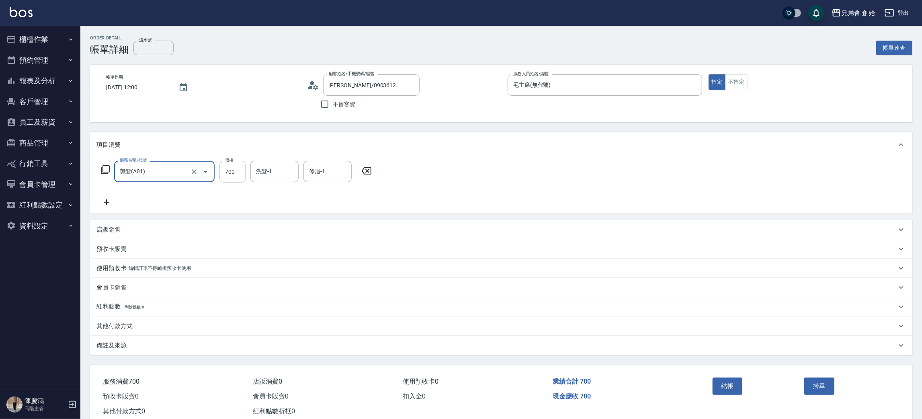
click at [229, 173] on input "700" at bounding box center [232, 172] width 26 height 22
type input "1000"
click at [100, 197] on icon at bounding box center [106, 202] width 20 height 10
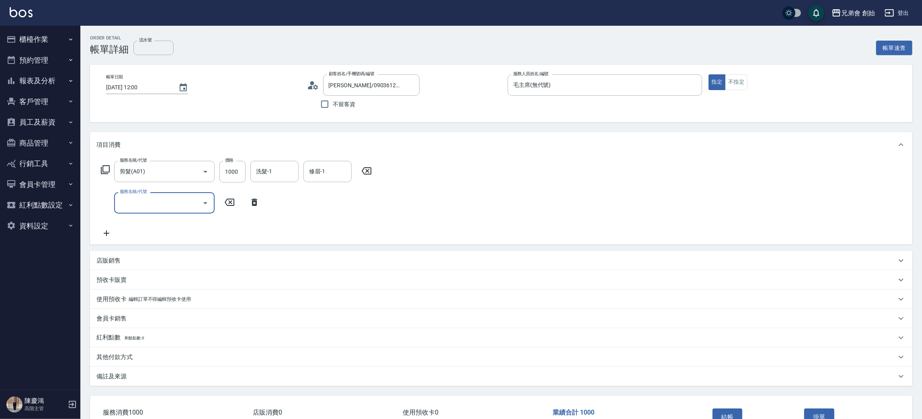
click at [139, 199] on input "服務名稱/代號" at bounding box center [158, 203] width 81 height 14
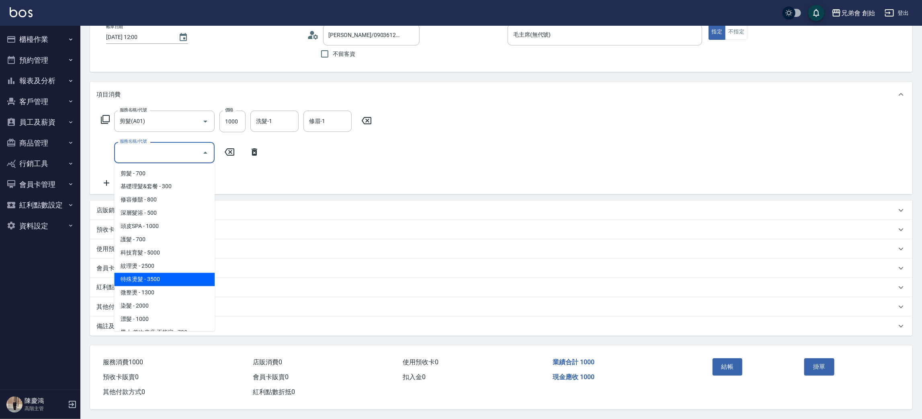
drag, startPoint x: 152, startPoint y: 272, endPoint x: 164, endPoint y: 253, distance: 23.1
click at [152, 273] on span "特殊燙髮 - 3500" at bounding box center [164, 279] width 100 height 13
type input "特殊燙髮(D02)"
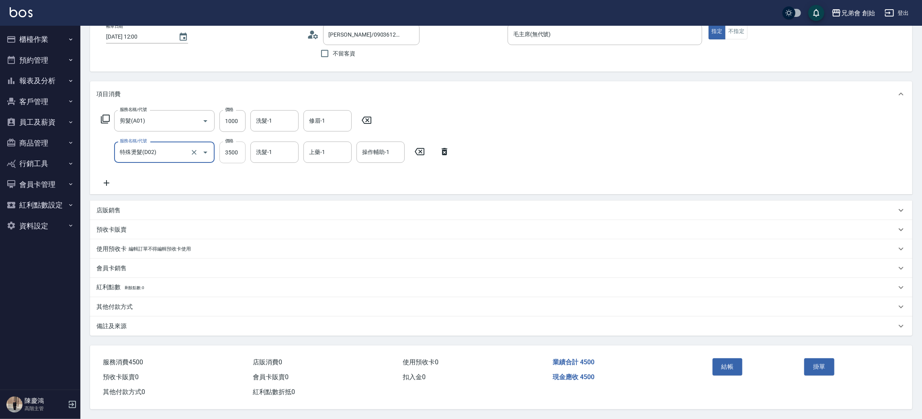
click at [232, 151] on input "3500" at bounding box center [232, 152] width 26 height 22
click at [250, 127] on div "洗髮-1" at bounding box center [274, 120] width 48 height 21
type input "10500"
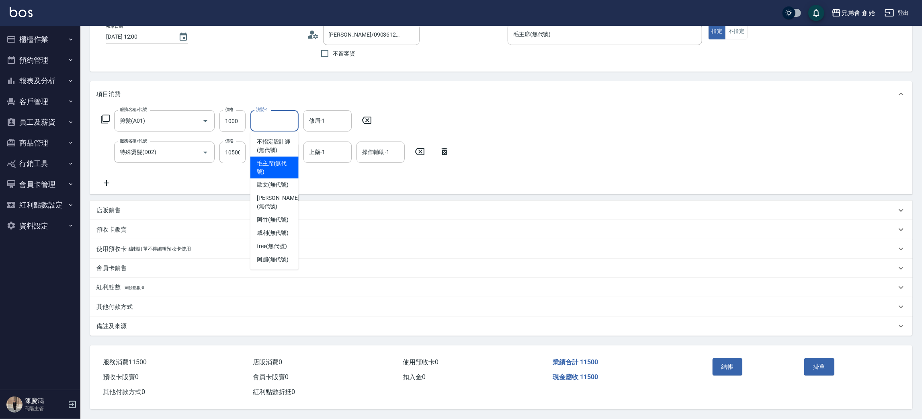
click at [279, 181] on span "歐文 (無代號)" at bounding box center [273, 185] width 32 height 8
type input "歐文(無代號)"
click at [333, 118] on input "修眉-1" at bounding box center [327, 121] width 41 height 14
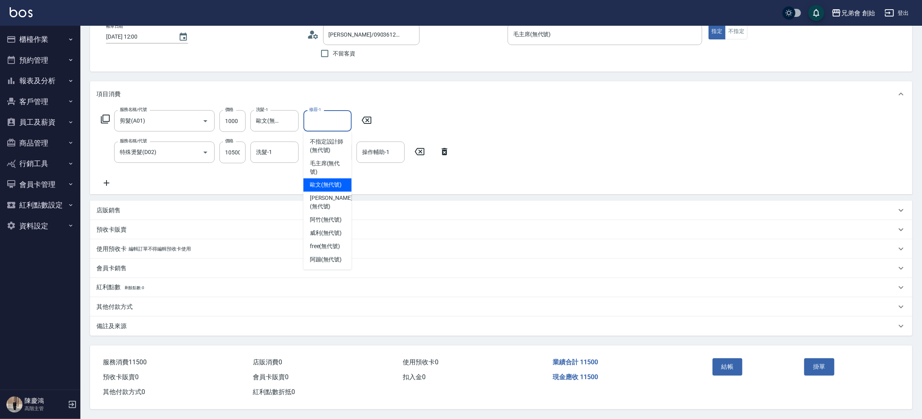
click at [329, 181] on span "歐文 (無代號)" at bounding box center [326, 185] width 32 height 8
type input "歐文(無代號)"
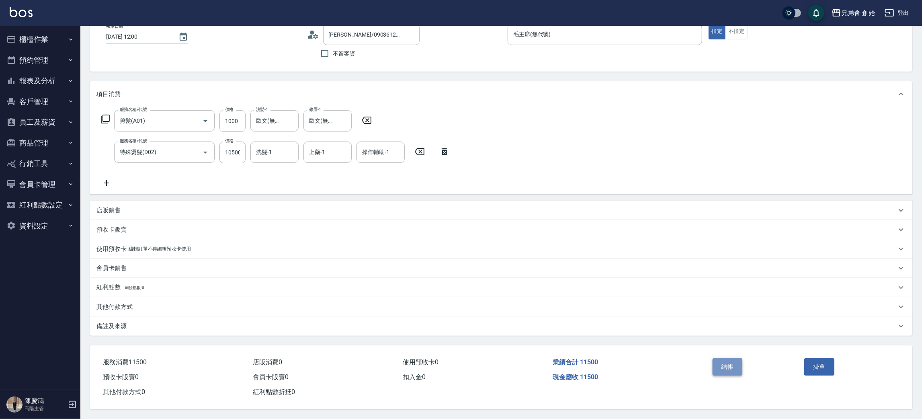
click at [731, 366] on button "結帳" at bounding box center [727, 366] width 30 height 17
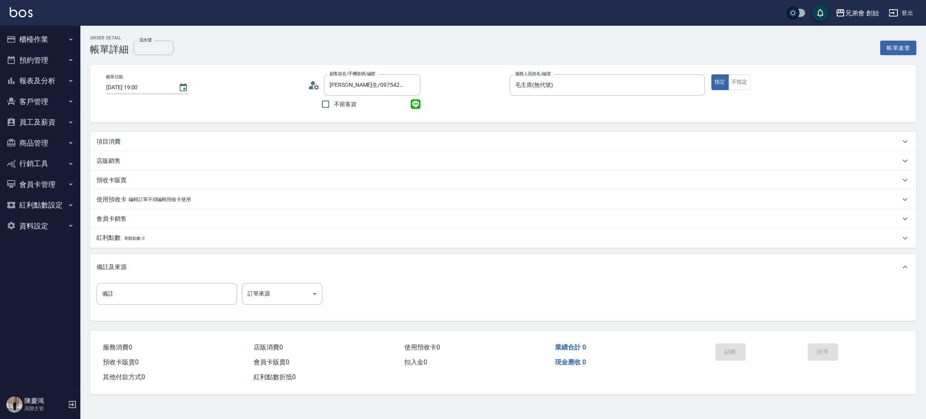
click at [137, 140] on div "項目消費" at bounding box center [498, 141] width 804 height 8
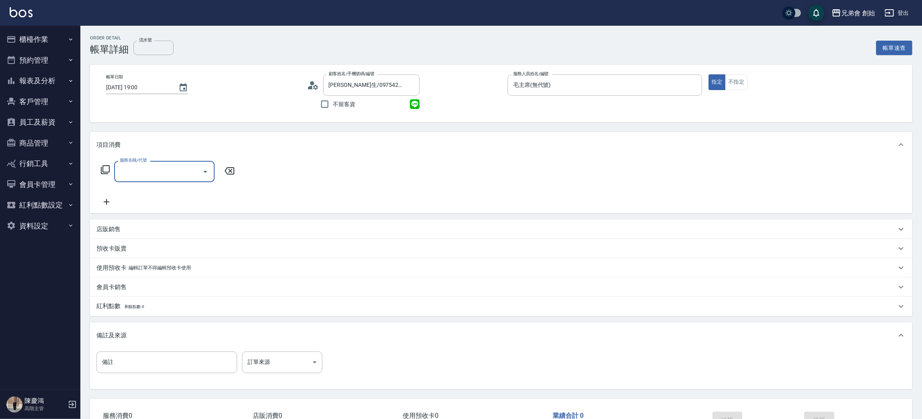
click at [155, 168] on input "服務名稱/代號" at bounding box center [158, 171] width 81 height 14
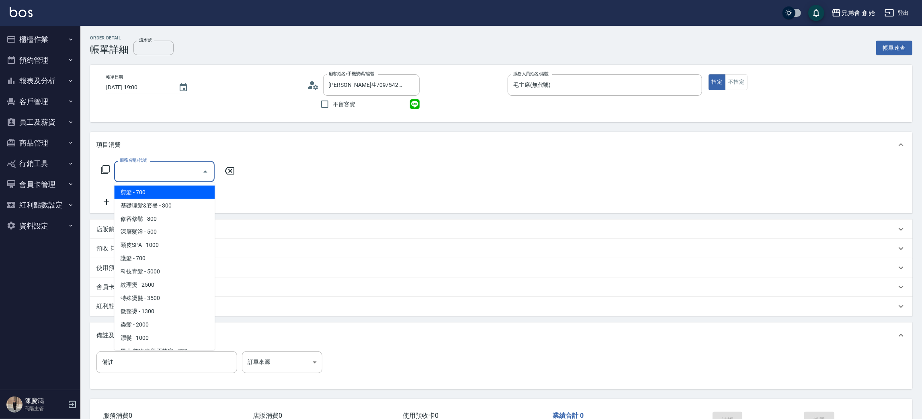
drag, startPoint x: 161, startPoint y: 192, endPoint x: 166, endPoint y: 190, distance: 4.9
click at [166, 190] on span "剪髮 - 700" at bounding box center [164, 192] width 100 height 13
type input "剪髮(A01)"
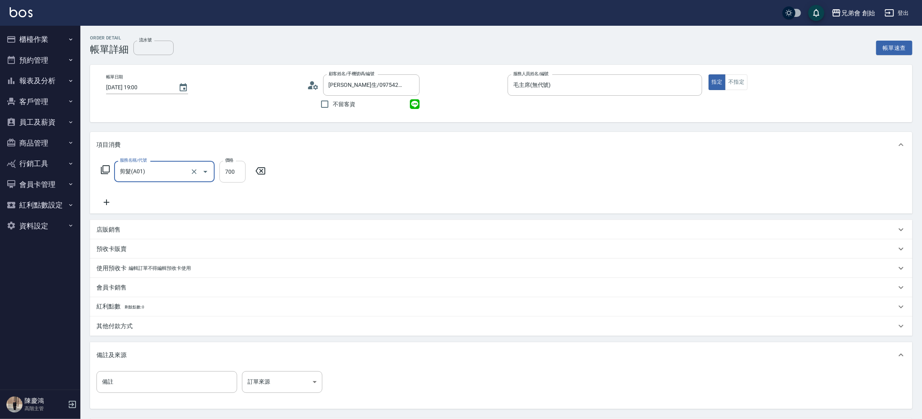
click at [233, 166] on input "700" at bounding box center [232, 172] width 26 height 22
drag, startPoint x: 273, startPoint y: 181, endPoint x: 271, endPoint y: 176, distance: 5.1
click at [272, 180] on div "洗髮-1" at bounding box center [274, 171] width 48 height 21
type input "1000"
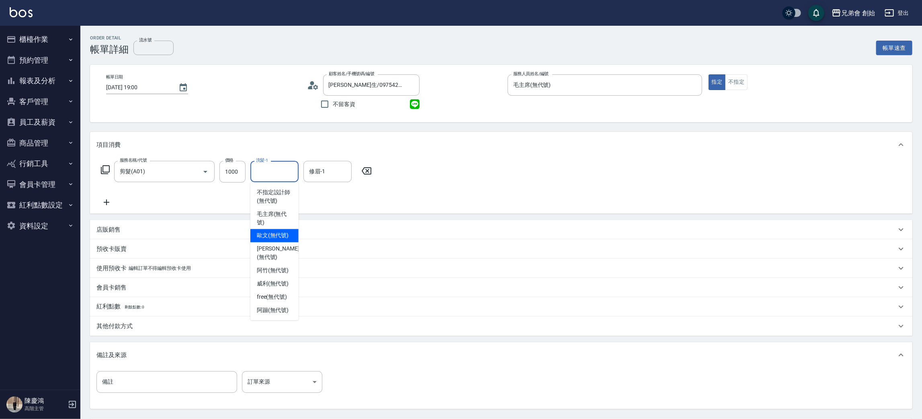
click at [271, 234] on span "歐文 (無代號)" at bounding box center [273, 235] width 32 height 8
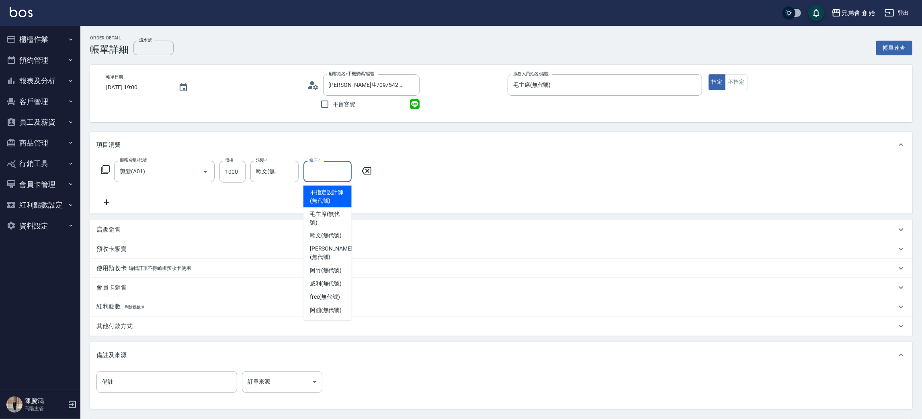
click at [327, 170] on input "修眉-1" at bounding box center [327, 171] width 41 height 14
click at [270, 170] on input "歐文(無代號)" at bounding box center [268, 171] width 29 height 14
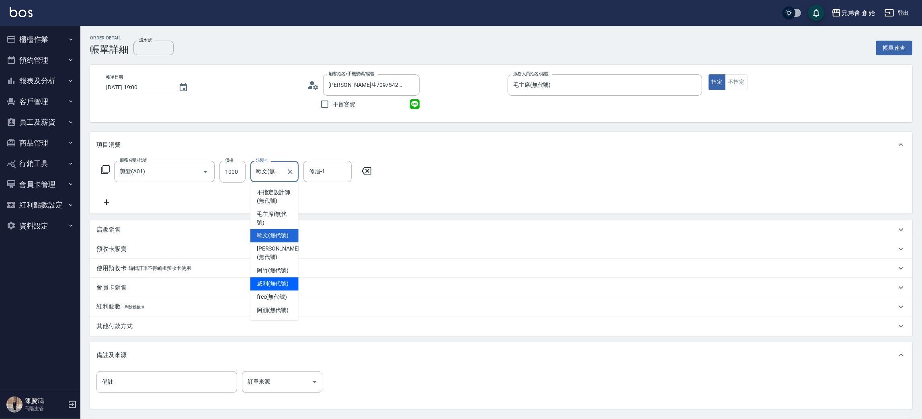
click at [271, 280] on span "威利 (無代號)" at bounding box center [273, 284] width 32 height 8
type input "威利(無代號)"
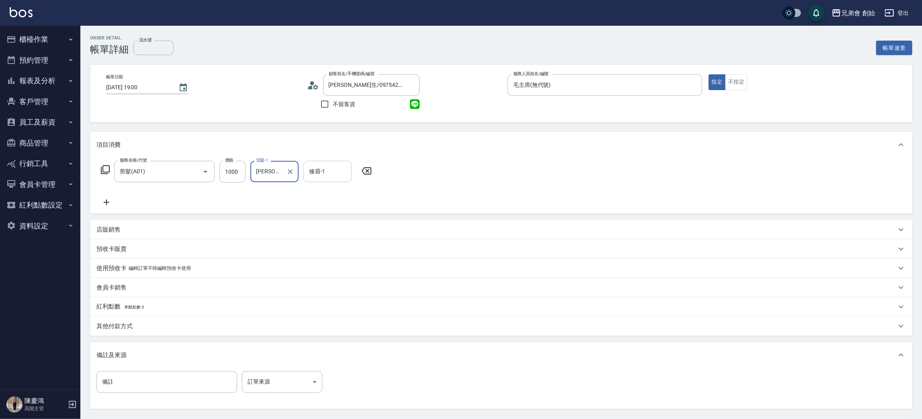
click at [313, 165] on div "修眉-1 修眉-1" at bounding box center [327, 171] width 48 height 21
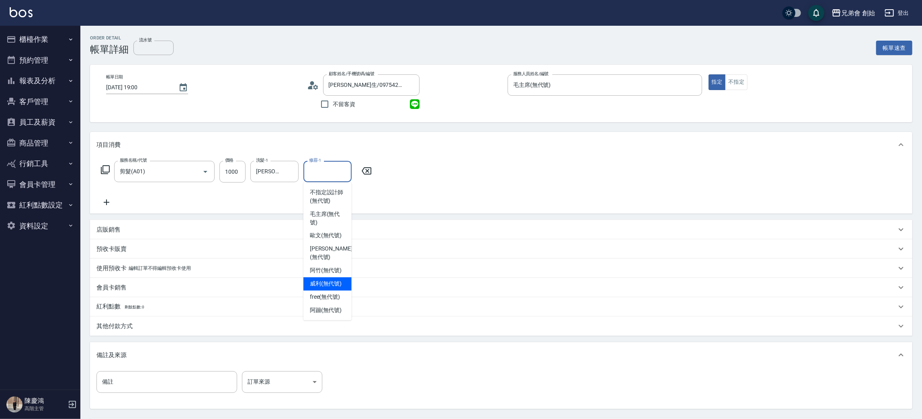
click at [319, 280] on span "威利 (無代號)" at bounding box center [326, 284] width 32 height 8
type input "威利(無代號)"
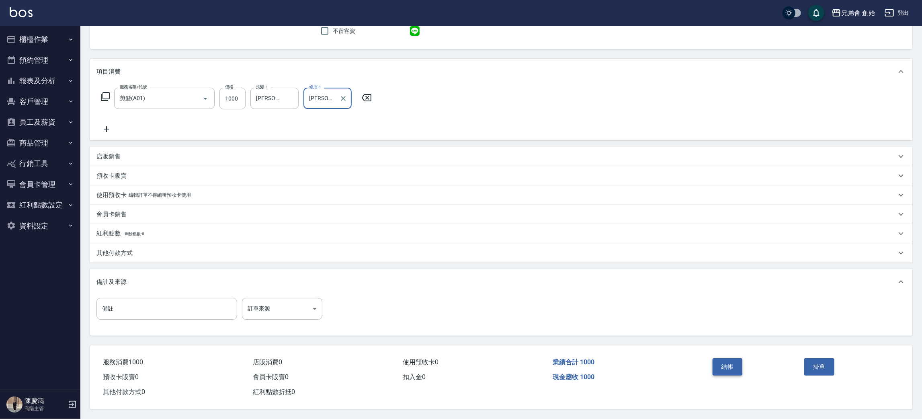
click at [737, 366] on button "結帳" at bounding box center [727, 366] width 30 height 17
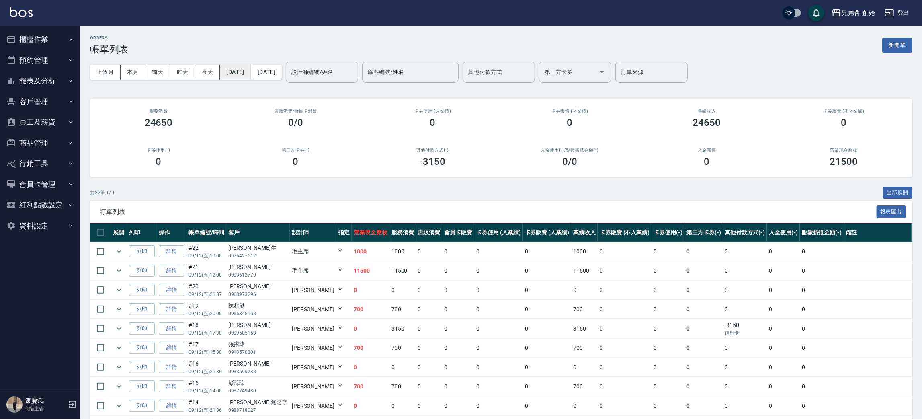
click at [243, 72] on button "[DATE]" at bounding box center [235, 72] width 31 height 15
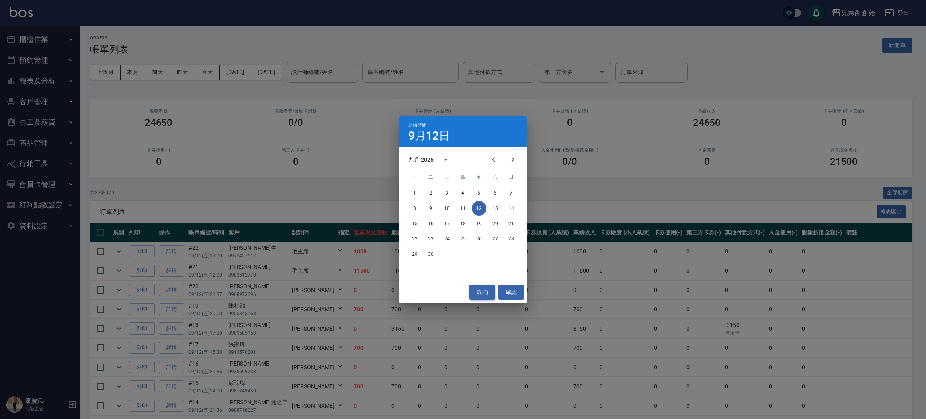
click at [490, 289] on button "取消" at bounding box center [482, 291] width 26 height 15
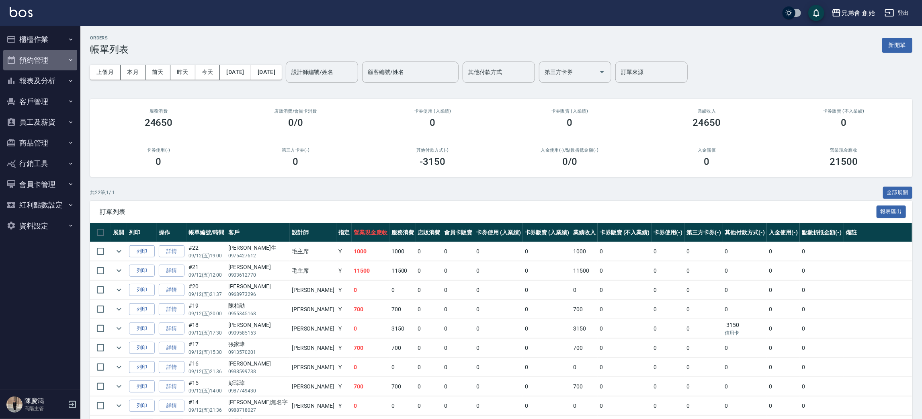
click at [45, 53] on button "預約管理" at bounding box center [40, 60] width 74 height 21
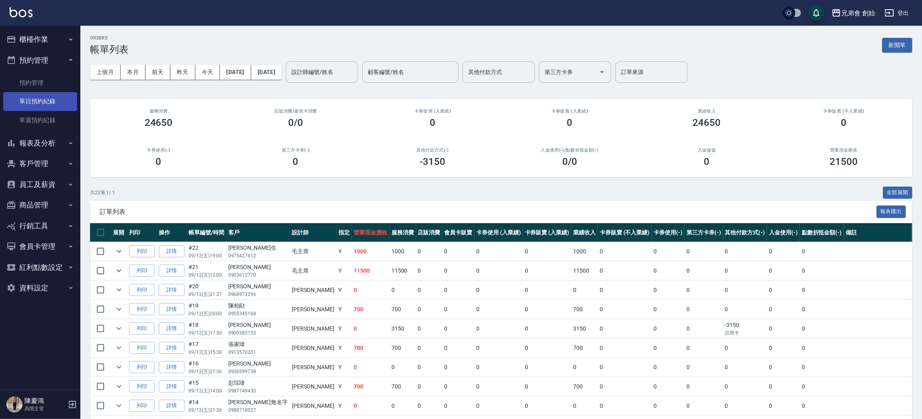
click at [45, 100] on link "單日預約紀錄" at bounding box center [40, 101] width 74 height 18
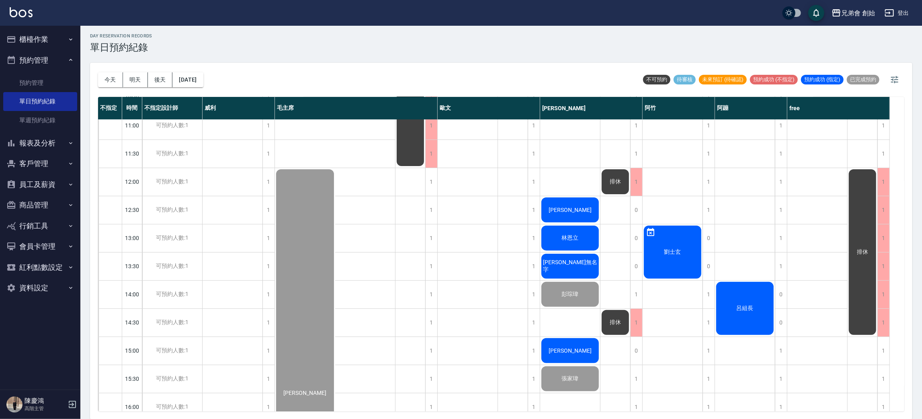
scroll to position [533, 0]
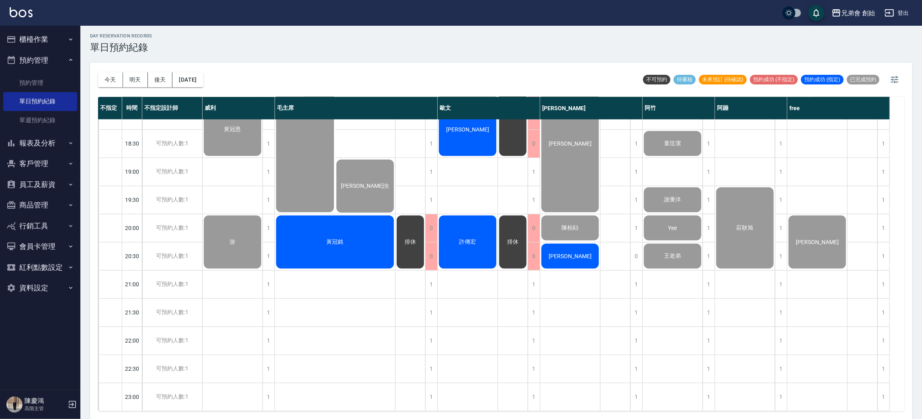
click at [347, 252] on div "黃冠銘" at bounding box center [335, 241] width 120 height 55
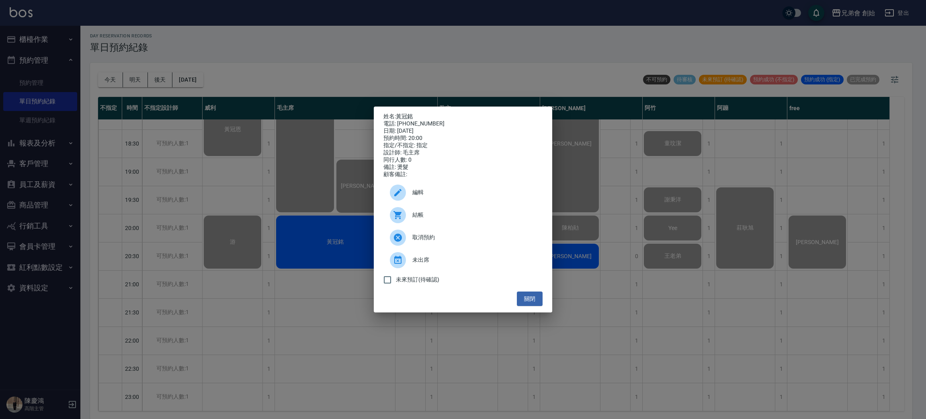
click at [405, 219] on div at bounding box center [398, 215] width 16 height 16
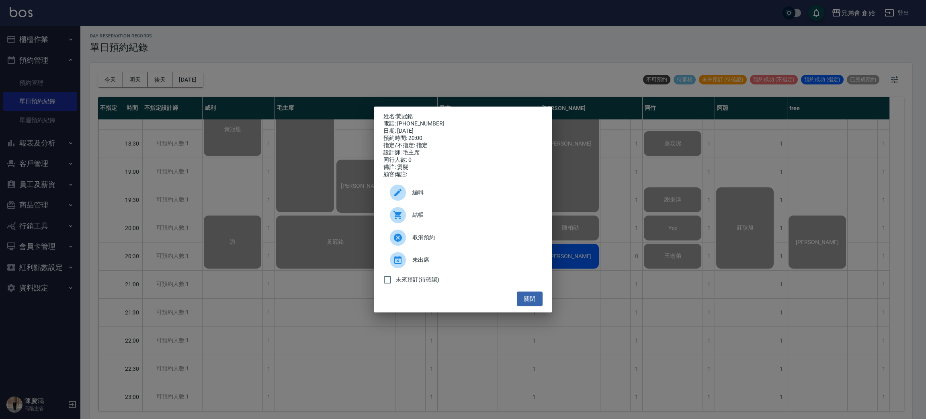
click at [323, 250] on div "姓名: 黃冠銘 電話: 0981499949 日期: 2025/09/12 預約時間: 20:00 指定/不指定: 指定 設計師: 毛主席 同行人數: 0 備…" at bounding box center [463, 209] width 926 height 419
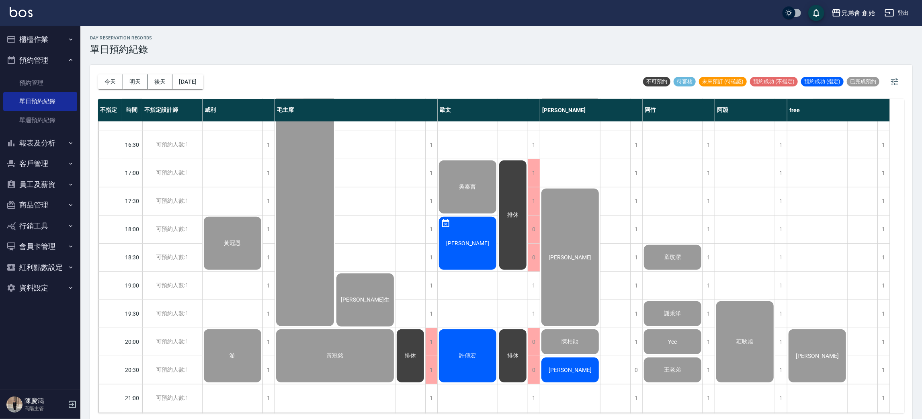
scroll to position [473, 0]
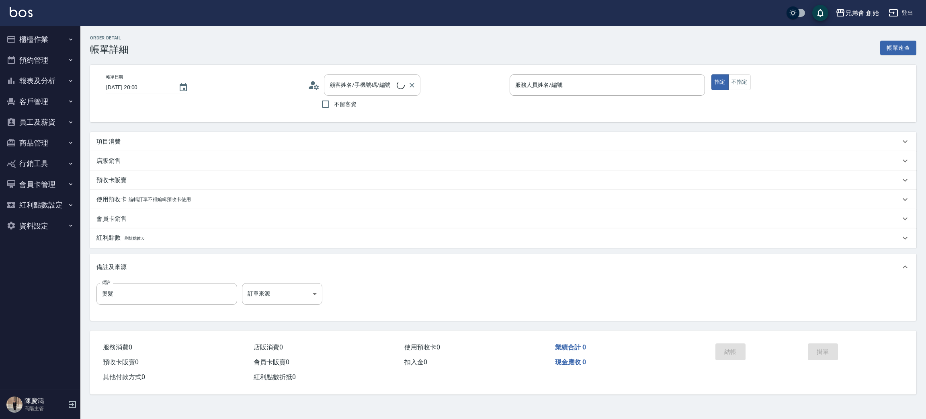
type input "[DATE] 20:00"
type input "燙髮"
click at [361, 86] on div "顧客姓名/手機號碼/編號 顧客姓名/手機號碼/編號" at bounding box center [372, 84] width 96 height 21
type input "毛主席(無代號)"
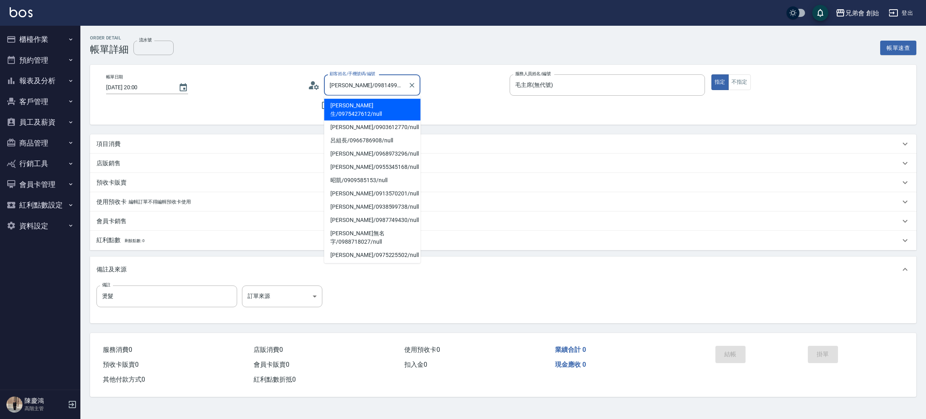
type input "黃冠銘/0981499949/"
click at [151, 143] on div "項目消費" at bounding box center [498, 144] width 804 height 8
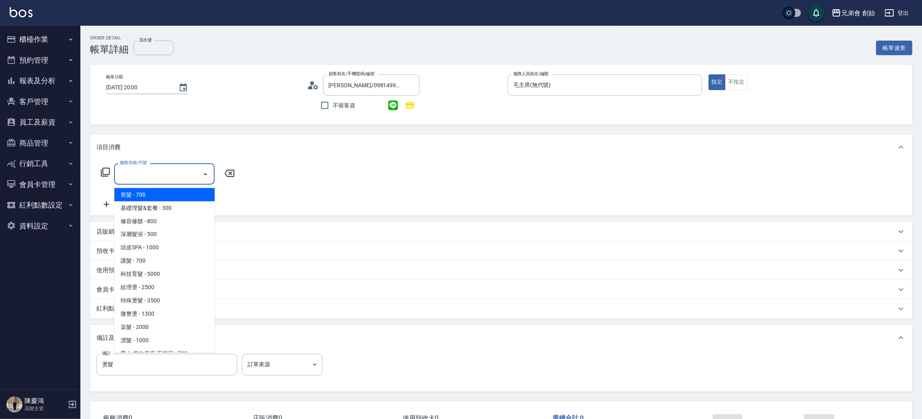
drag, startPoint x: 166, startPoint y: 176, endPoint x: 170, endPoint y: 178, distance: 4.9
click at [166, 176] on input "服務名稱/代號" at bounding box center [158, 174] width 81 height 14
click at [179, 194] on span "剪髮 - 700" at bounding box center [164, 194] width 100 height 13
type input "剪髮(A01)"
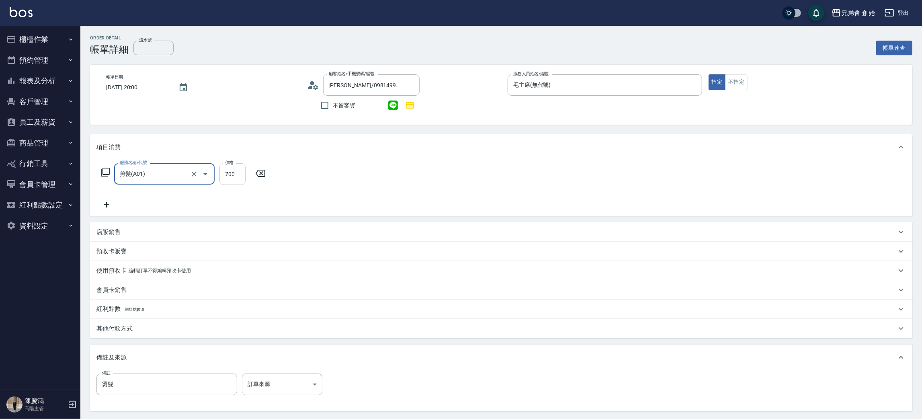
click at [240, 165] on input "700" at bounding box center [232, 174] width 26 height 22
type input "1000"
click at [107, 198] on div "服務名稱/代號 剪髮(A01) 服務名稱/代號 價格 1000 價格 洗髮-1 洗髮-1 修眉-1 修眉-1" at bounding box center [236, 186] width 280 height 46
click at [107, 203] on icon at bounding box center [106, 205] width 20 height 10
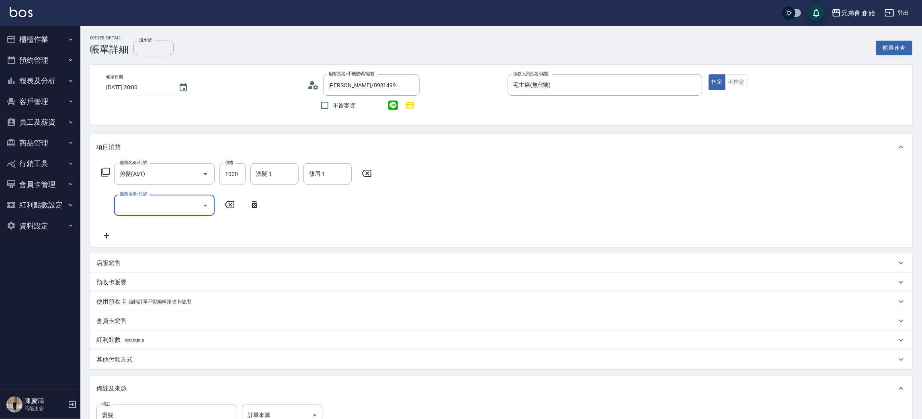
click at [132, 202] on input "服務名稱/代號" at bounding box center [158, 205] width 81 height 14
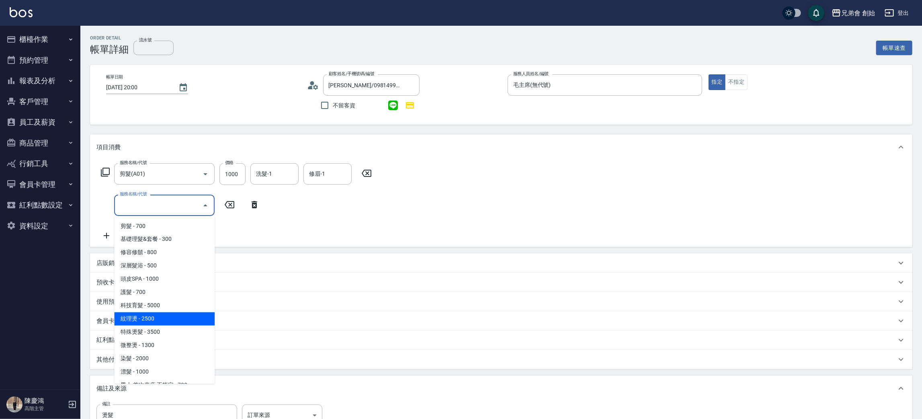
click at [150, 317] on span "紋理燙 - 2500" at bounding box center [164, 318] width 100 height 13
type input "紋理燙(D01)"
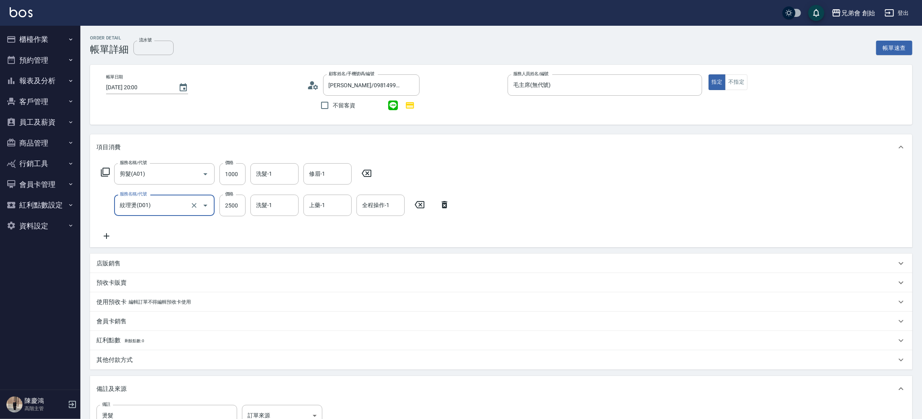
drag, startPoint x: 117, startPoint y: 269, endPoint x: 123, endPoint y: 269, distance: 5.6
click at [119, 269] on div "店販銷售" at bounding box center [501, 263] width 822 height 19
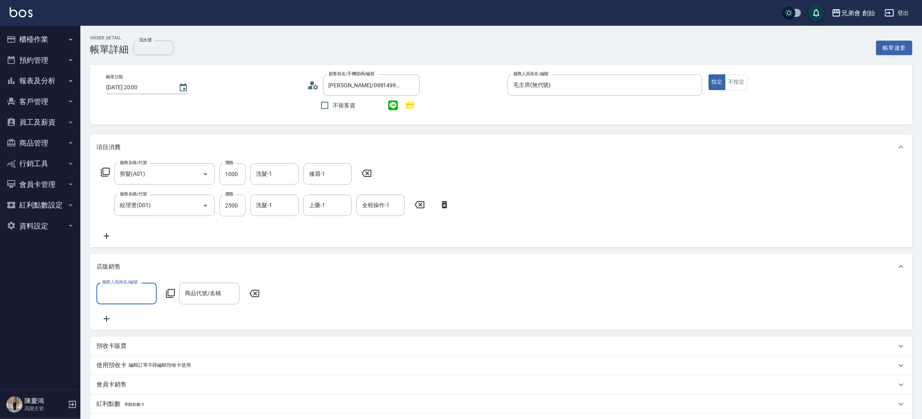
click at [143, 284] on div "服務人員姓名/編號" at bounding box center [126, 292] width 60 height 21
click at [127, 189] on span "毛主席 (無代號)" at bounding box center [122, 185] width 38 height 8
type input "毛主席(無代號)"
click at [202, 297] on input "商品代號/名稱" at bounding box center [209, 293] width 53 height 14
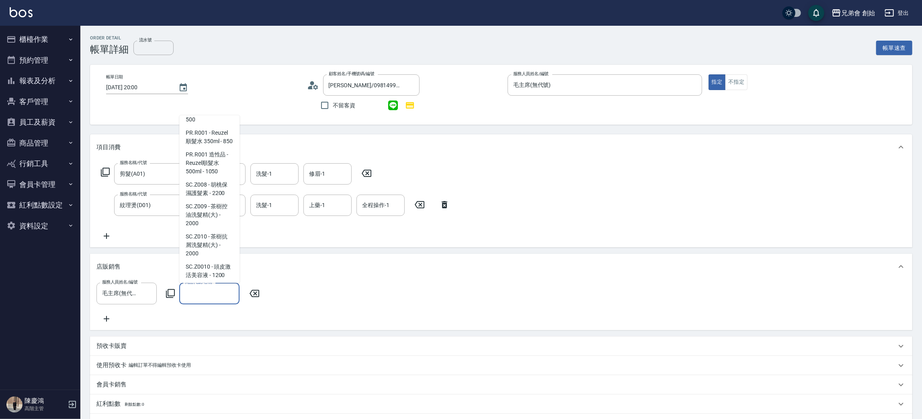
scroll to position [542, 0]
click at [216, 195] on span "PR.R001 - Reuzel順髮水 350ml - 850" at bounding box center [209, 197] width 60 height 22
type input "Reuzel順髮水 350ml"
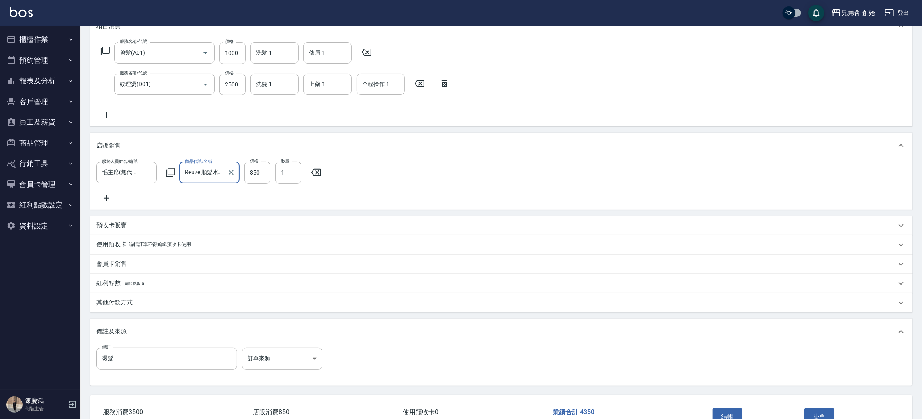
scroll to position [61, 0]
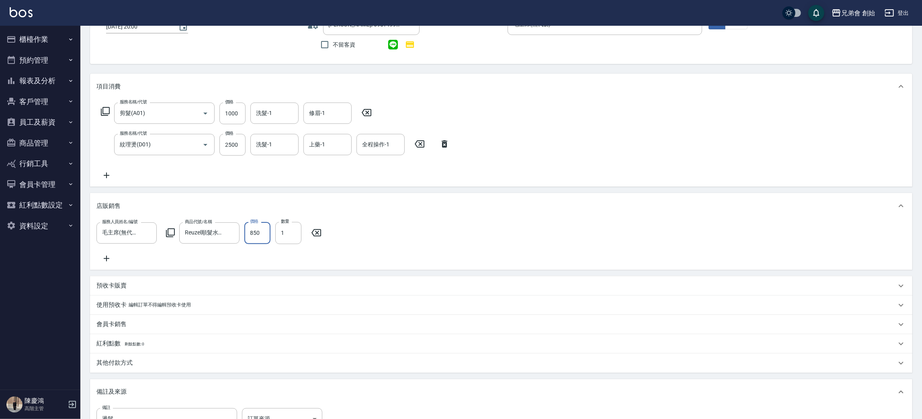
click at [257, 225] on input "850" at bounding box center [257, 233] width 26 height 22
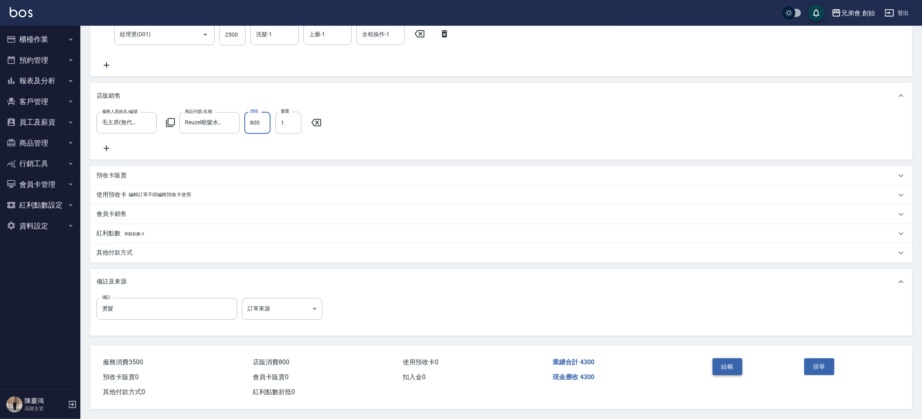
type input "800"
drag, startPoint x: 727, startPoint y: 366, endPoint x: 713, endPoint y: 341, distance: 29.0
click at [726, 364] on button "結帳" at bounding box center [727, 366] width 30 height 17
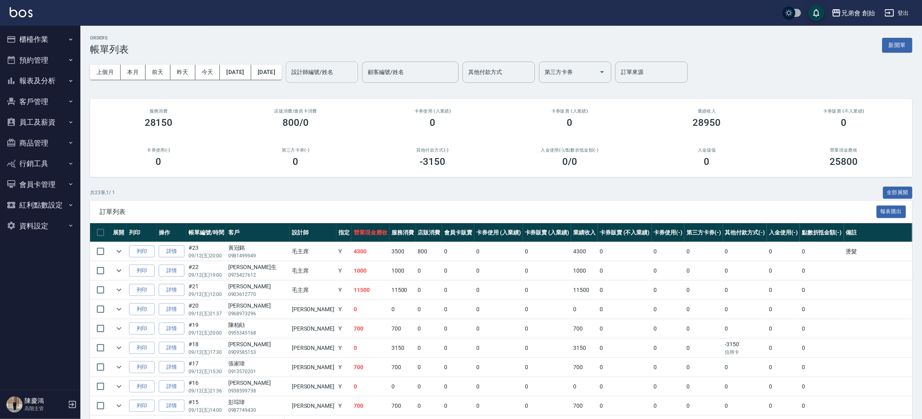
click at [354, 78] on input "設計師編號/姓名" at bounding box center [321, 72] width 65 height 14
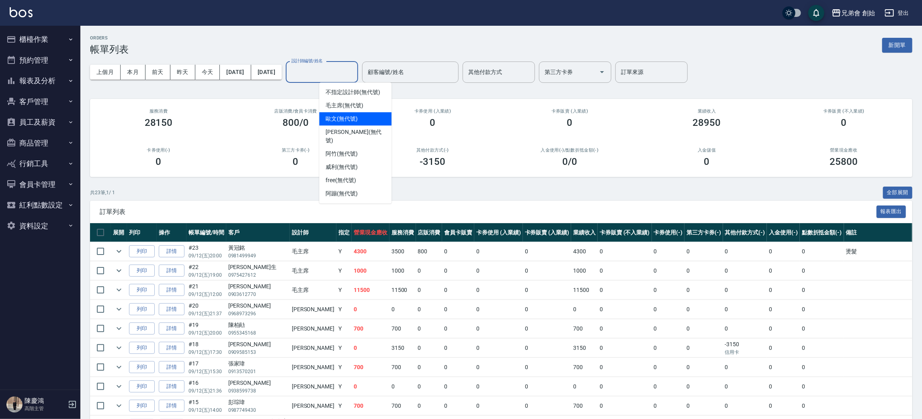
click at [370, 120] on div "歐文 (無代號)" at bounding box center [355, 118] width 72 height 13
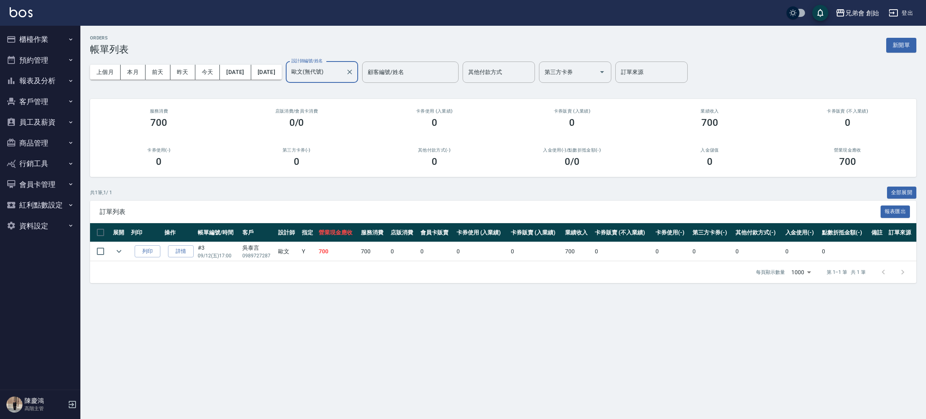
click at [358, 63] on div "歐文(無代號) 設計師編號/姓名" at bounding box center [322, 71] width 72 height 21
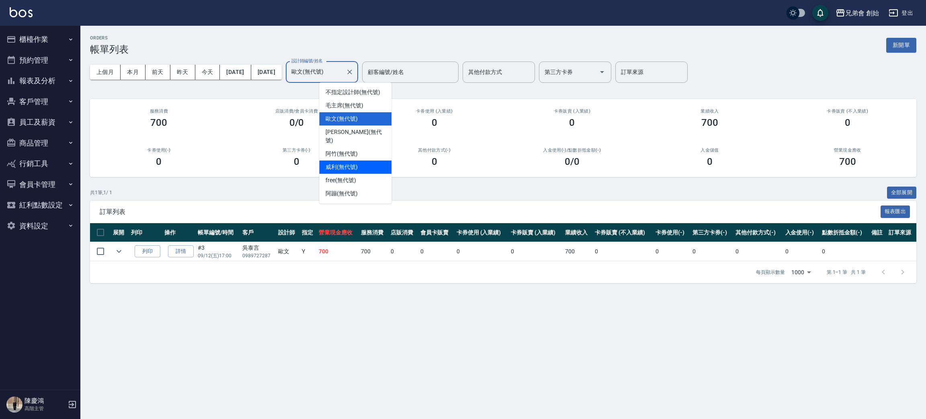
click at [364, 160] on div "威利 (無代號)" at bounding box center [355, 166] width 72 height 13
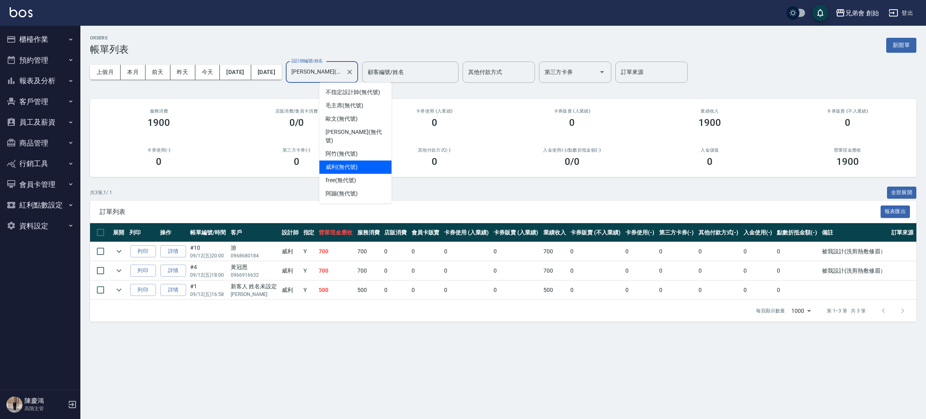
click at [342, 66] on input "威利(無代號)" at bounding box center [315, 72] width 53 height 14
click at [356, 174] on div "free (無代號)" at bounding box center [355, 180] width 72 height 13
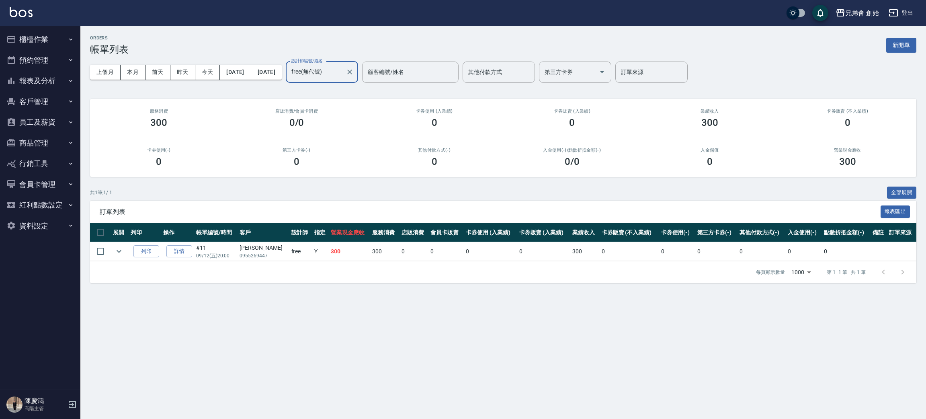
click at [342, 69] on input "free(無代號)" at bounding box center [315, 72] width 53 height 14
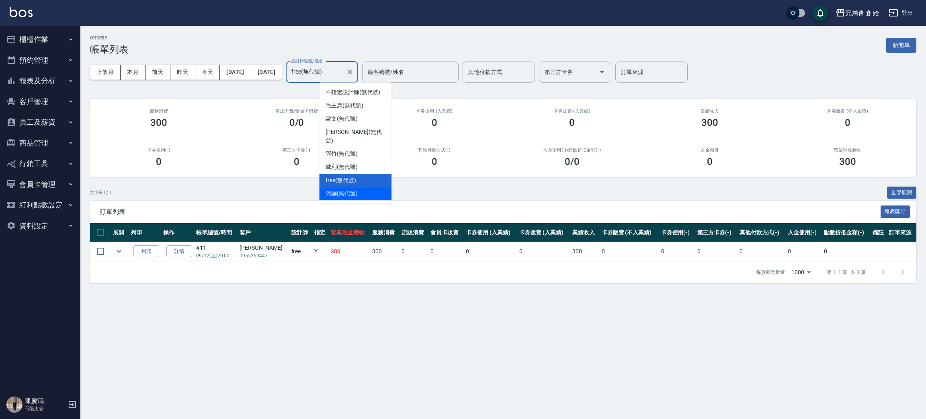
click at [366, 187] on div "阿蹦 (無代號)" at bounding box center [355, 193] width 72 height 13
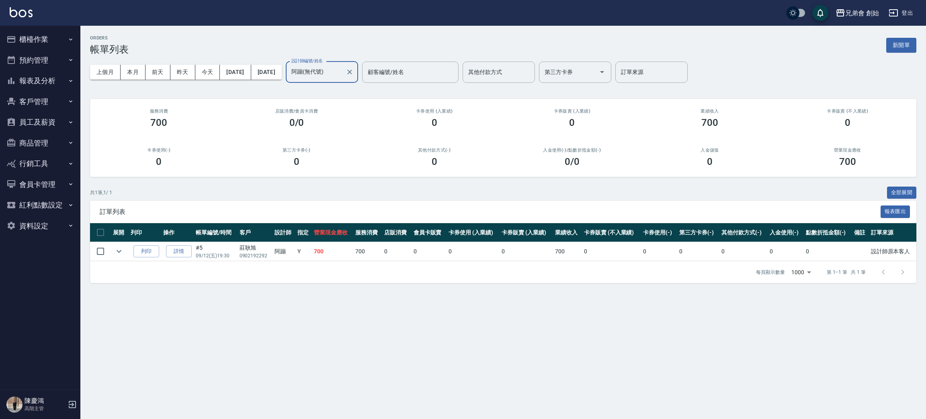
click at [342, 66] on input "阿蹦(無代號)" at bounding box center [315, 72] width 53 height 14
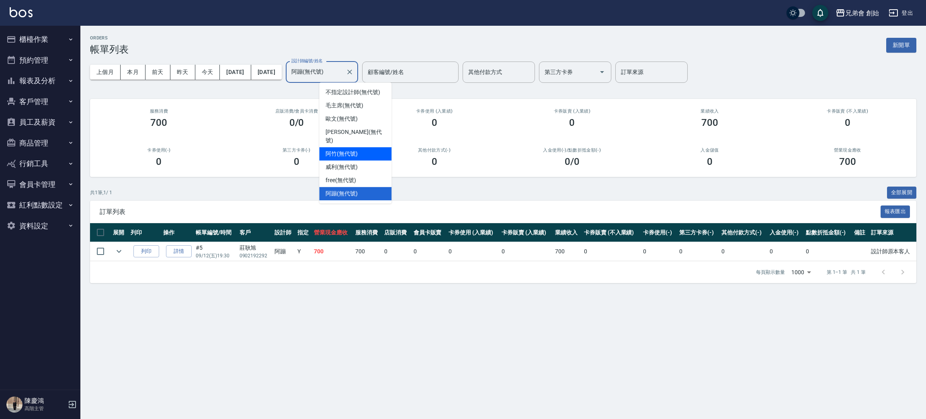
click at [352, 149] on span "阿竹 (無代號)" at bounding box center [341, 153] width 32 height 8
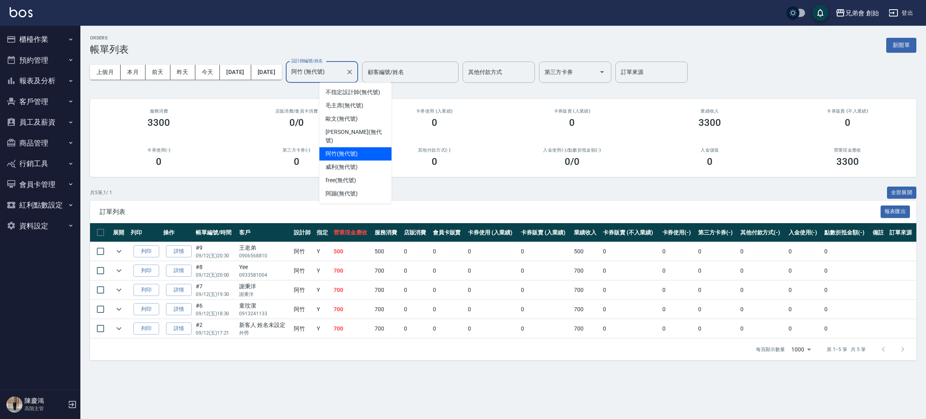
click at [342, 76] on input "阿竹 (無代號)" at bounding box center [315, 72] width 53 height 14
click at [359, 128] on div "潘潘 (無代號)" at bounding box center [355, 136] width 72 height 22
type input "潘潘(無代號)"
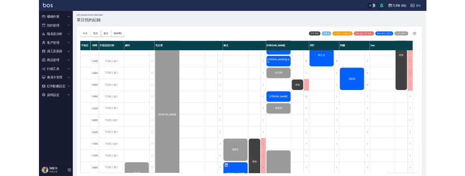
scroll to position [482, 0]
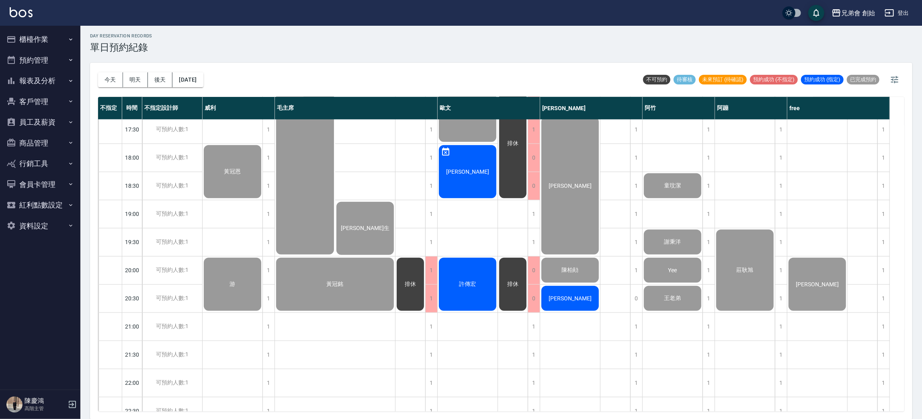
click at [481, 280] on div "許傳宏" at bounding box center [468, 283] width 60 height 55
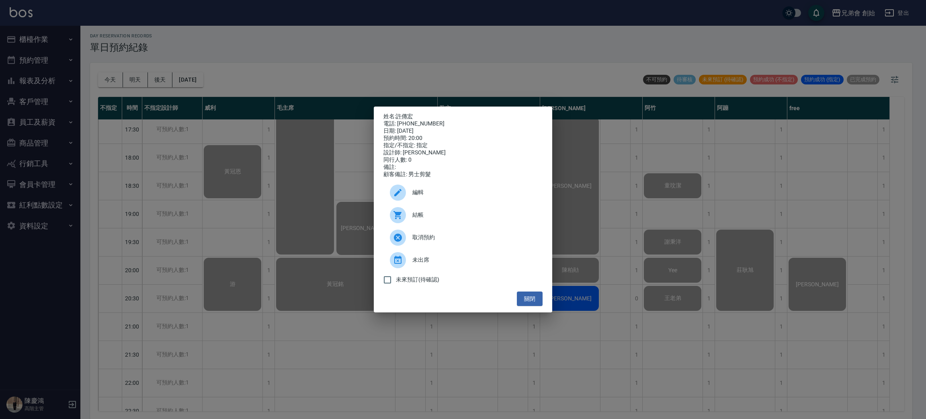
click at [426, 211] on div "結帳" at bounding box center [462, 215] width 159 height 22
click at [209, 152] on div "姓名: [PERSON_NAME] 電話: [PHONE_NUMBER] 日期: [DATE] 預約時間: 20:00 指定/不指定: 指定 設計師: [PE…" at bounding box center [463, 209] width 926 height 419
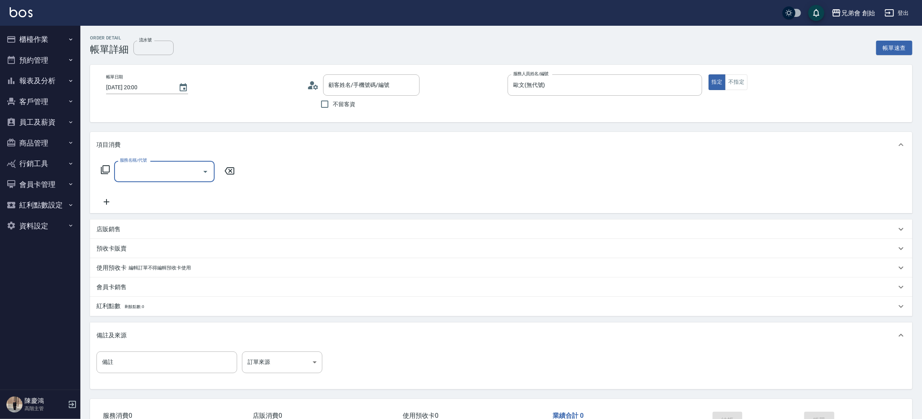
click at [147, 162] on label "服務名稱/代號" at bounding box center [133, 160] width 27 height 6
click at [147, 164] on input "服務名稱/代號" at bounding box center [158, 171] width 81 height 14
type input "[PERSON_NAME]/0938740193/"
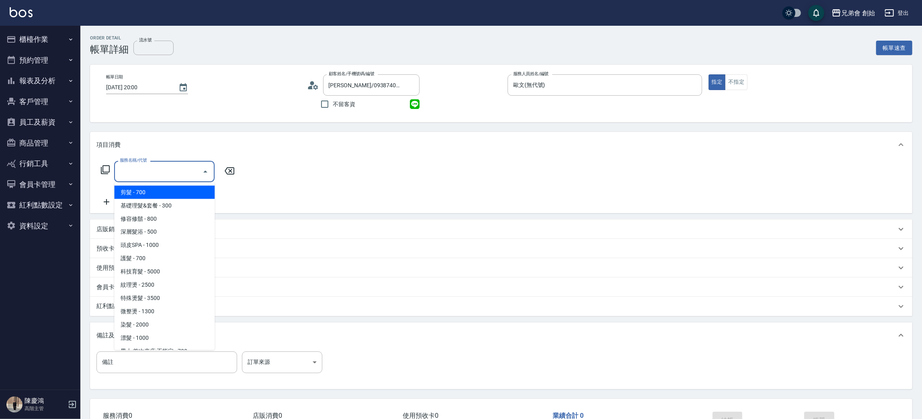
click at [154, 176] on input "服務名稱/代號" at bounding box center [158, 171] width 81 height 14
click at [171, 190] on span "剪髮 - 700" at bounding box center [164, 192] width 100 height 13
type input "剪髮(A01)"
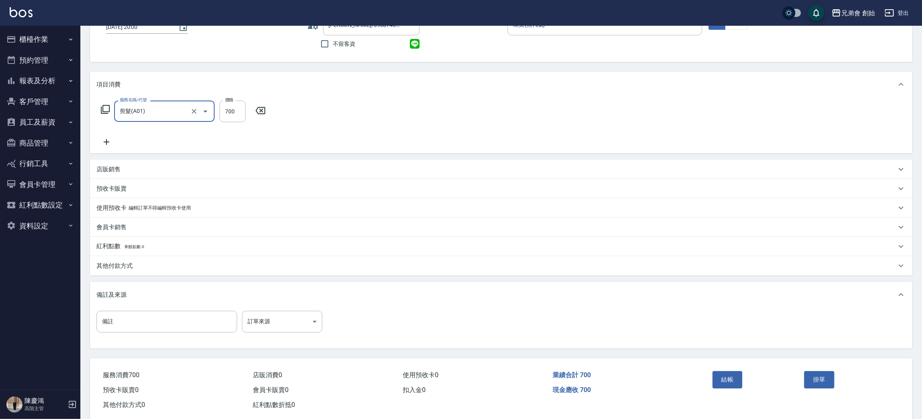
scroll to position [75, 0]
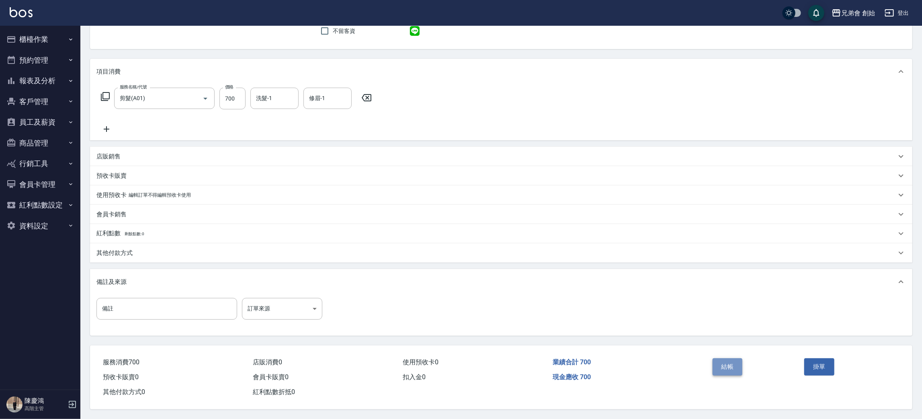
click at [722, 358] on button "結帳" at bounding box center [727, 366] width 30 height 17
